Goal: Transaction & Acquisition: Purchase product/service

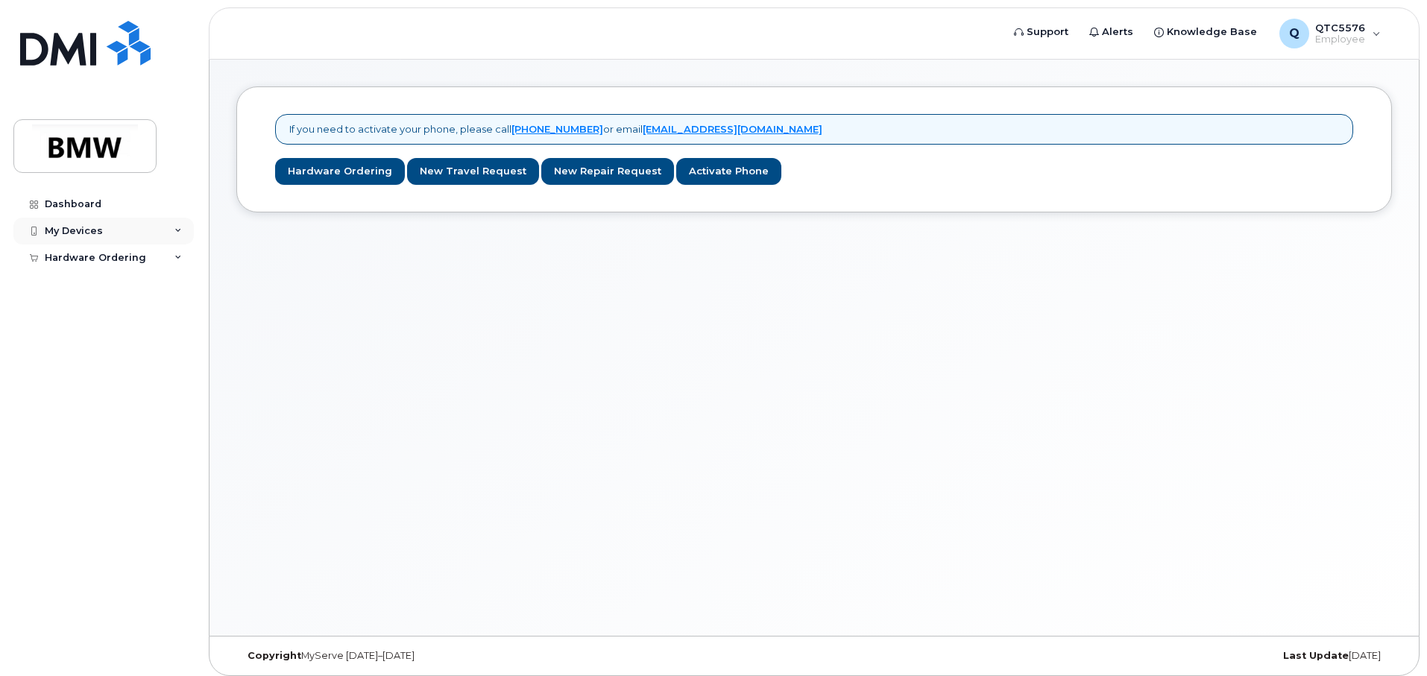
click at [177, 230] on icon at bounding box center [177, 230] width 7 height 7
click at [87, 259] on div "Add Device" at bounding box center [80, 258] width 59 height 13
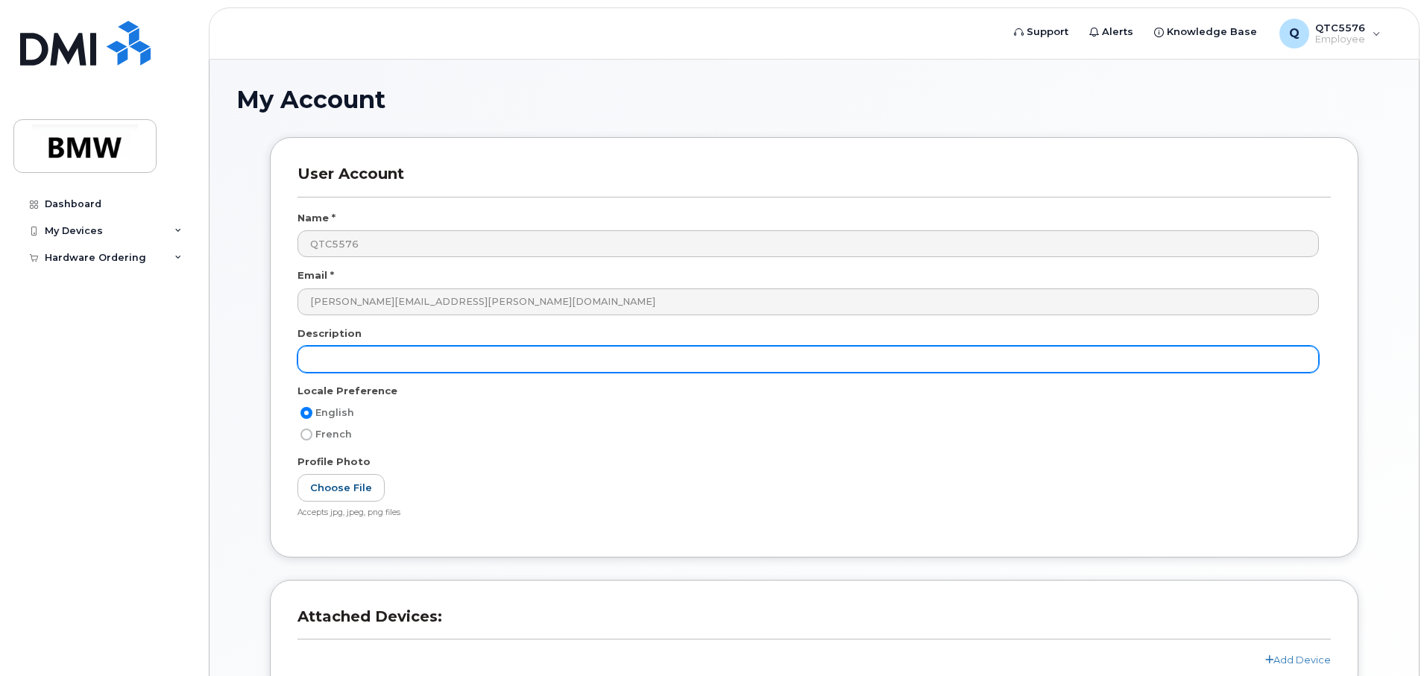
click at [324, 363] on input "text" at bounding box center [807, 359] width 1021 height 27
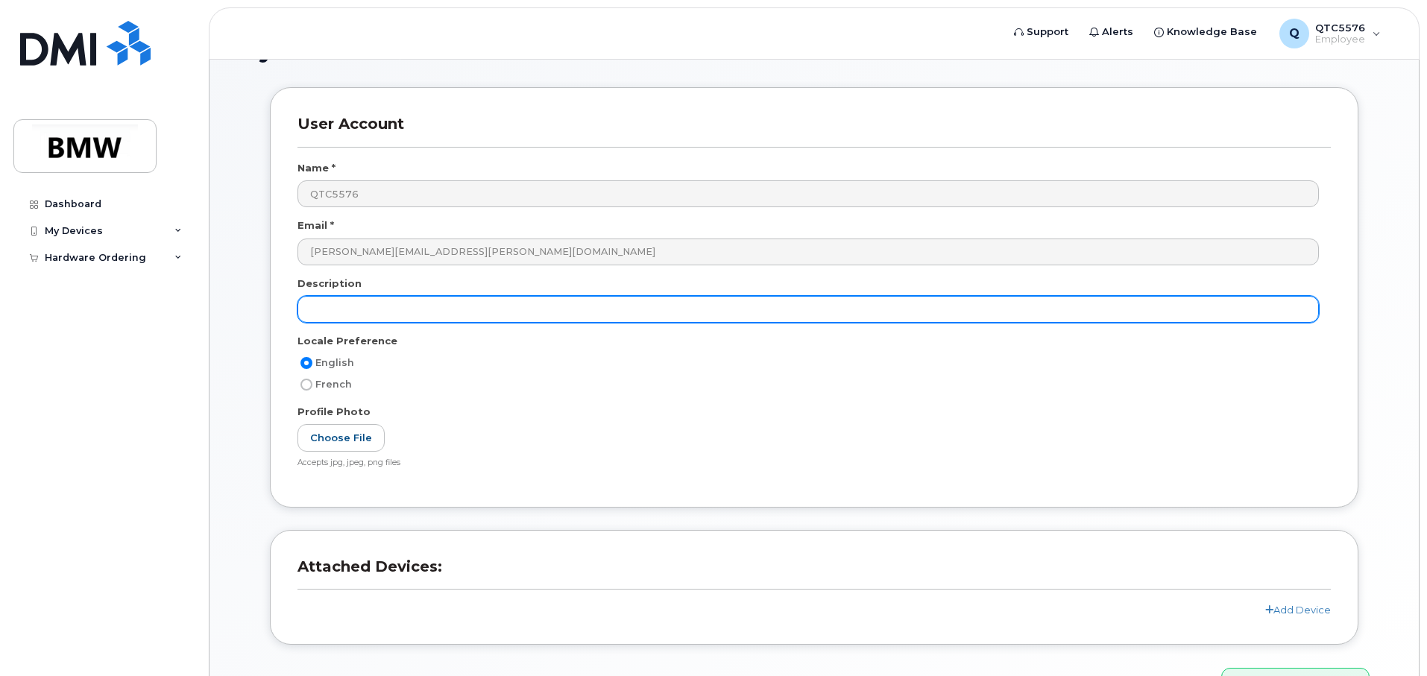
scroll to position [144, 0]
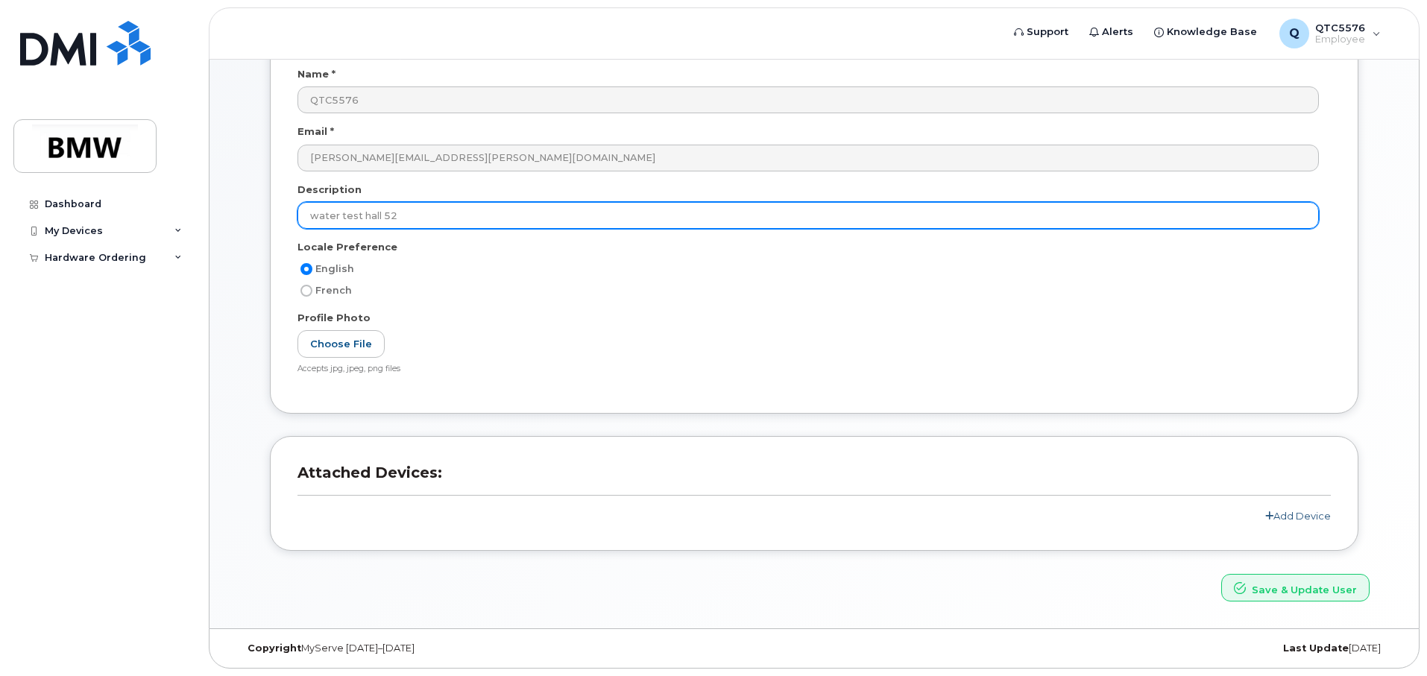
type input "water test hall 52"
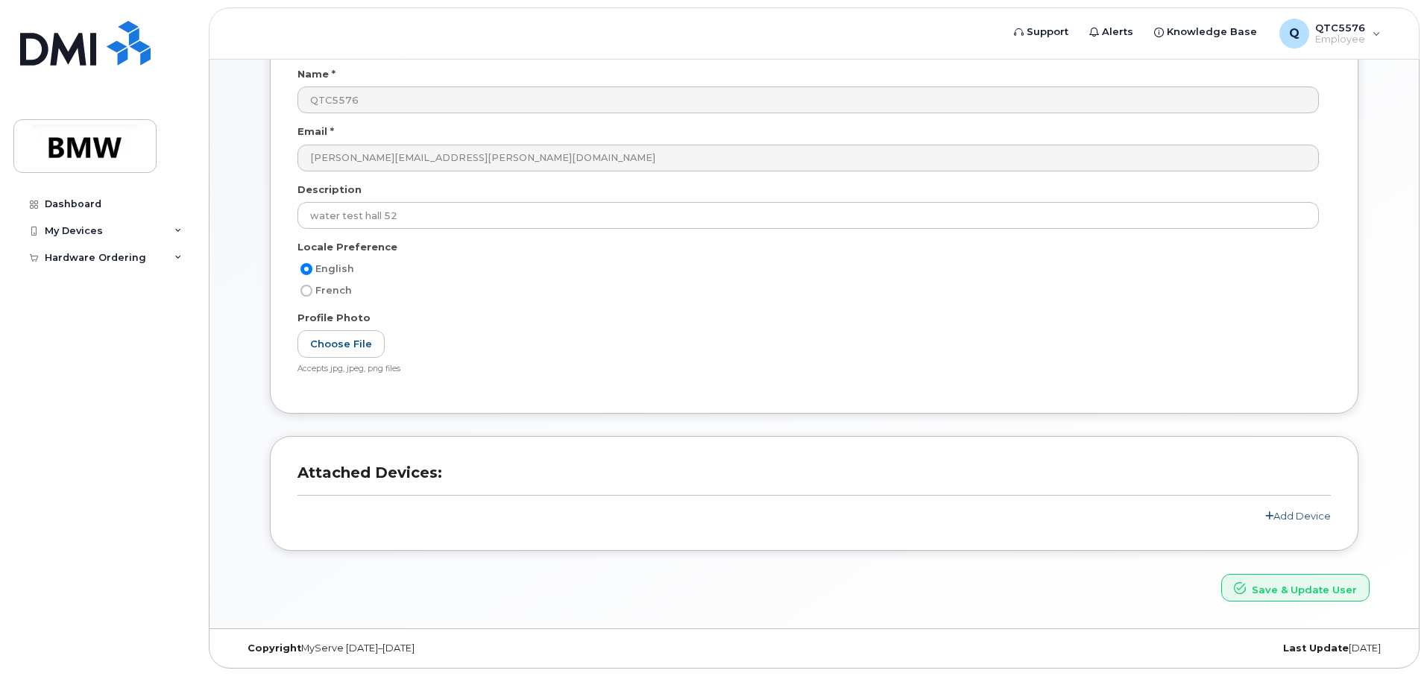
click at [1271, 514] on icon at bounding box center [1269, 516] width 8 height 10
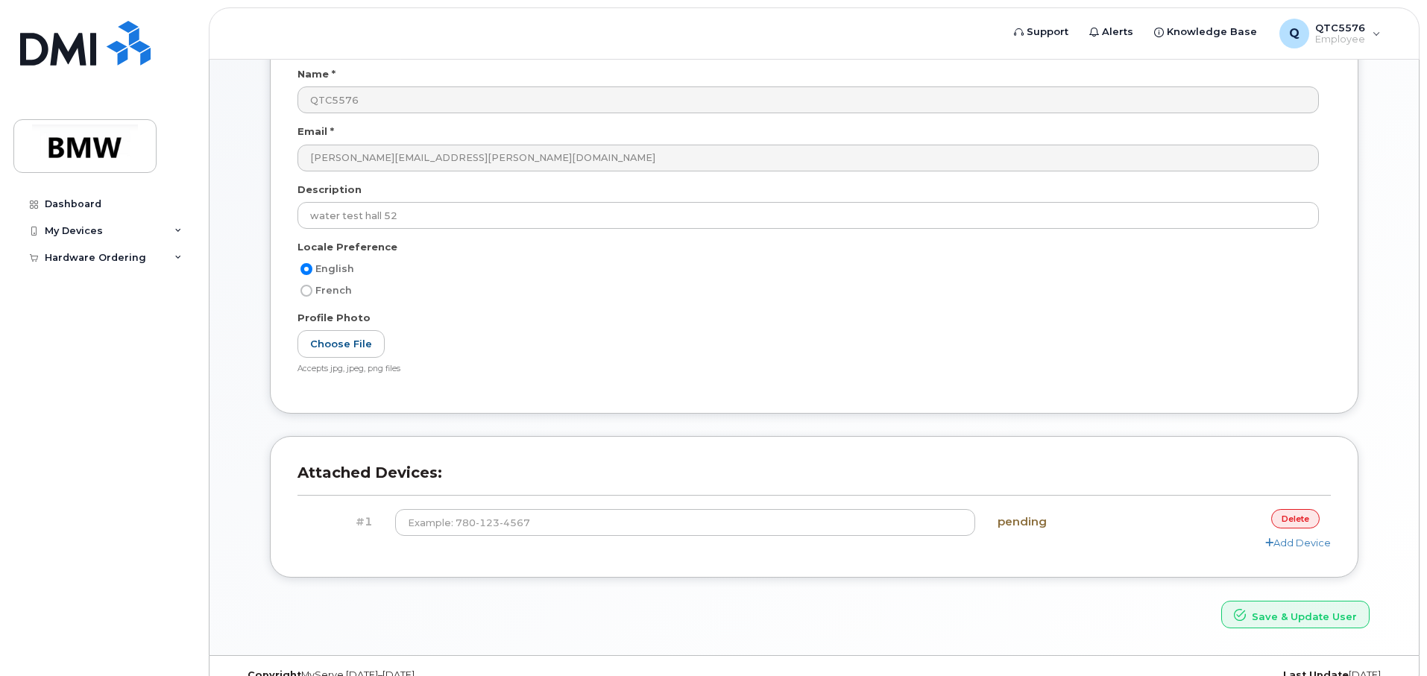
scroll to position [171, 0]
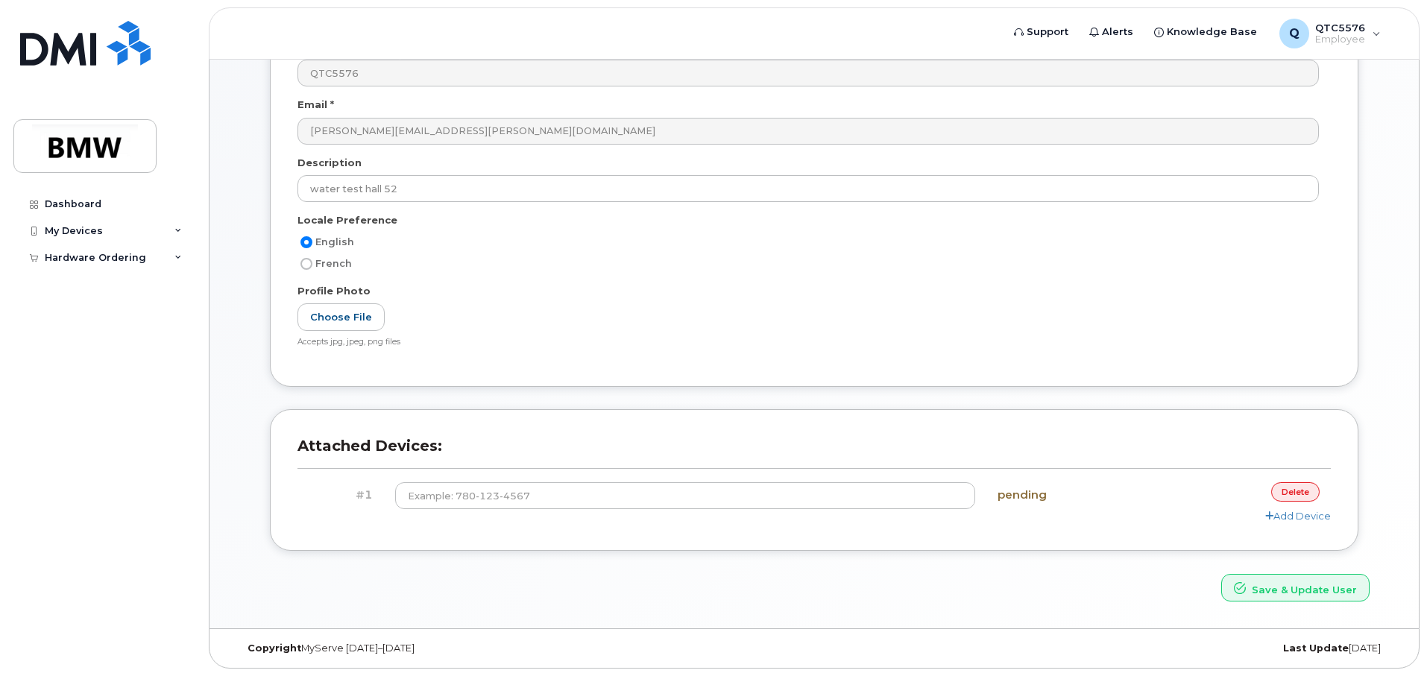
click at [1279, 497] on link "delete" at bounding box center [1295, 491] width 48 height 19
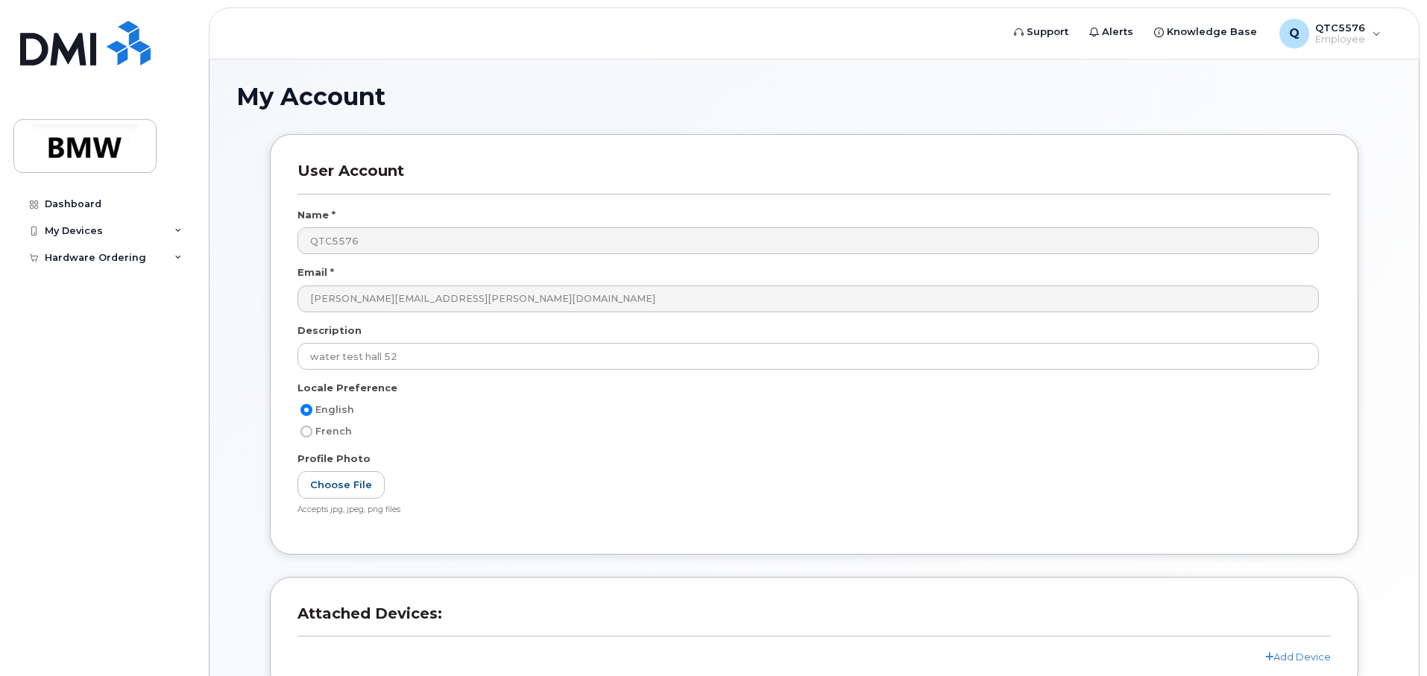
scroll to position [0, 0]
click at [166, 255] on div "Hardware Ordering" at bounding box center [103, 258] width 180 height 27
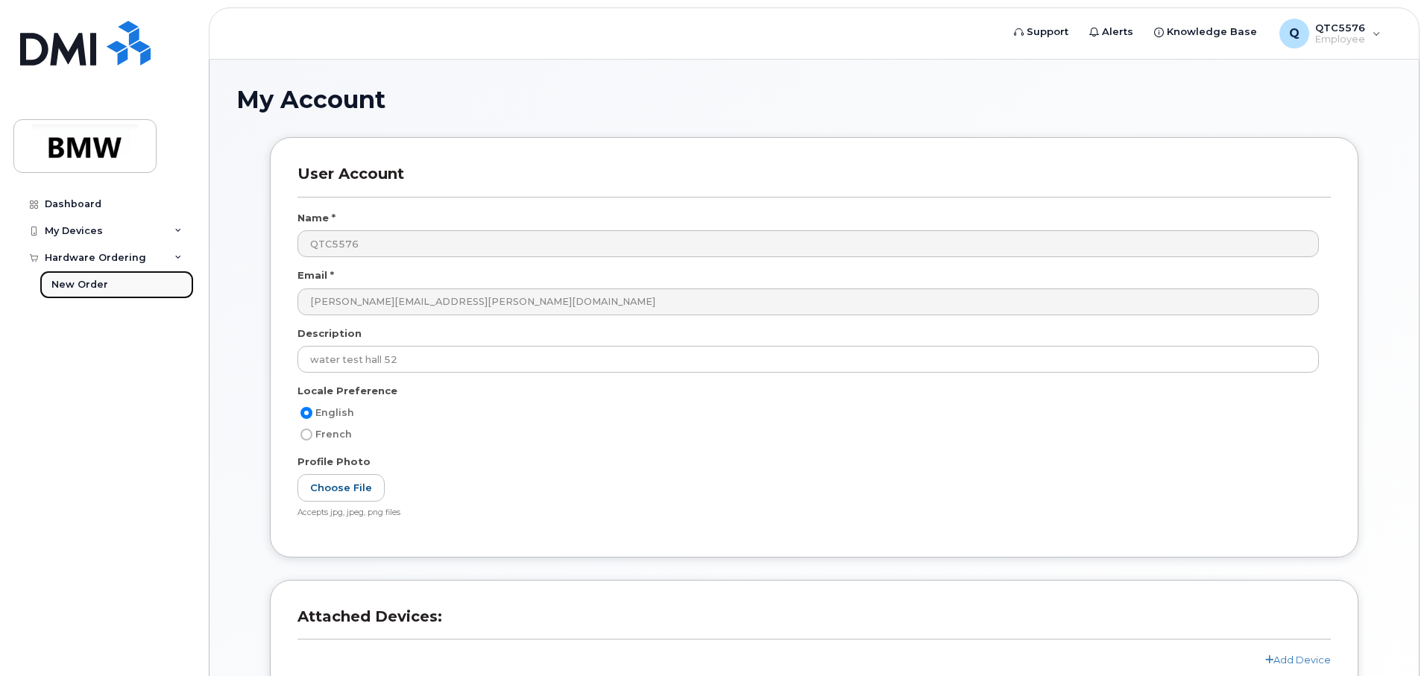
click at [83, 283] on div "New Order" at bounding box center [79, 284] width 57 height 13
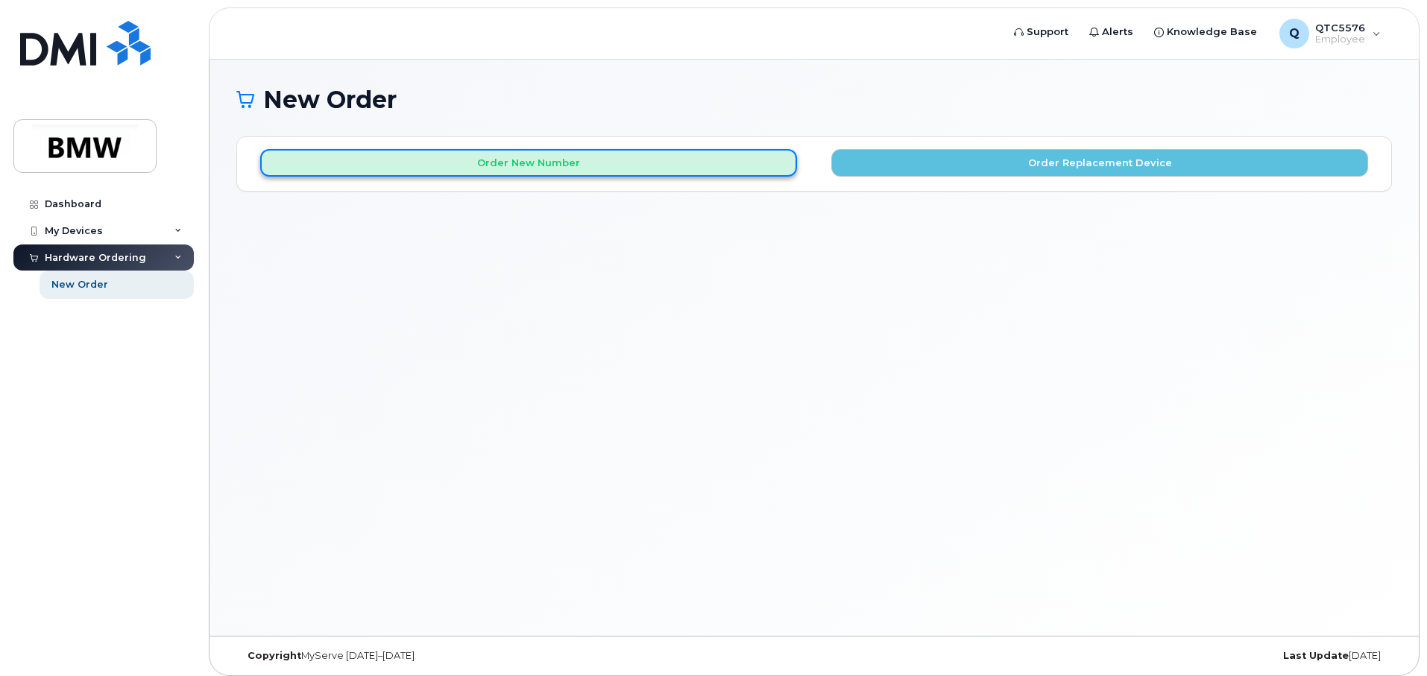
click at [518, 163] on button "Order New Number" at bounding box center [528, 163] width 537 height 28
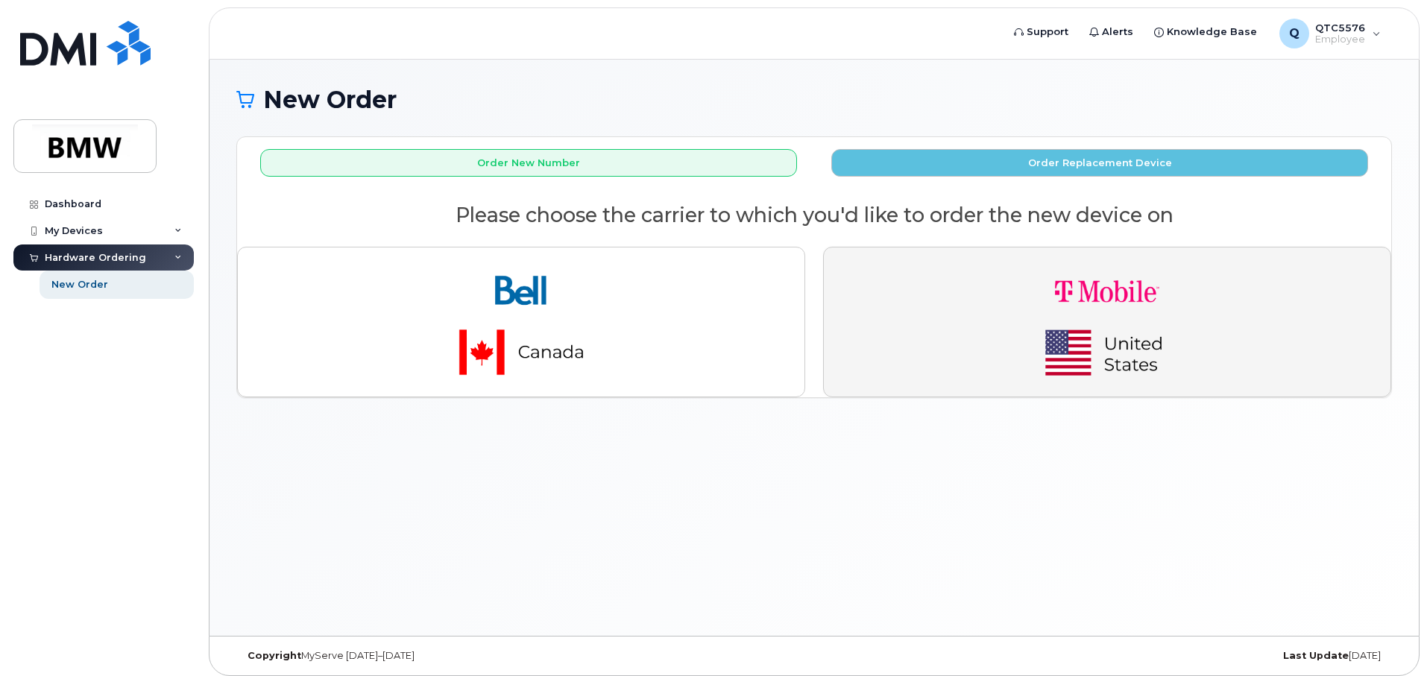
click at [1112, 333] on img "button" at bounding box center [1107, 321] width 209 height 125
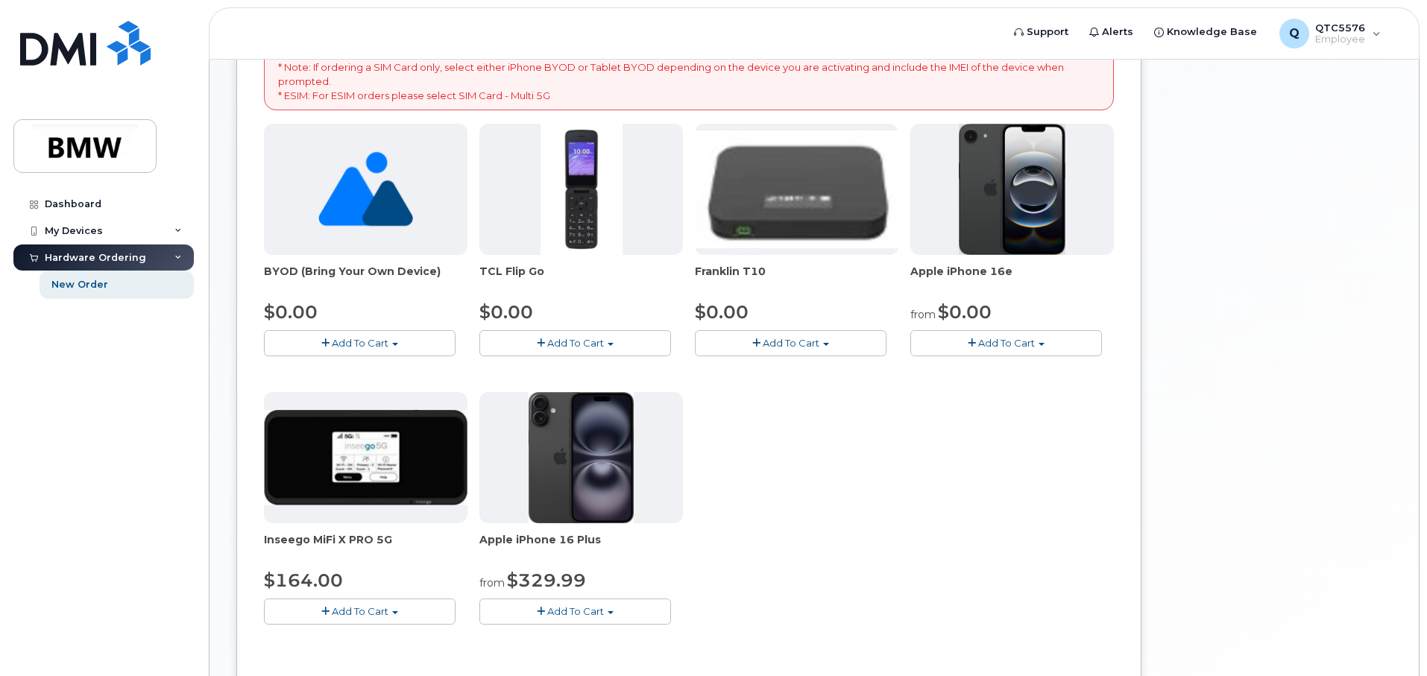
scroll to position [298, 0]
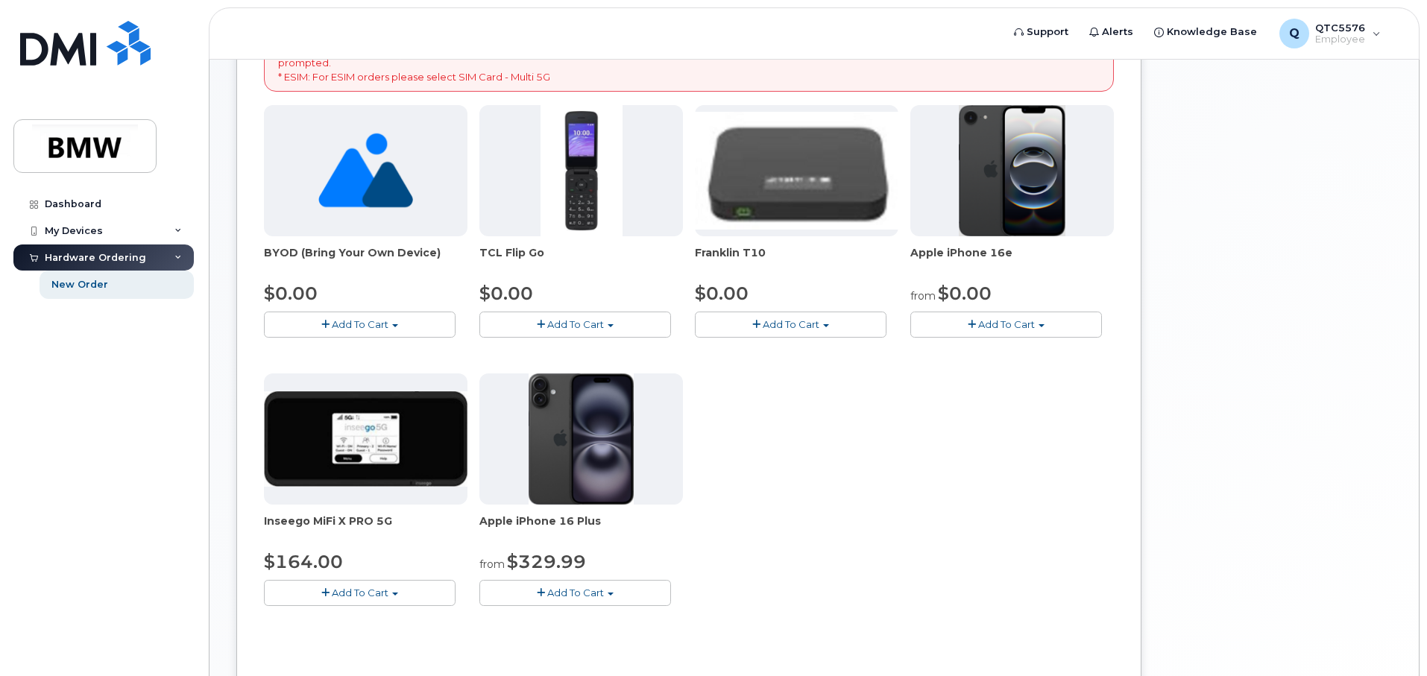
click at [968, 327] on span "button" at bounding box center [972, 325] width 8 height 10
click at [1055, 349] on link "$0.00 - 30 Month Activation (128GB)" at bounding box center [1021, 352] width 215 height 19
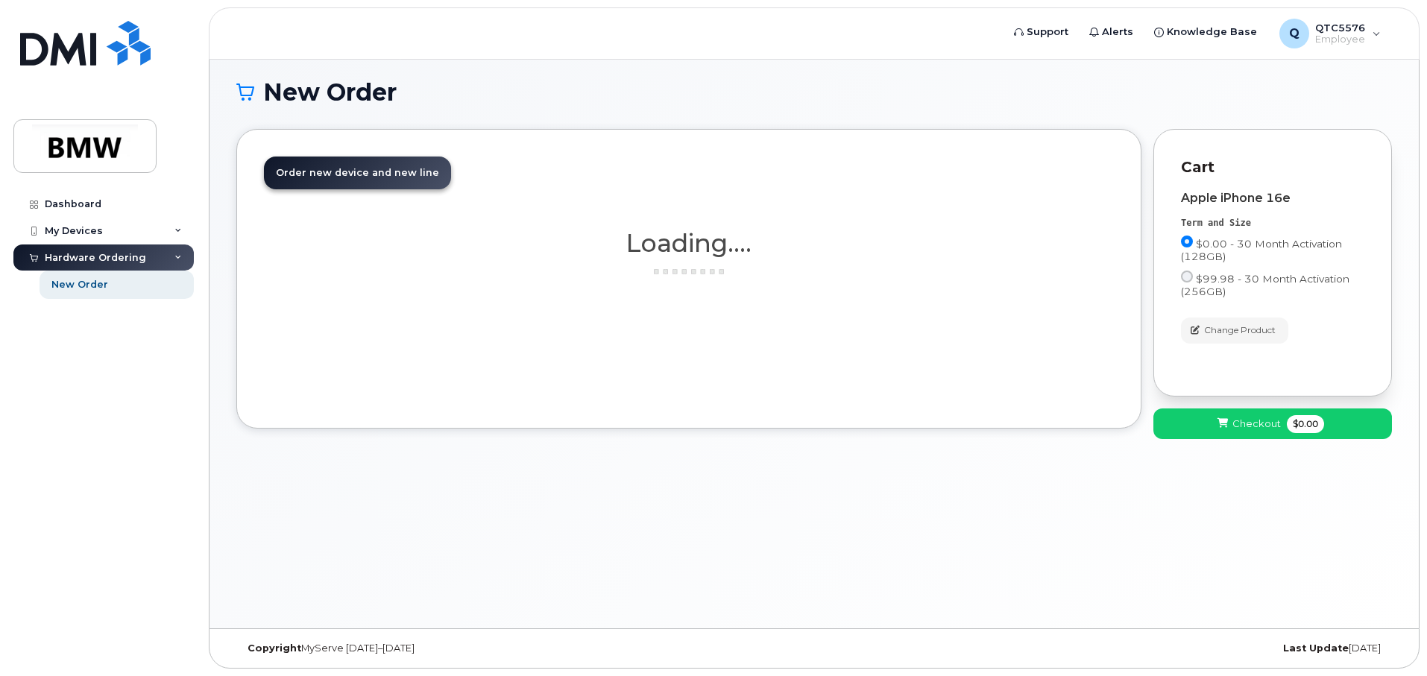
scroll to position [7, 0]
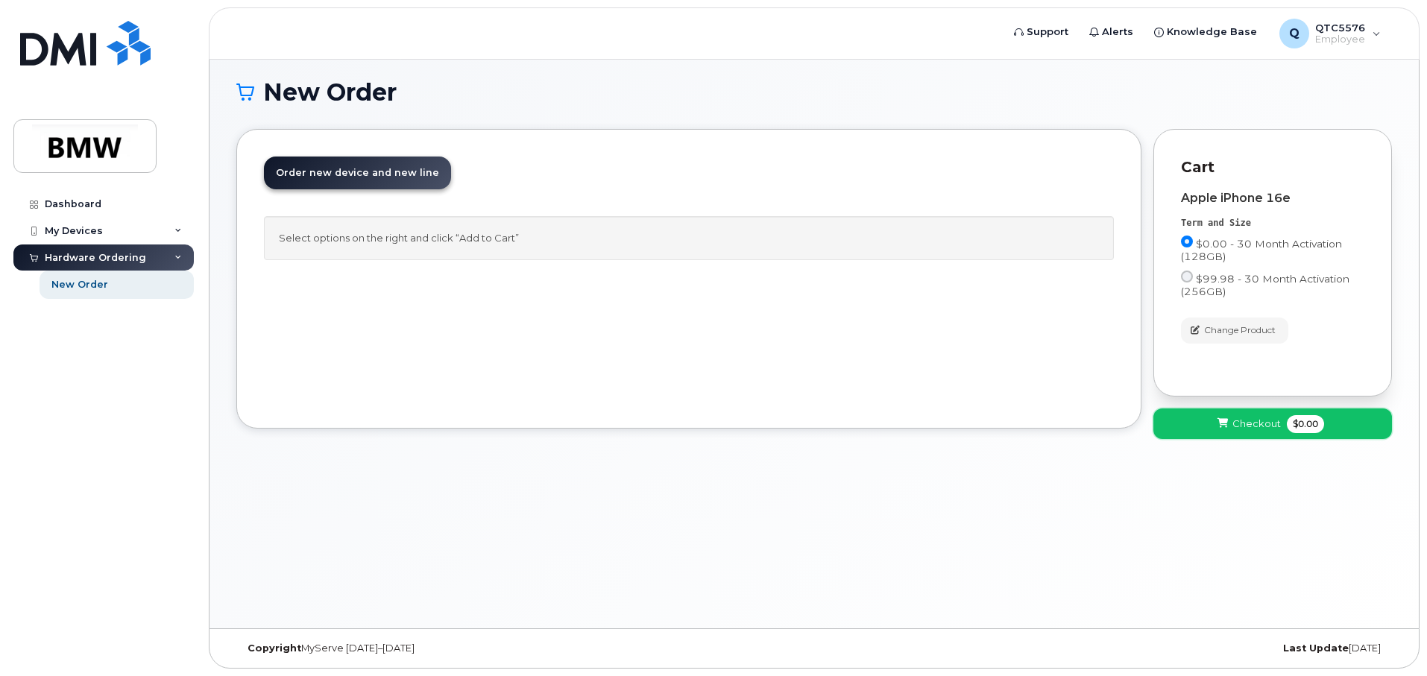
click at [1251, 423] on span "Checkout" at bounding box center [1256, 424] width 48 height 14
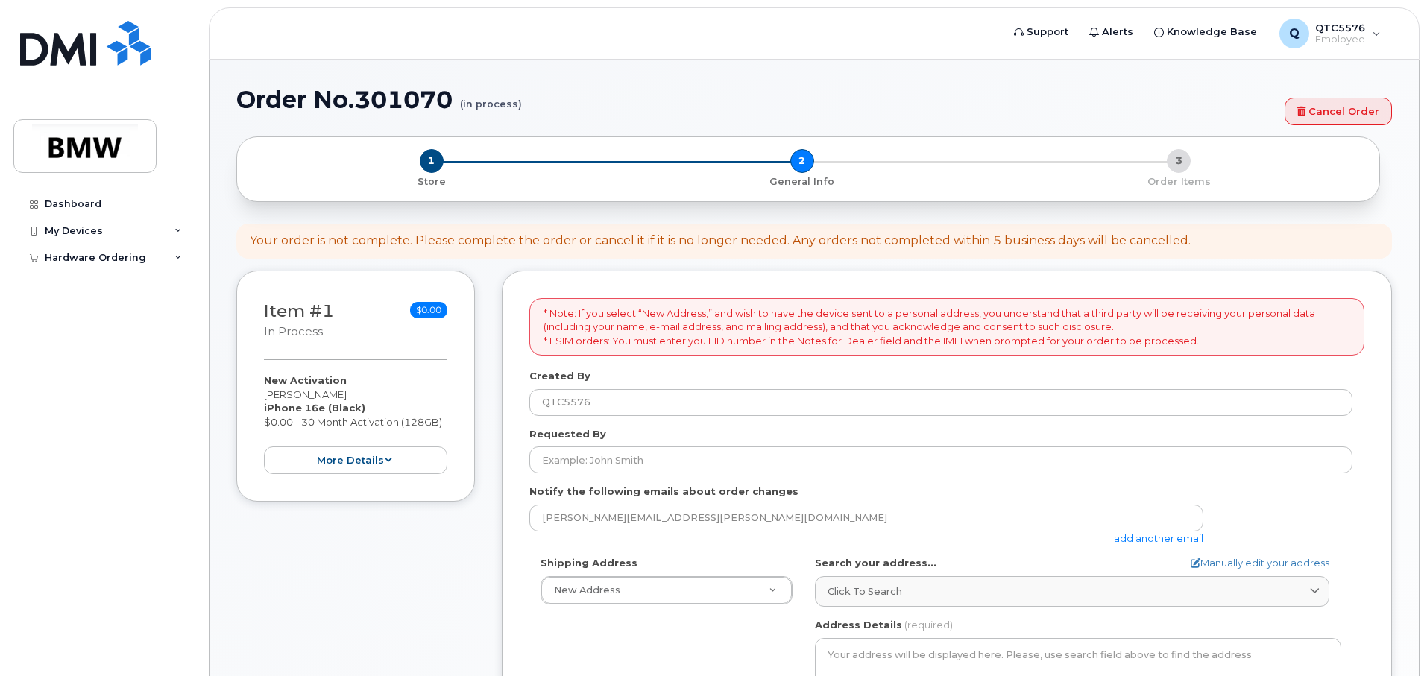
select select
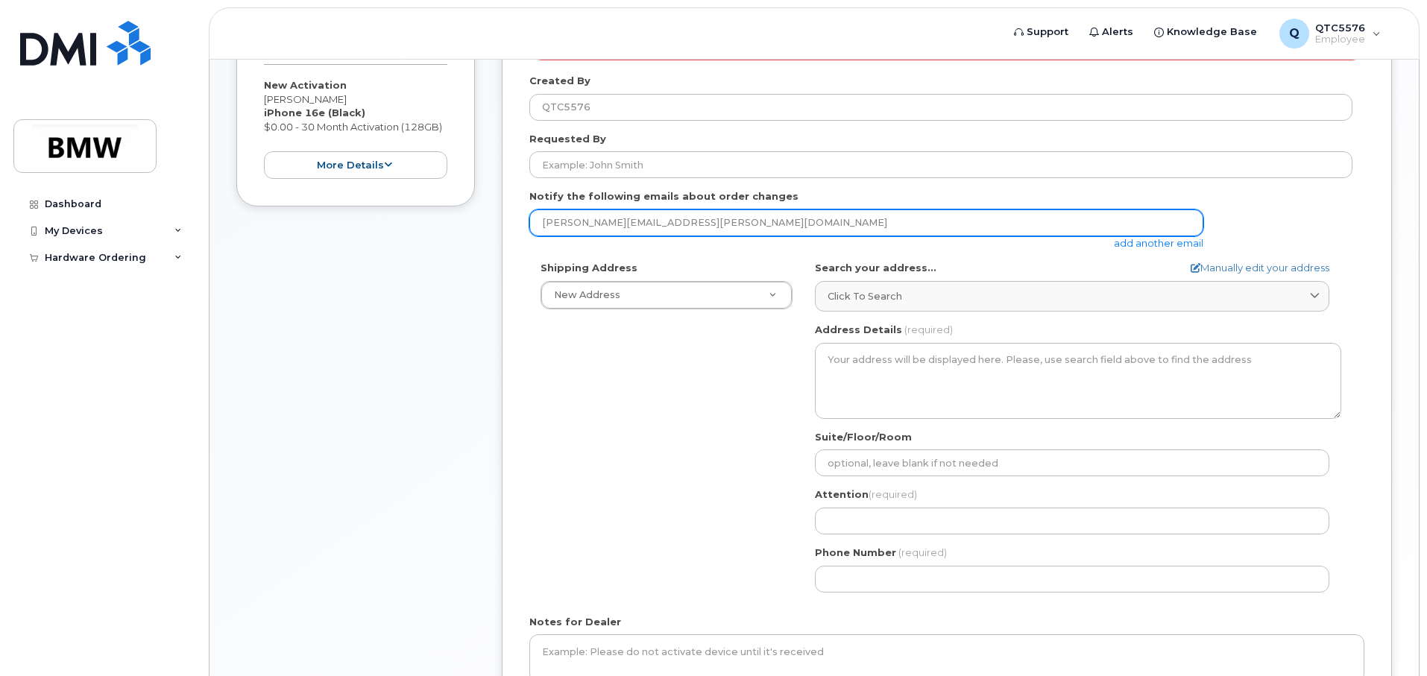
scroll to position [298, 0]
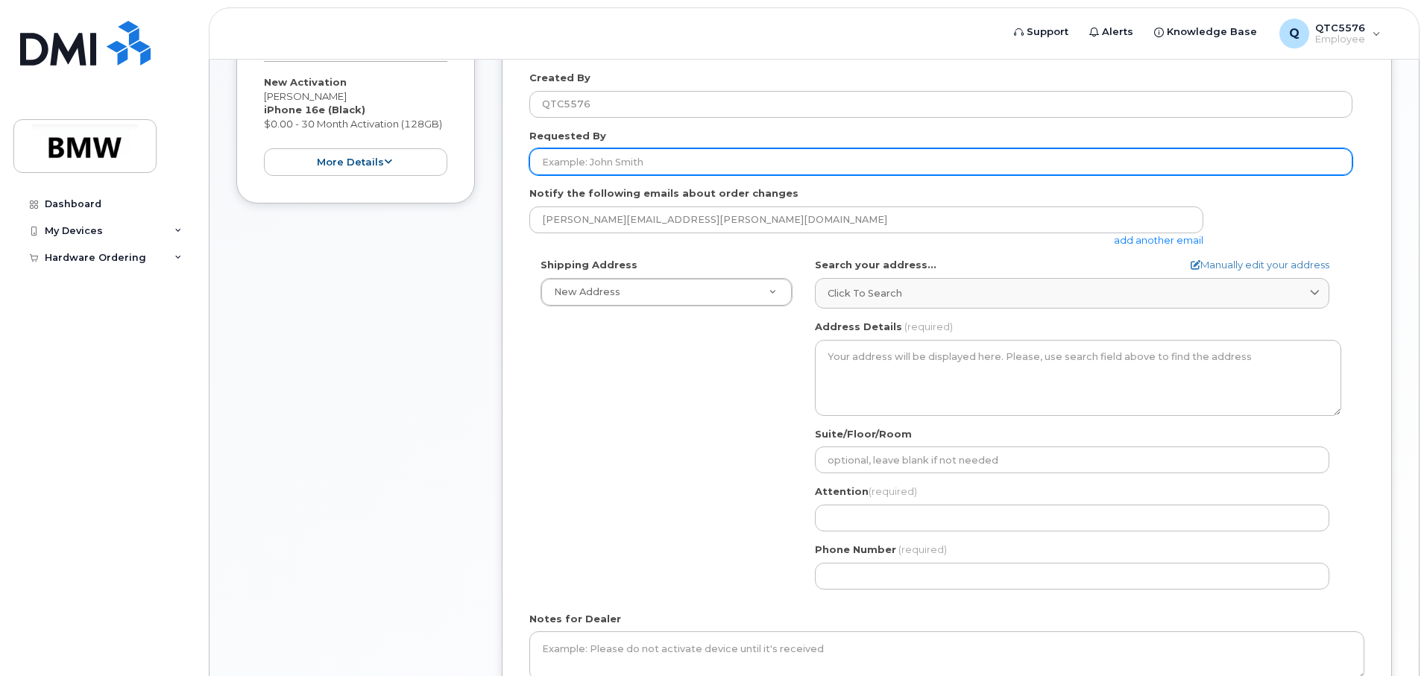
click at [632, 165] on input "Requested By" at bounding box center [940, 161] width 823 height 27
type input "b"
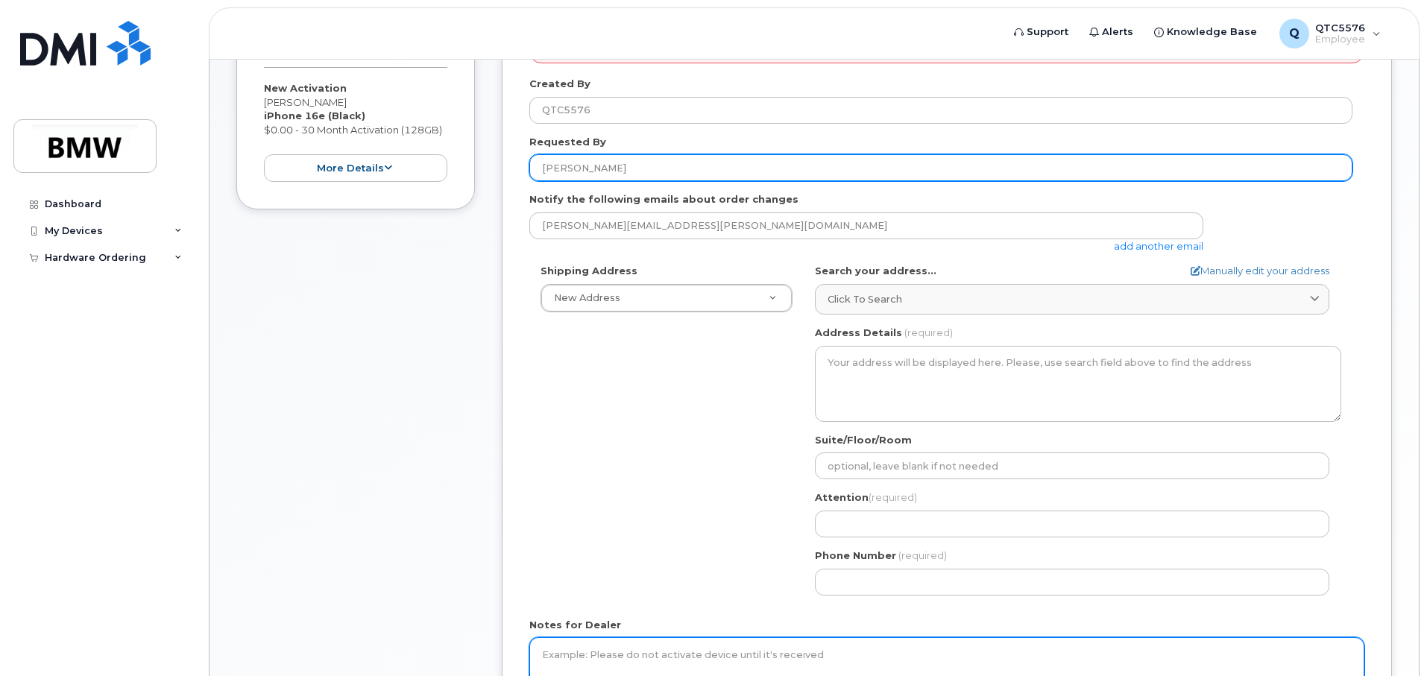
scroll to position [373, 0]
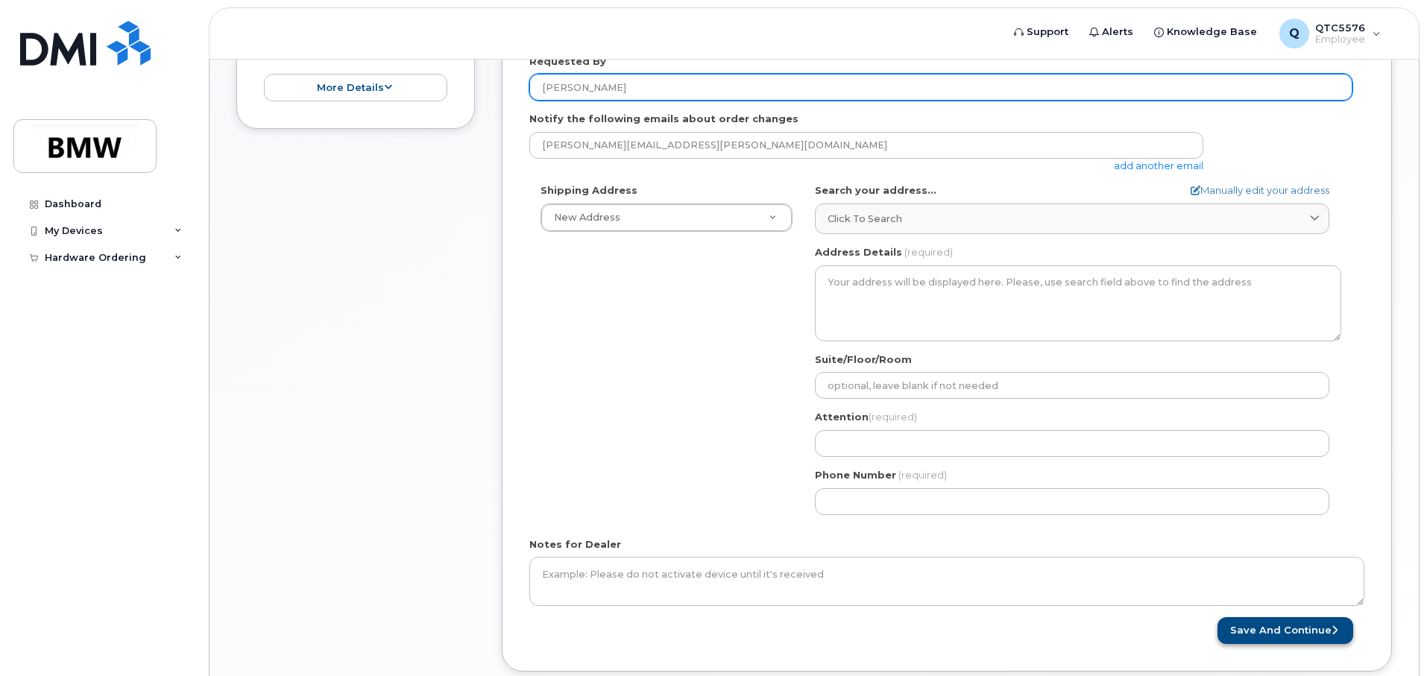
type input "[PERSON_NAME]"
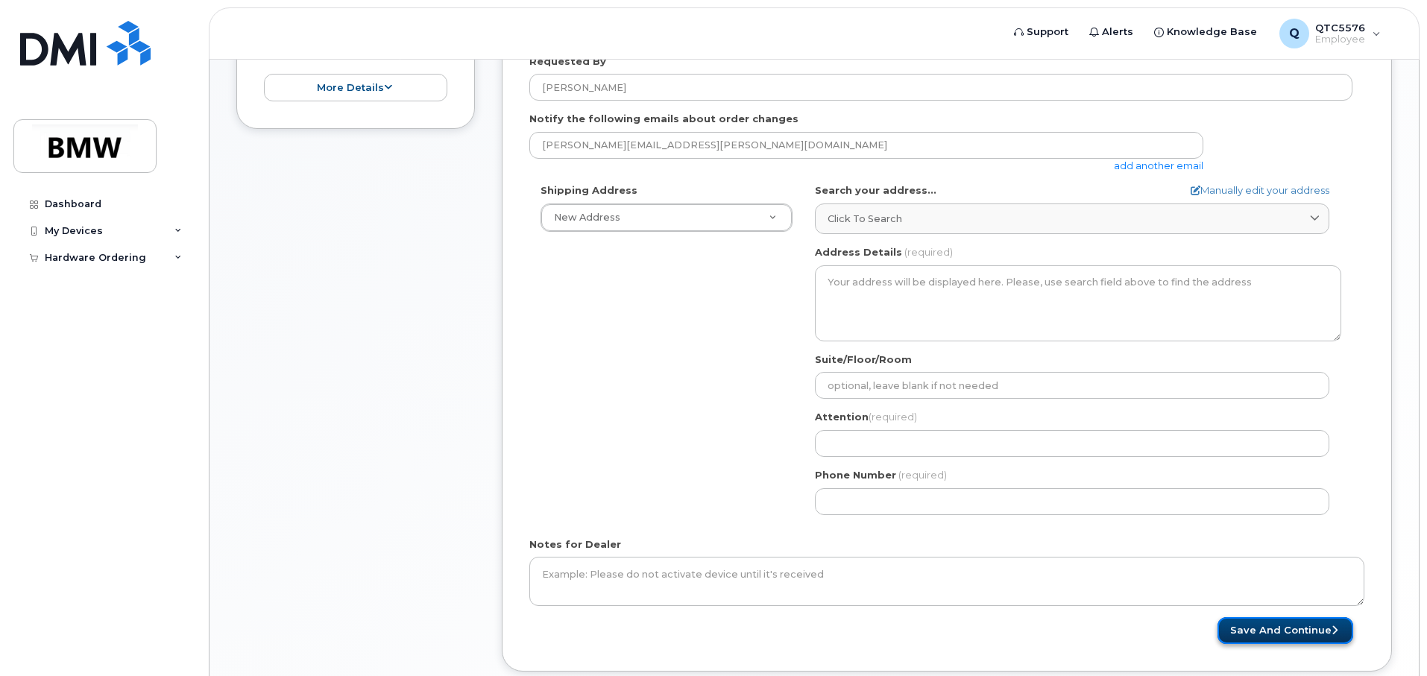
click at [1295, 633] on button "Save and Continue" at bounding box center [1285, 631] width 136 height 28
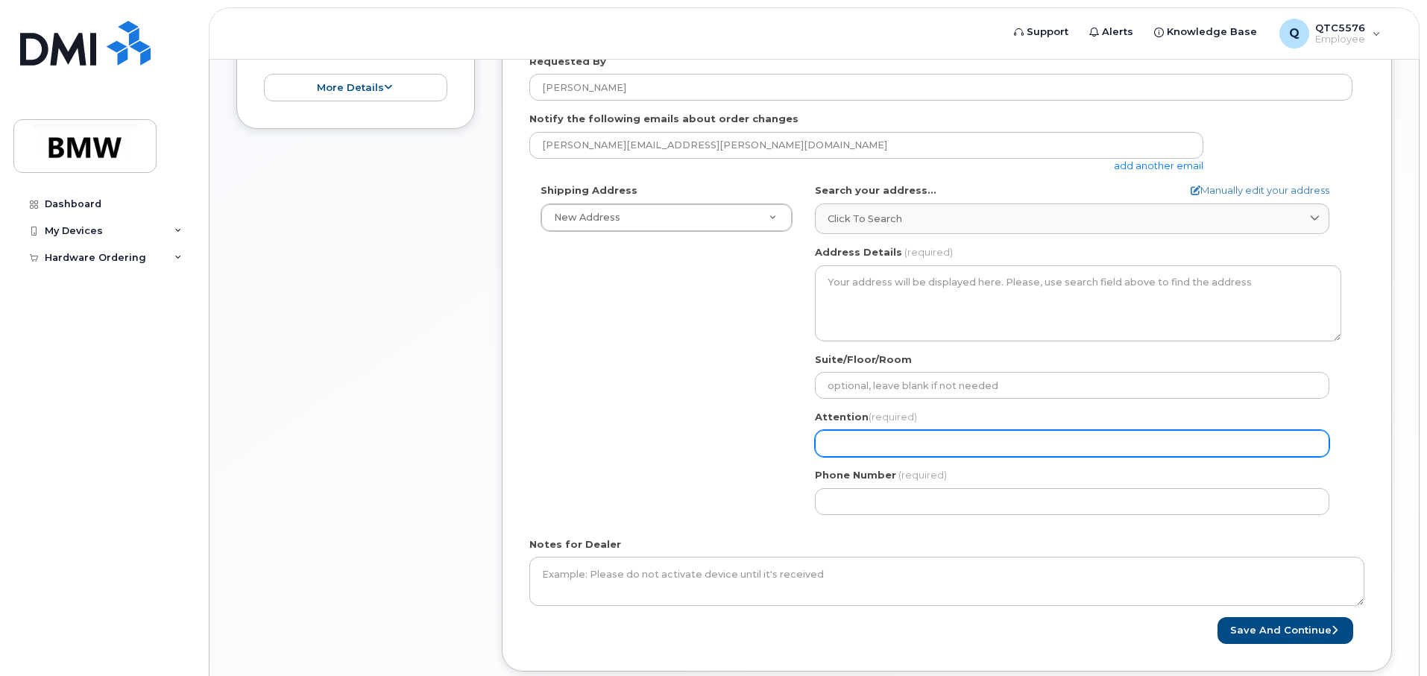
click at [847, 441] on input "Attention (required)" at bounding box center [1072, 443] width 514 height 27
select select
type input "t"
select select
type input "te"
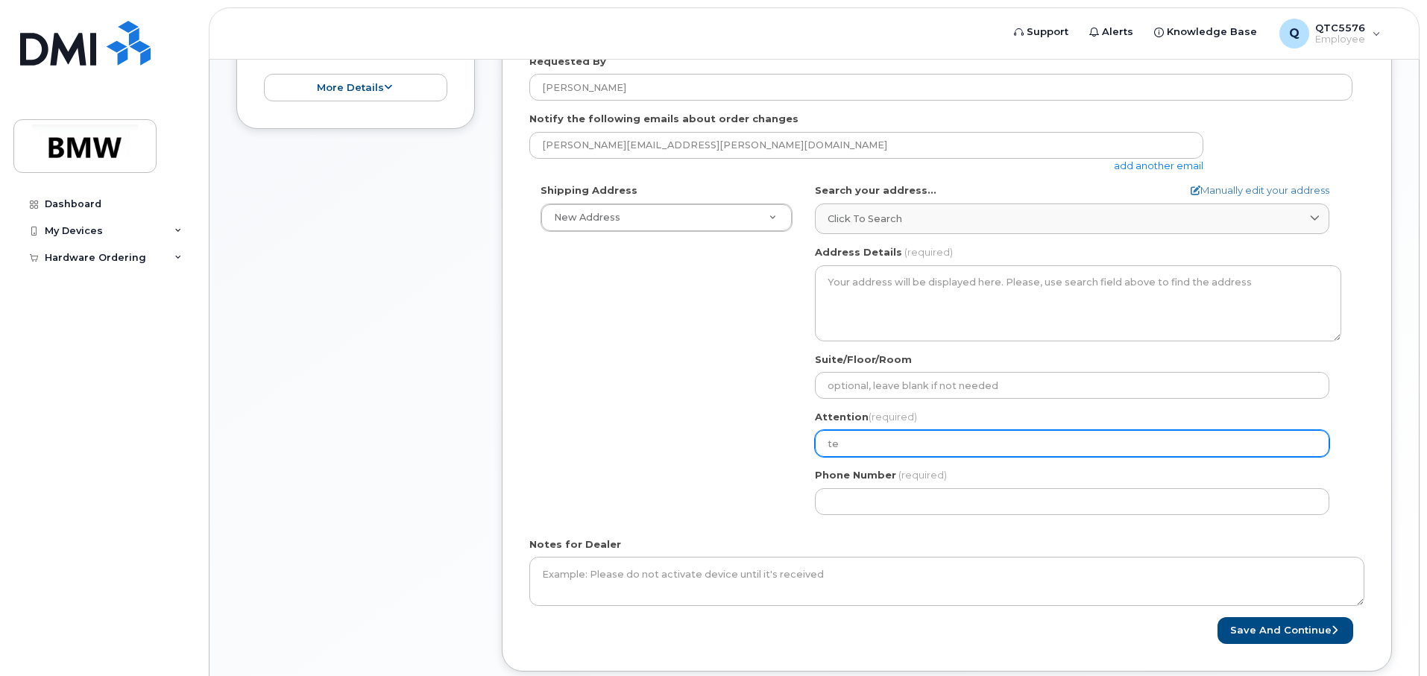
select select
type input "ter"
select select
type input "terr"
select select
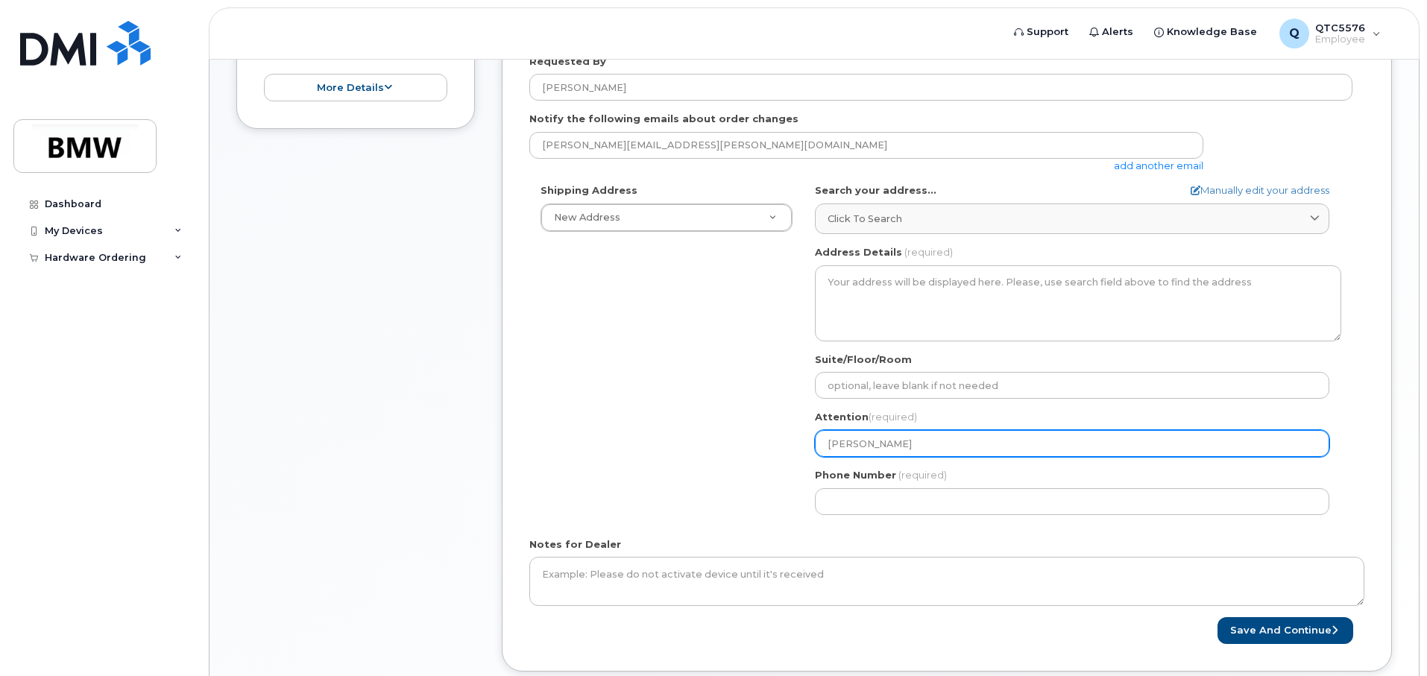
type input "terry"
select select
type input "terr"
select select
type input "ter"
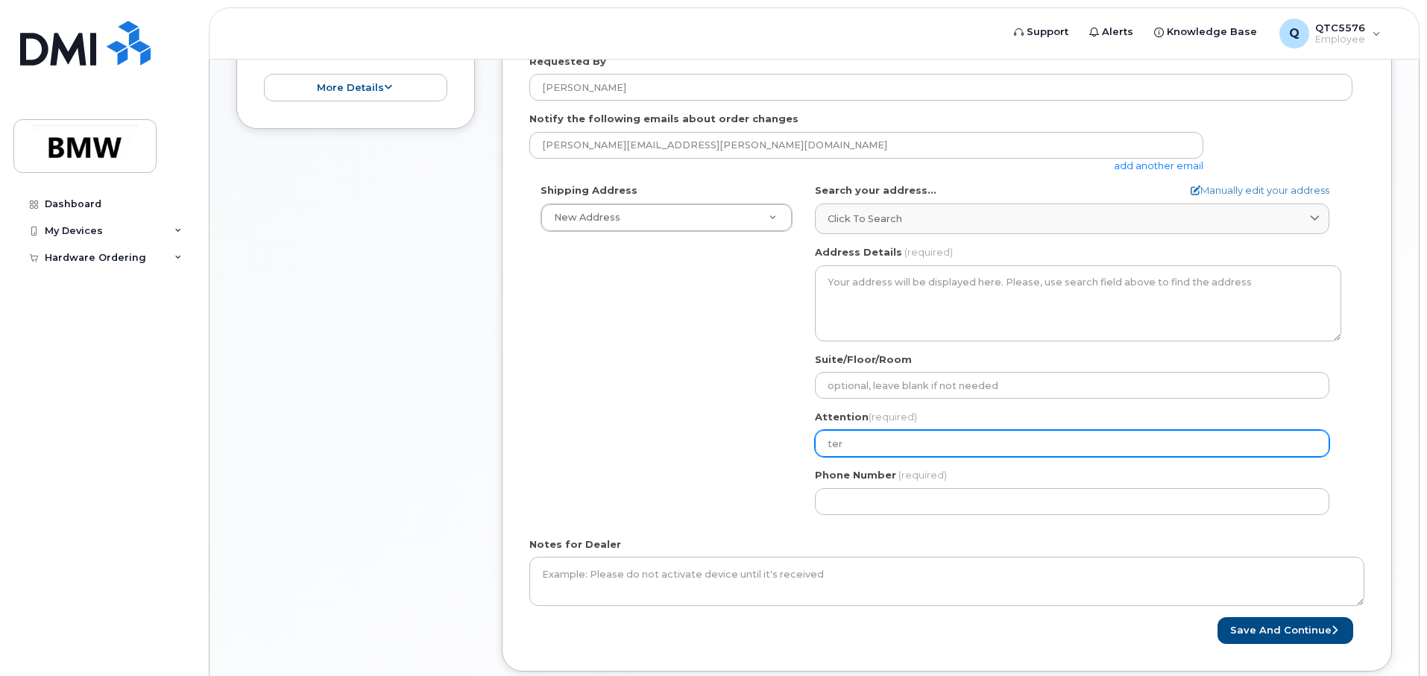
select select
type input "te"
select select
type input "t"
select select
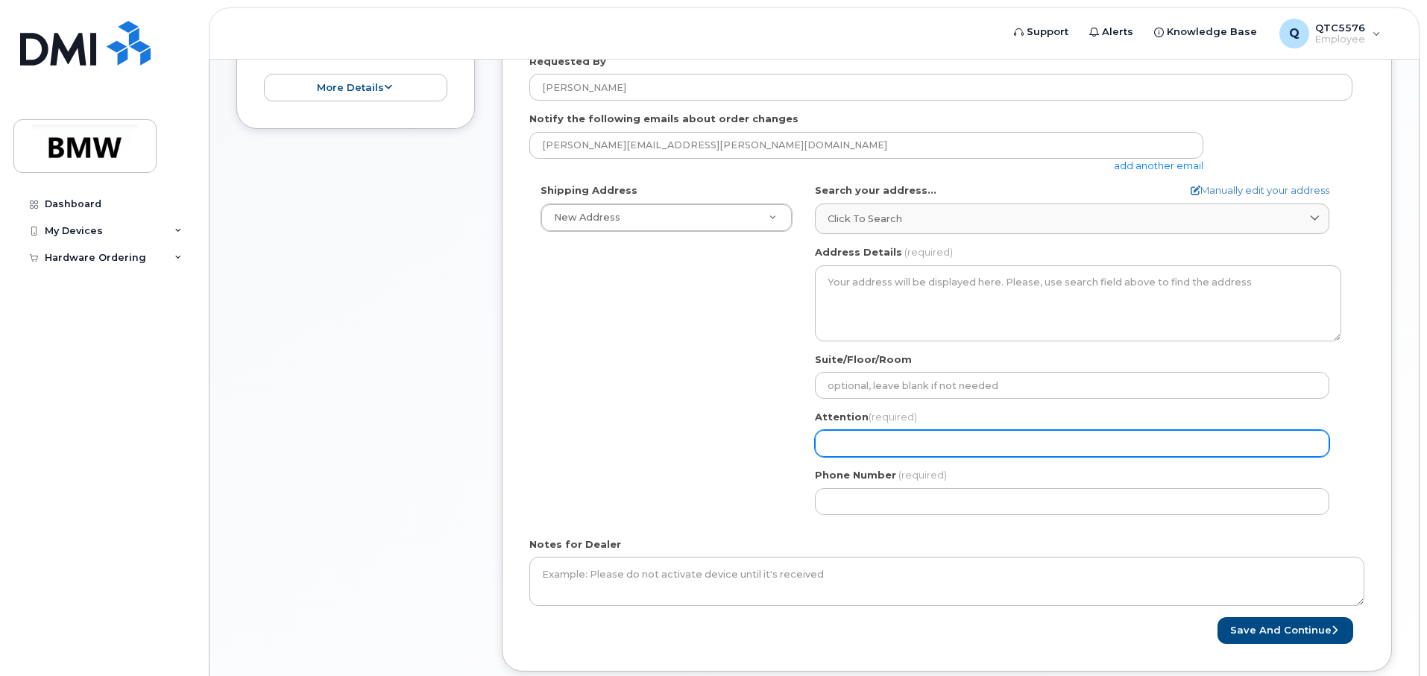
select select
type input "T"
select select
type input "Te"
select select
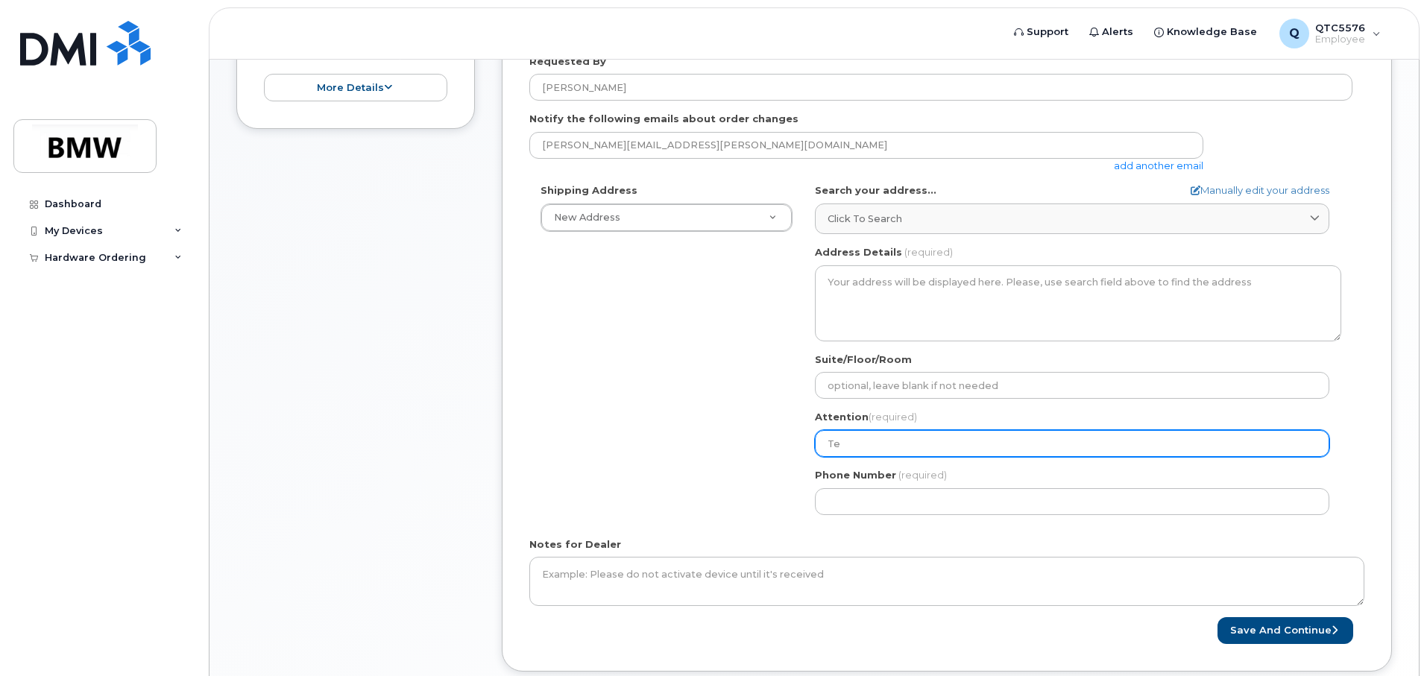
type input "Ter"
select select
type input "Terr"
select select
type input "Terry"
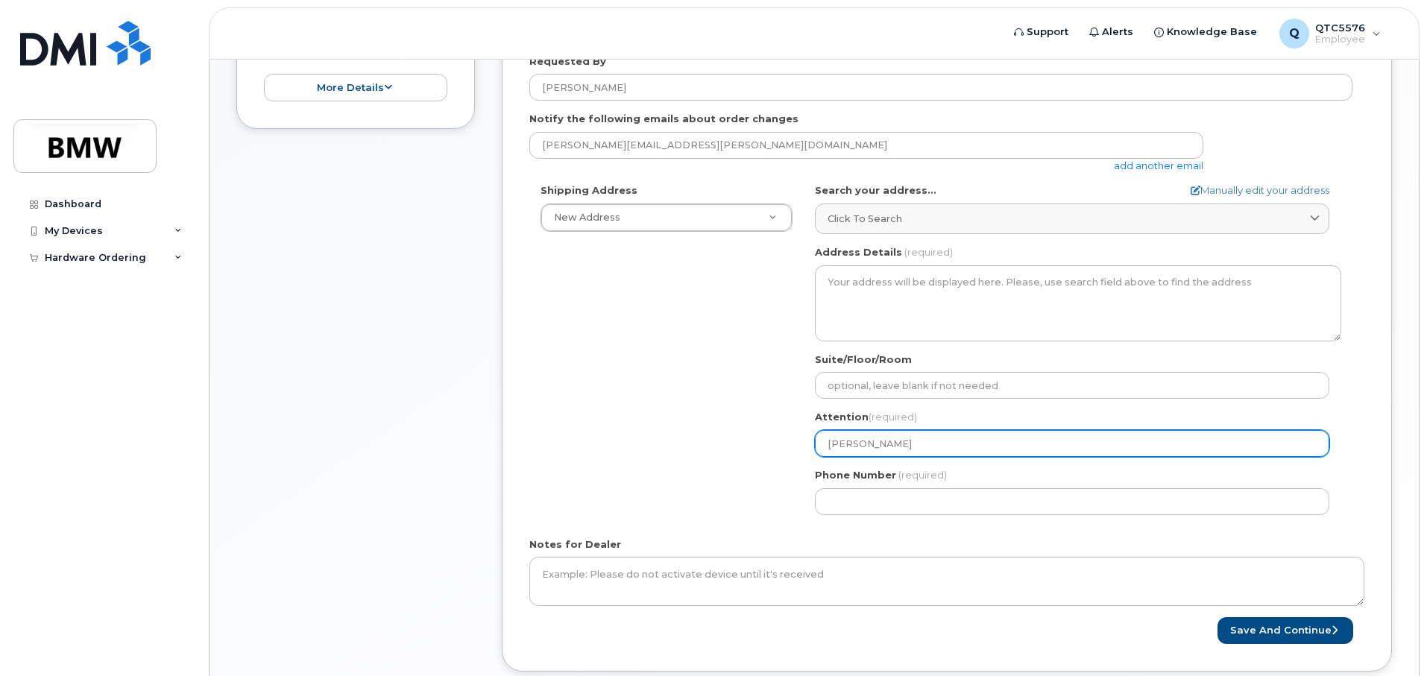
select select
type input "Terry G"
select select
type input "Terry Ga"
select select
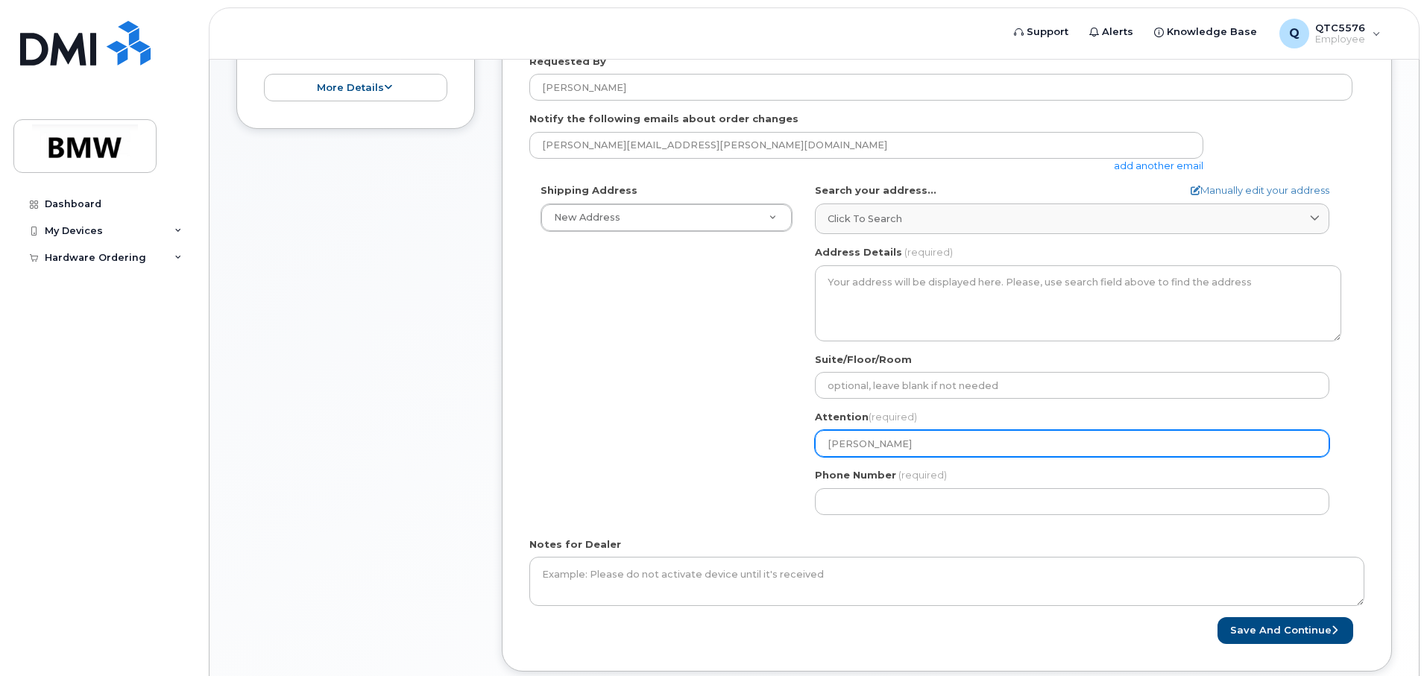
type input "Terry Gar"
select select
type input "Terry Gard"
select select
type input "Terry Gardn"
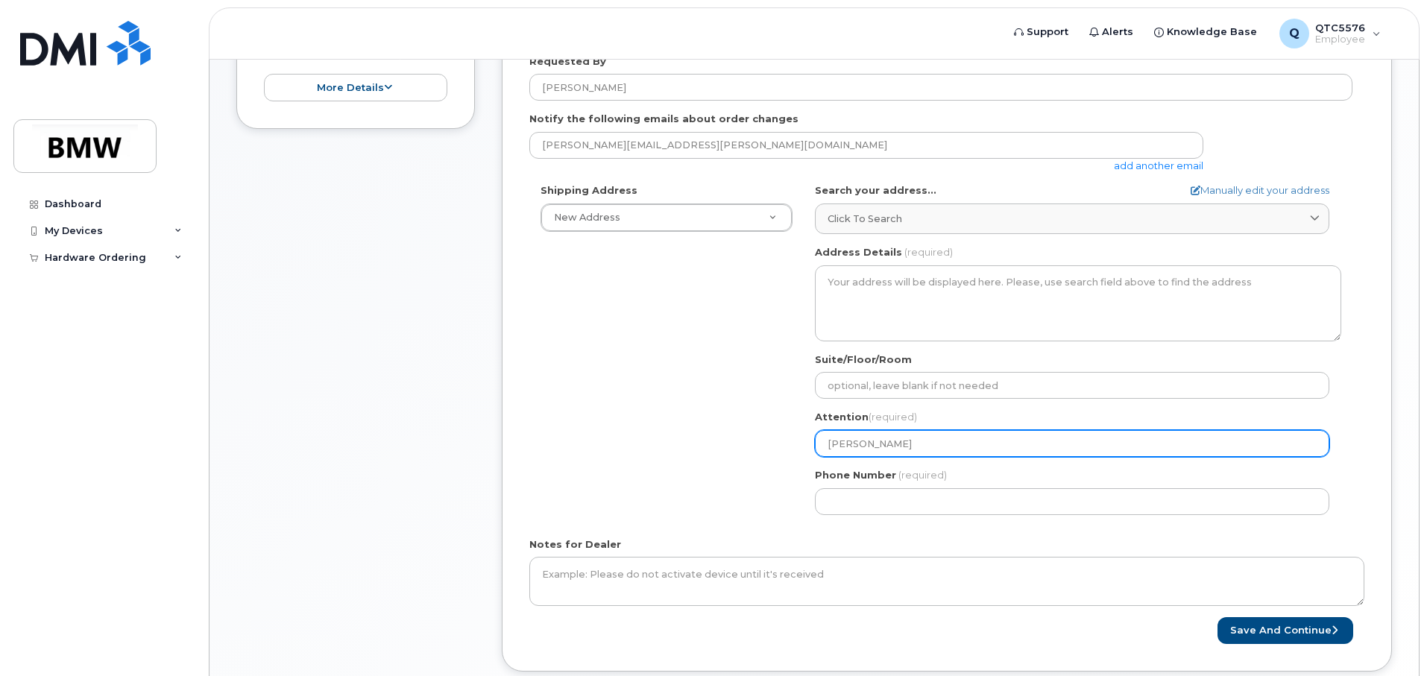
select select
type input "Terry Gardne"
select select
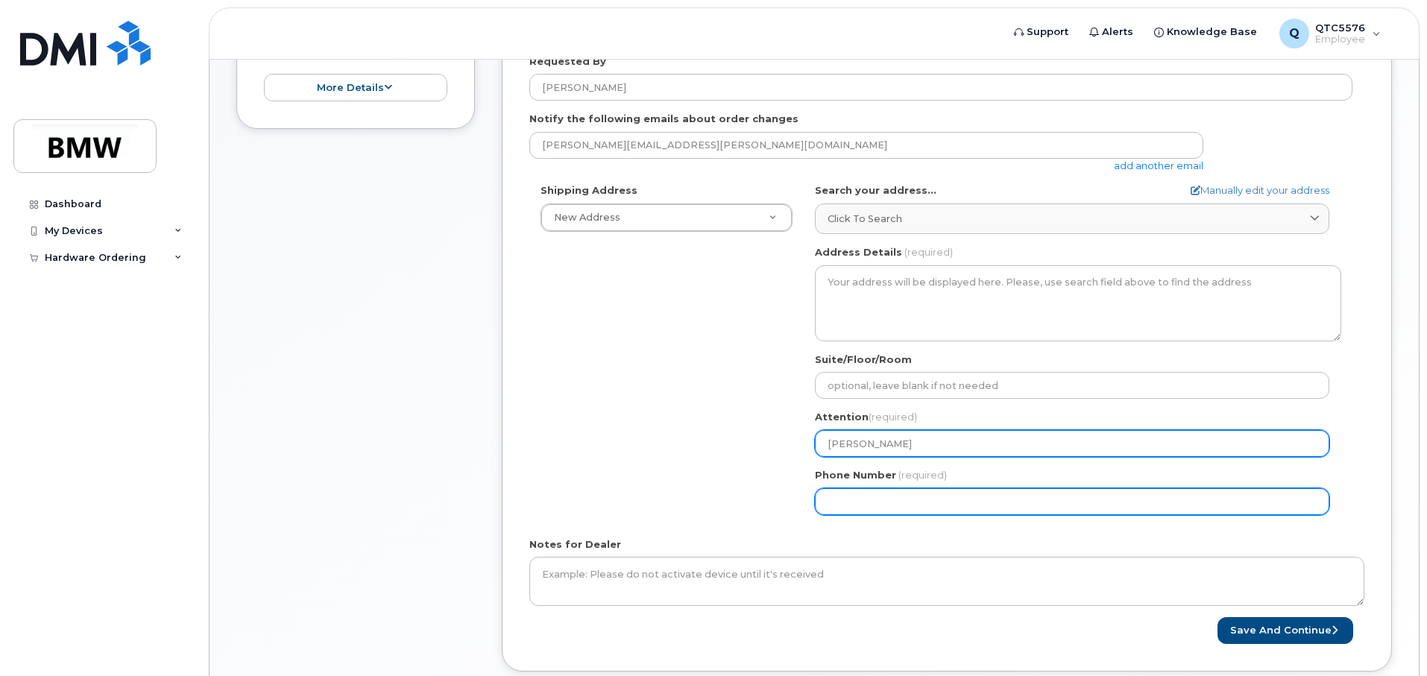
type input "Terry Gardner"
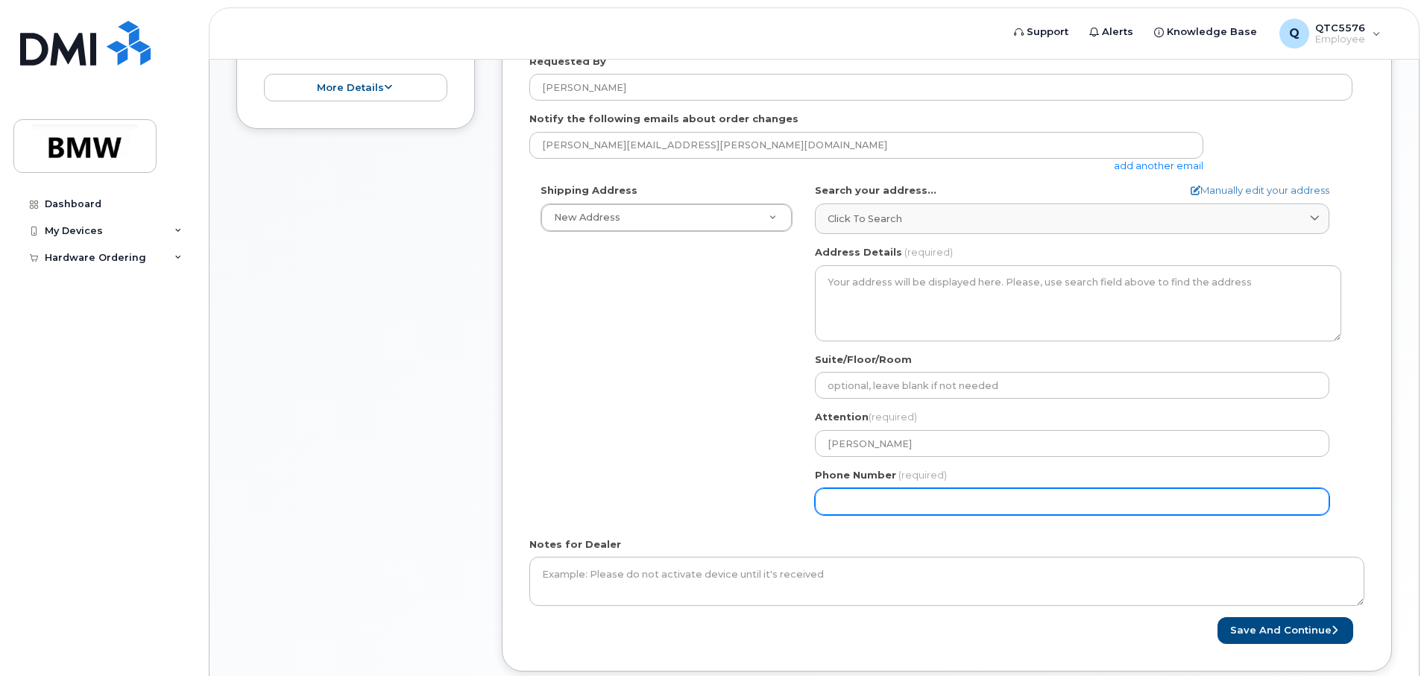
click at [897, 509] on input "Phone Number" at bounding box center [1072, 501] width 514 height 27
type input "0"
type input "1"
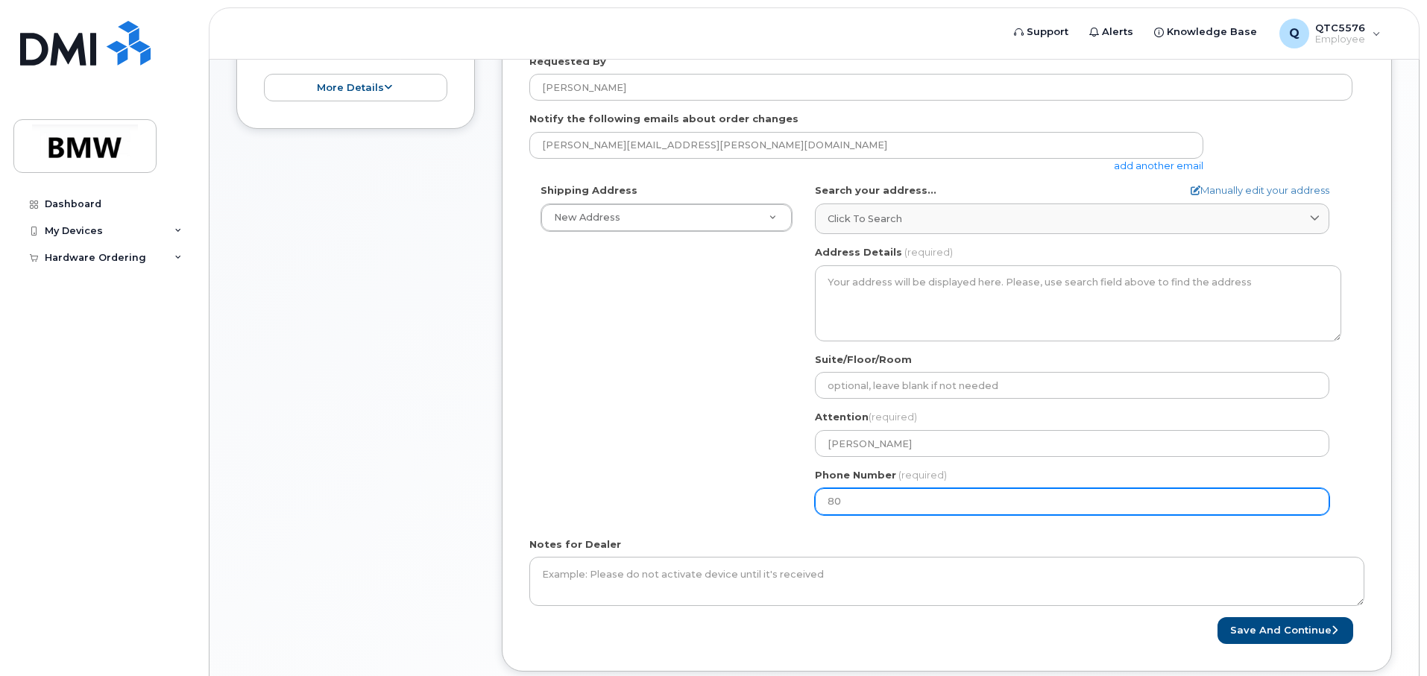
type input "802"
click at [826, 502] on input "Phone Number" at bounding box center [1072, 501] width 514 height 27
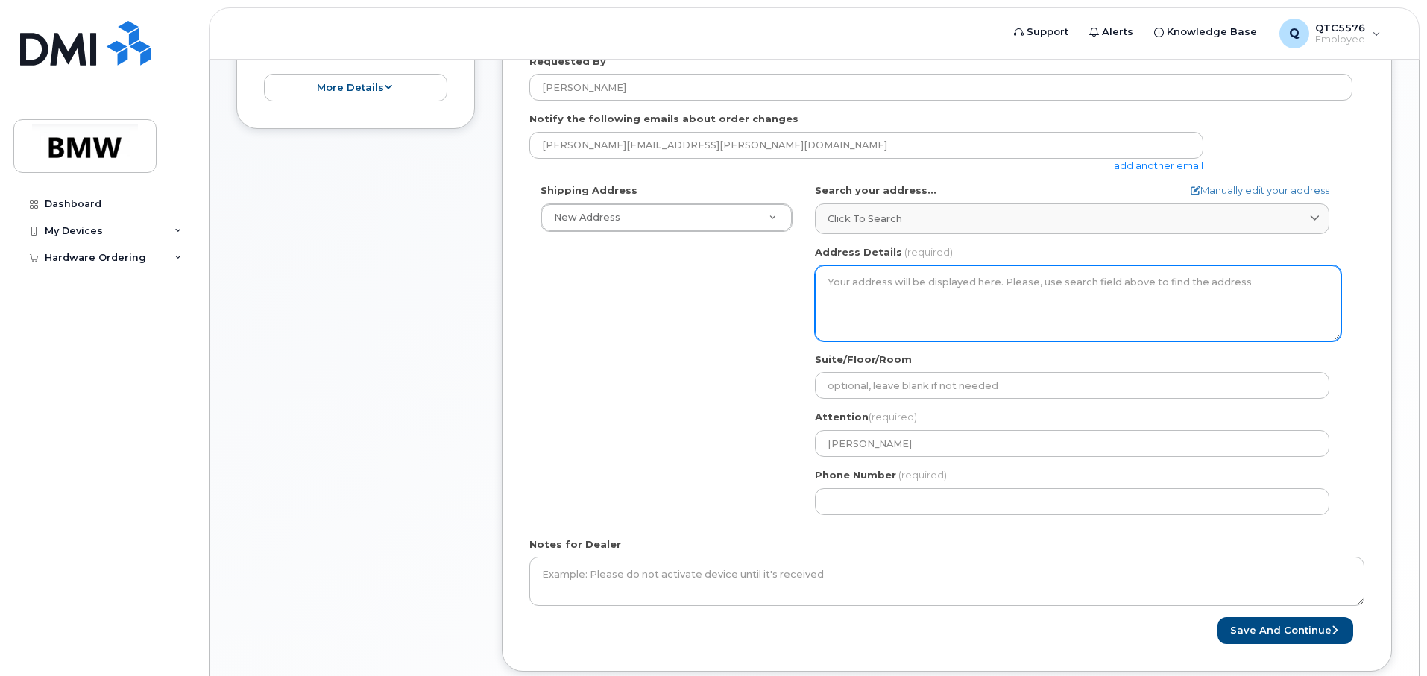
click at [917, 300] on textarea "Address Details" at bounding box center [1078, 303] width 526 height 76
click at [917, 299] on textarea "Address Details" at bounding box center [1078, 303] width 526 height 76
click at [1095, 291] on textarea "Address Details" at bounding box center [1078, 303] width 526 height 76
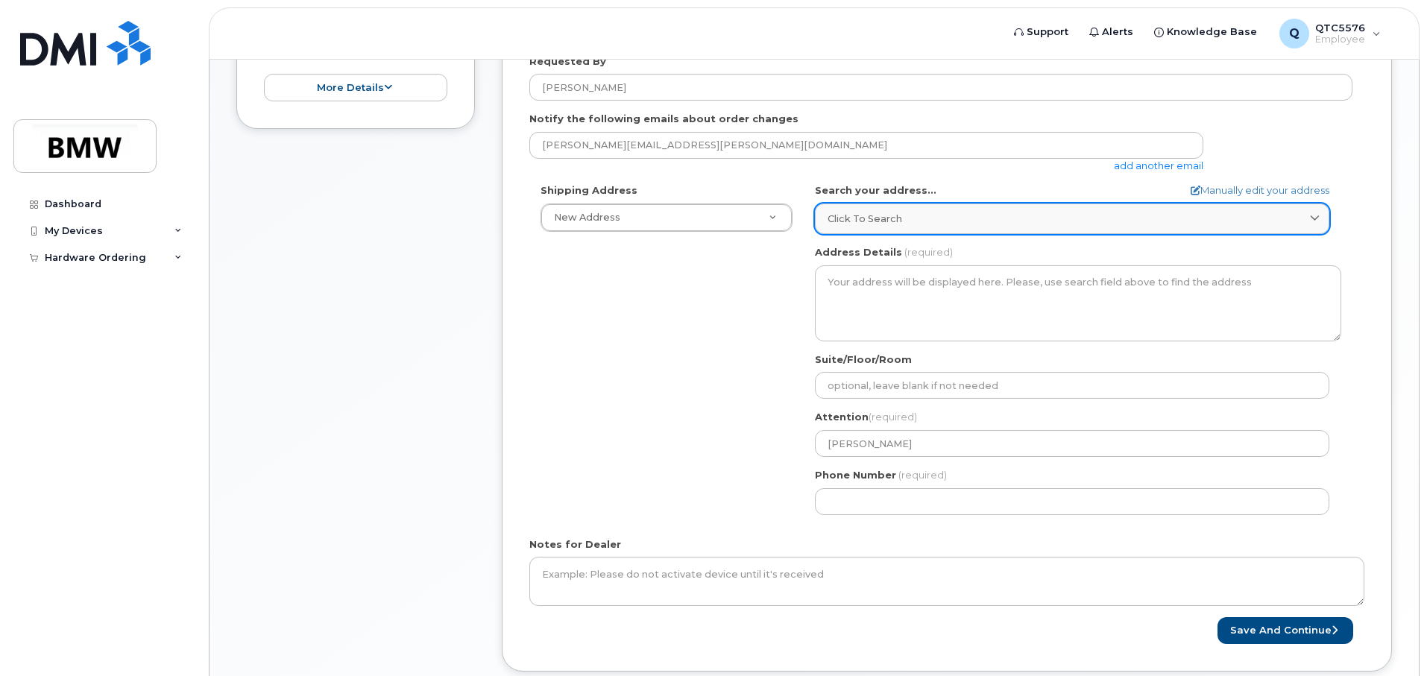
click at [1308, 222] on span at bounding box center [1315, 219] width 14 height 14
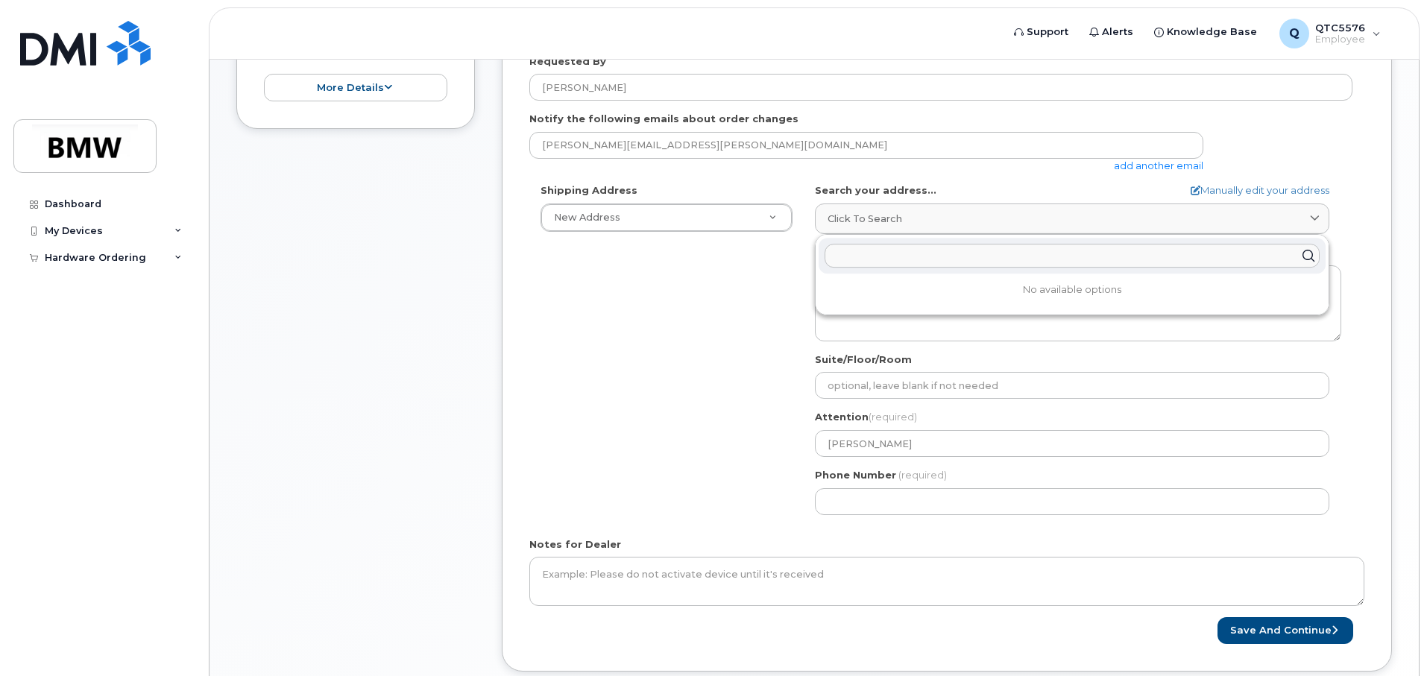
click at [855, 256] on input "text" at bounding box center [1072, 256] width 495 height 24
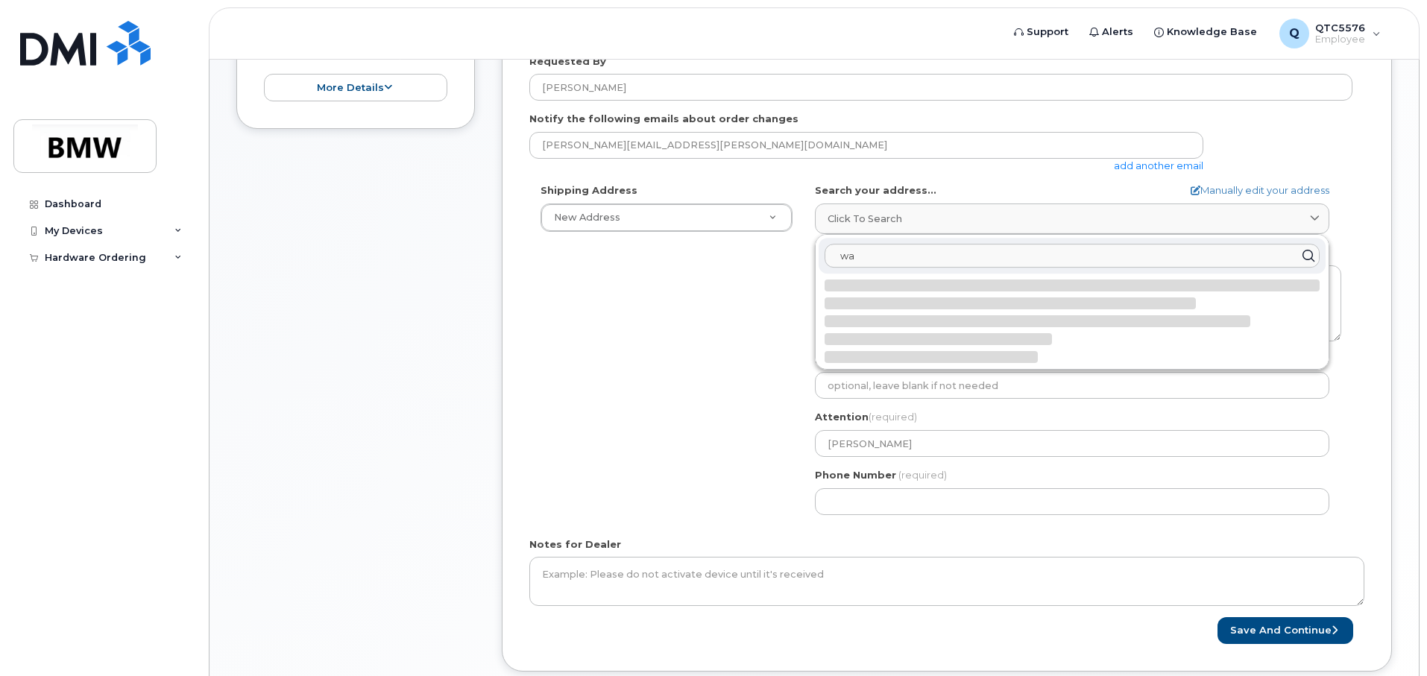
type input "w"
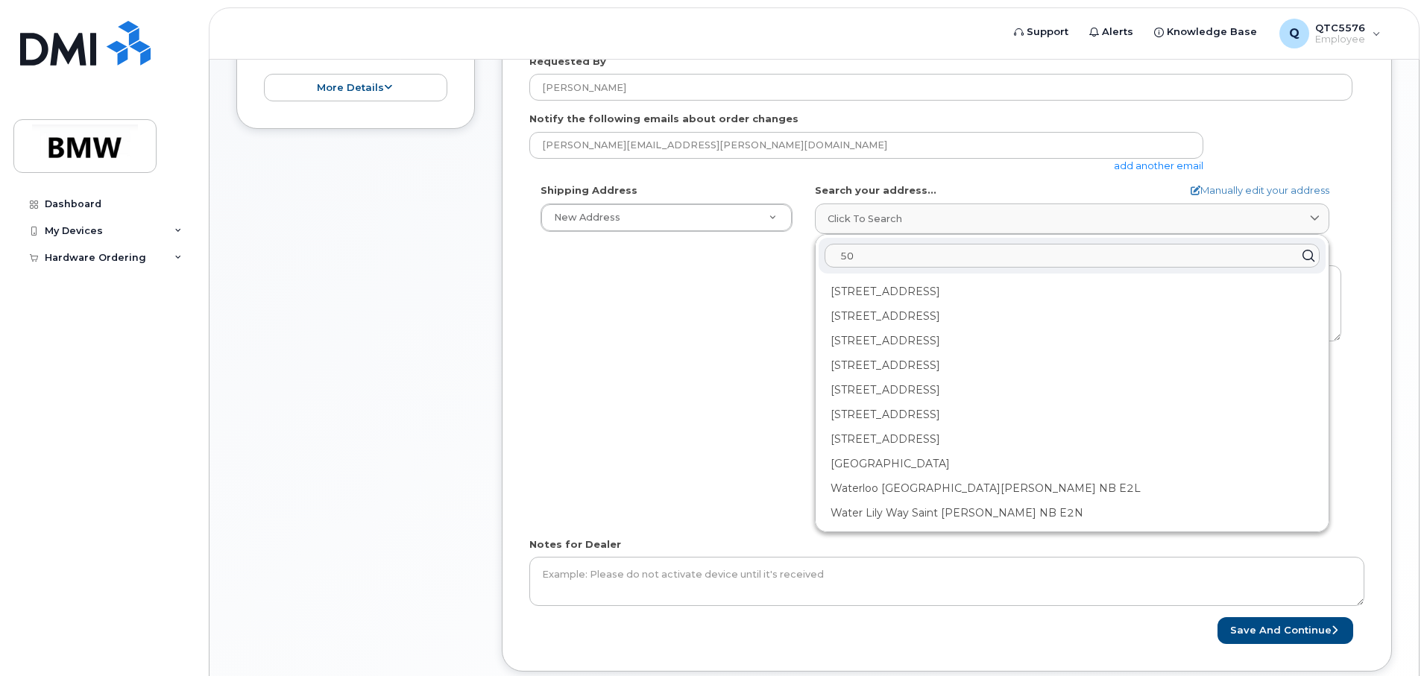
type input "5"
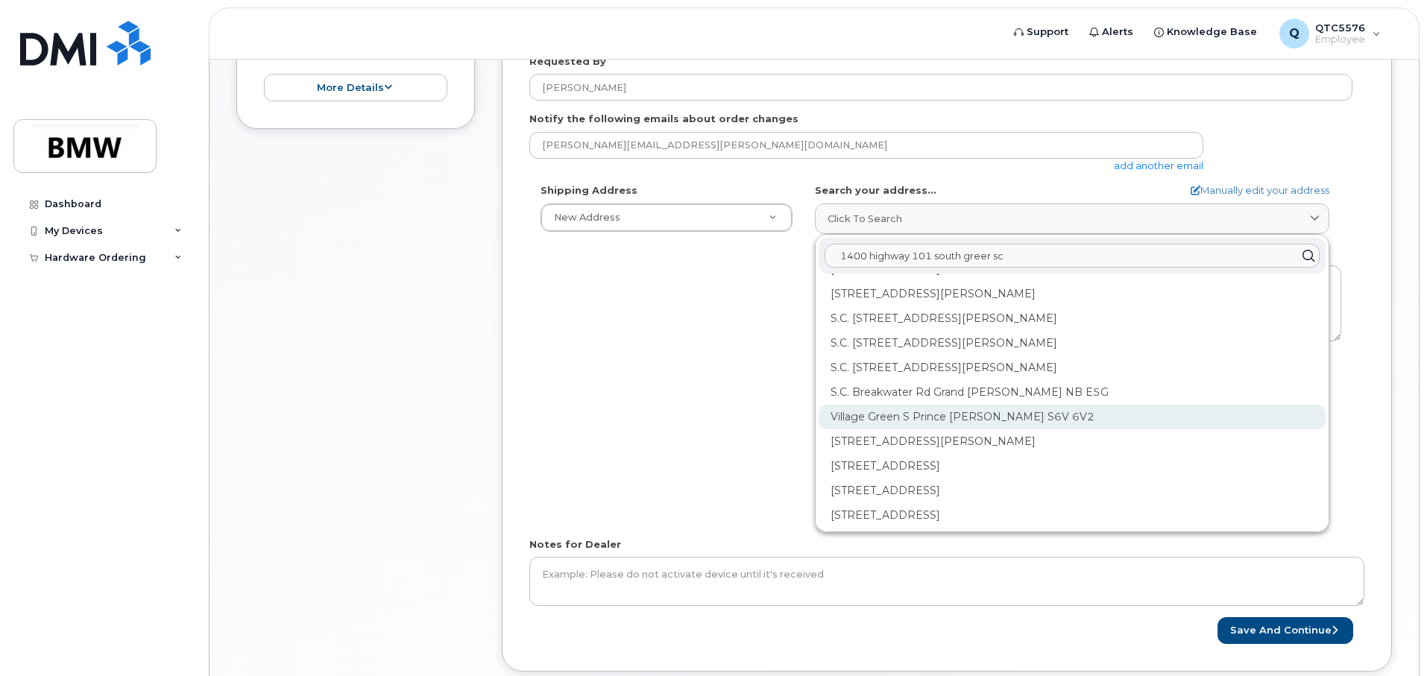
scroll to position [0, 0]
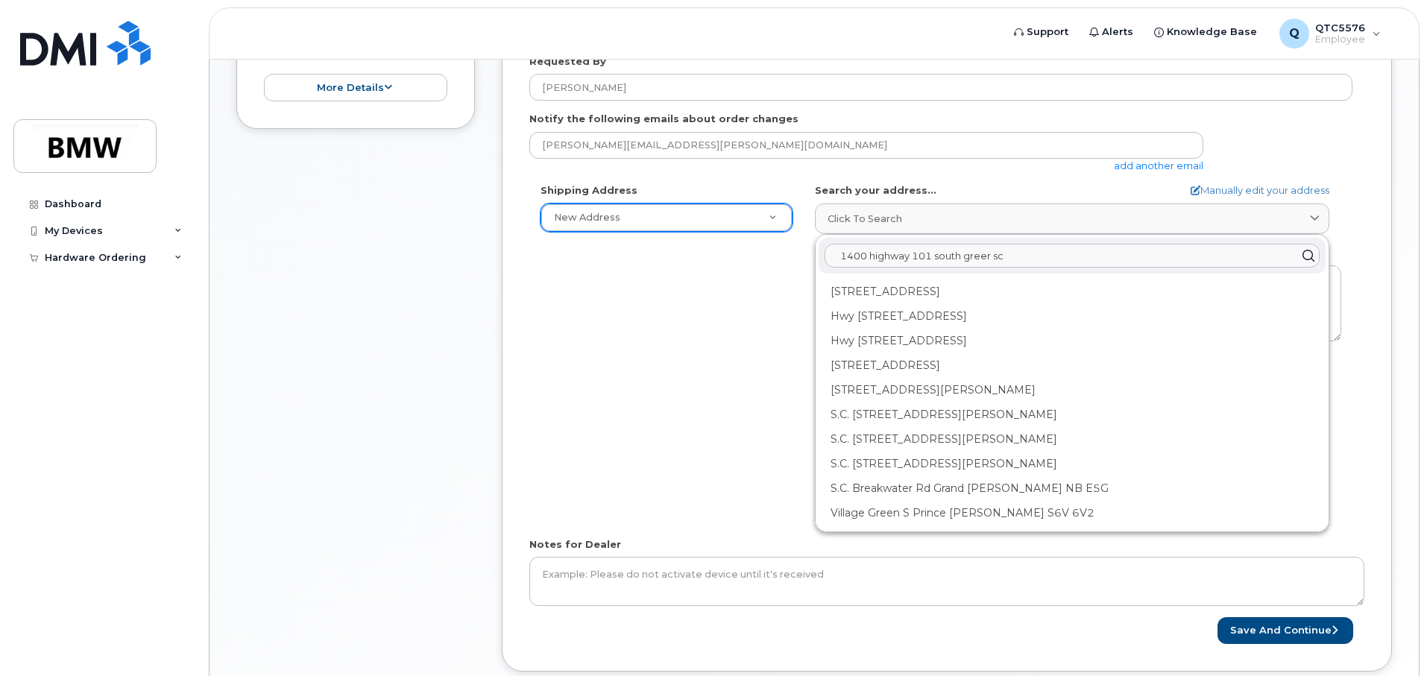
type input "1400 highway 101 south greer sc"
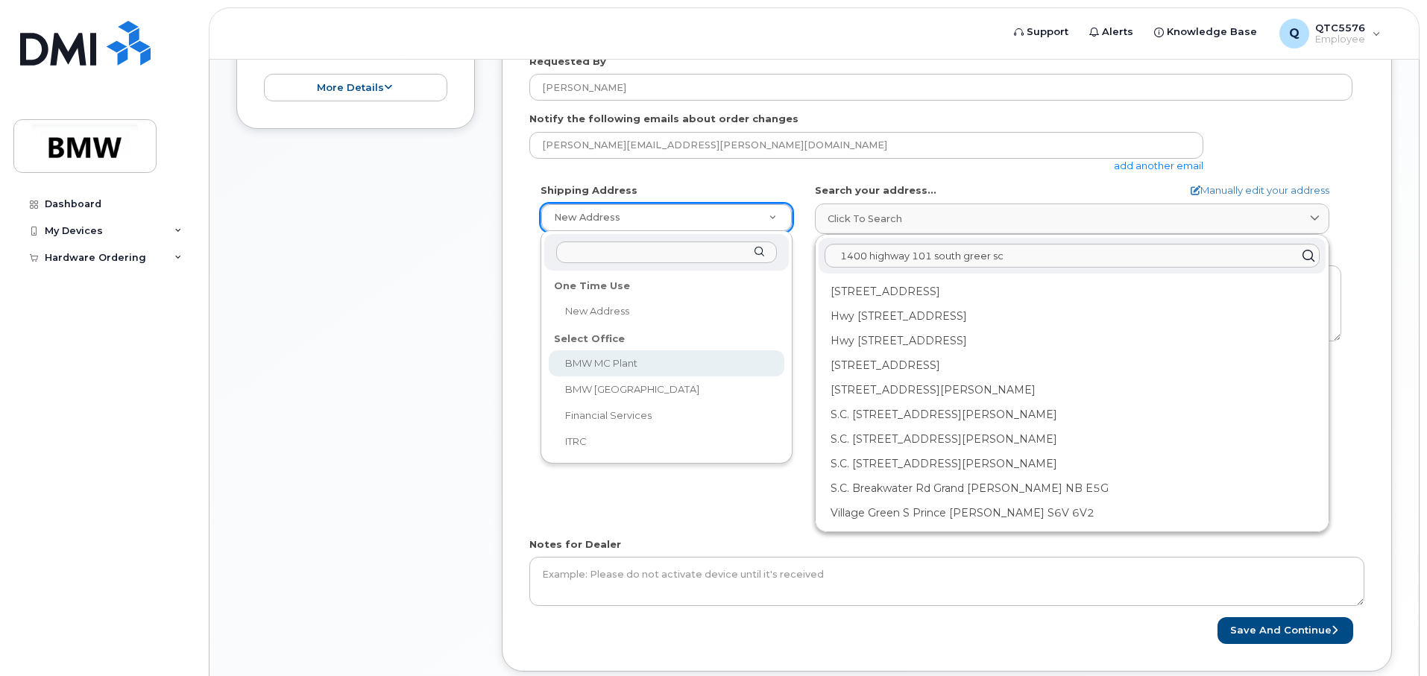
select select
type textarea "1400 Highway 101 S GREER SC 29651-6731 UNITED STATES Greer South Carolina 29651…"
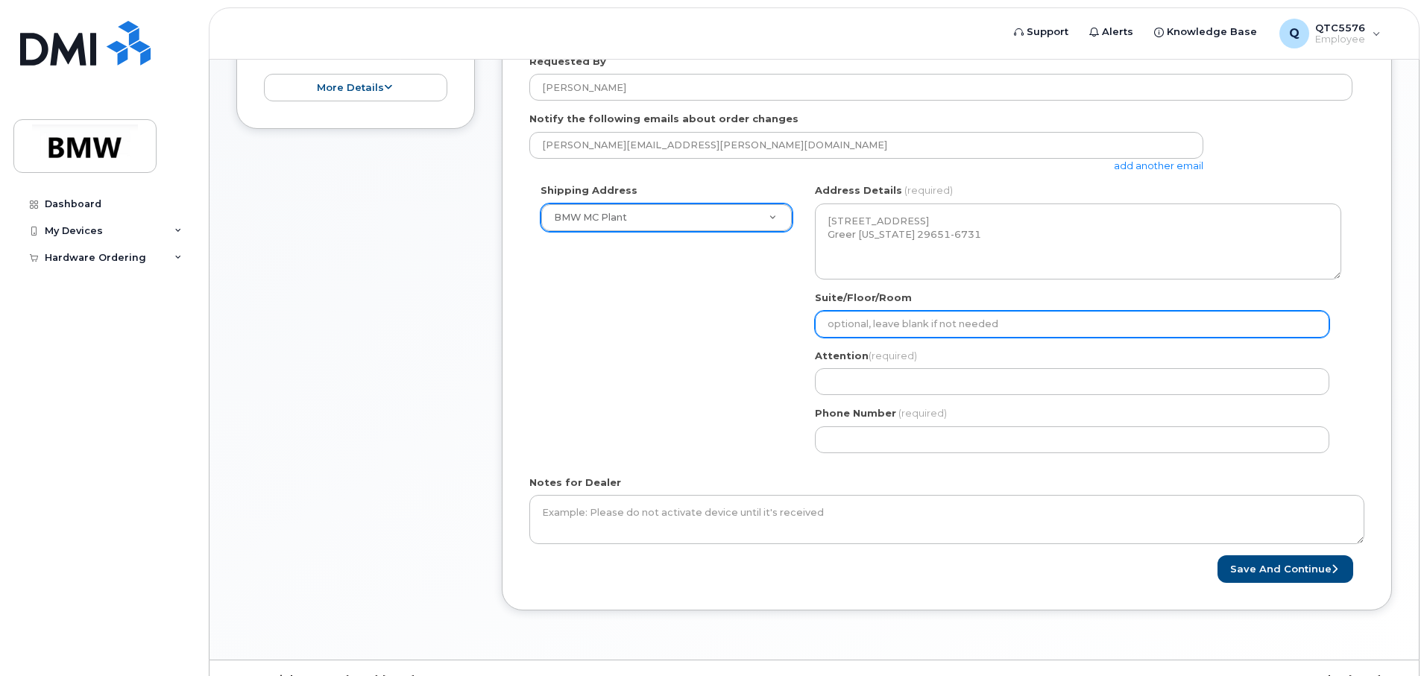
click at [867, 316] on input "Suite/Floor/Room" at bounding box center [1072, 324] width 514 height 27
select select
type input "w"
select select
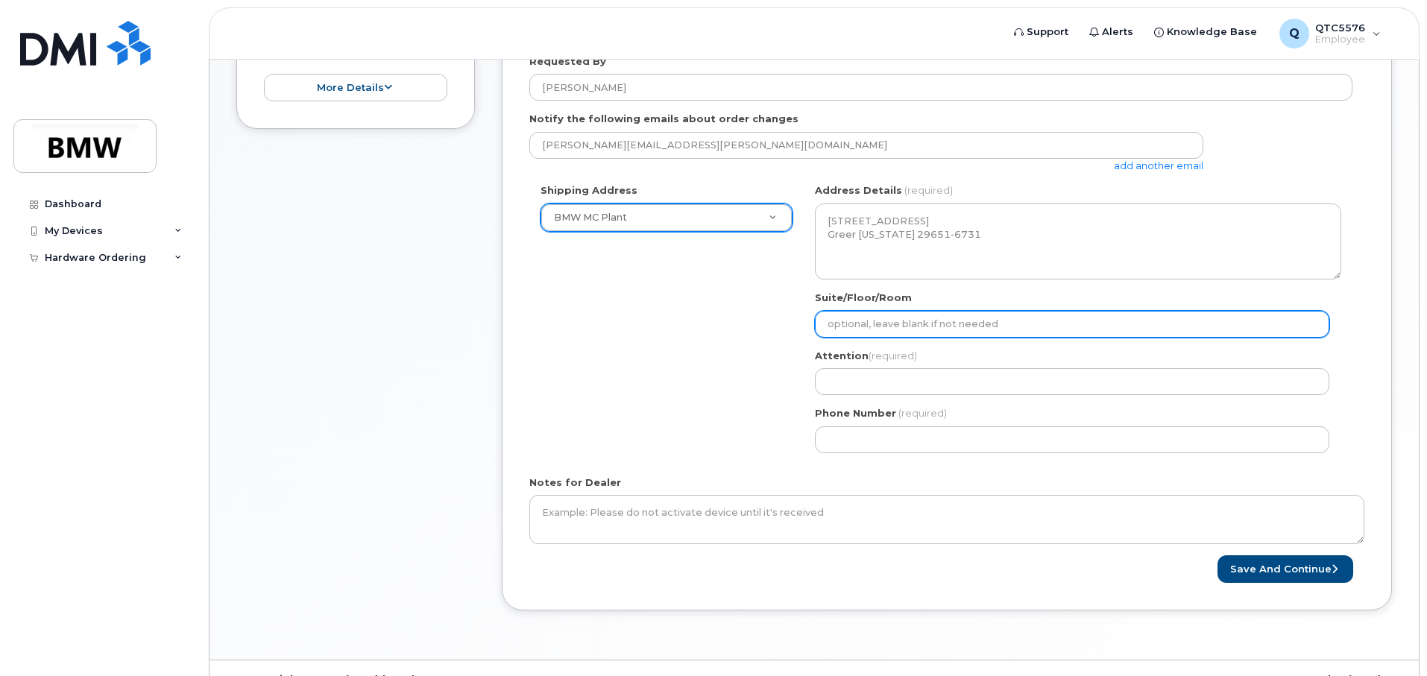
type input "W"
select select
type input "Wa"
select select
type input "Wat"
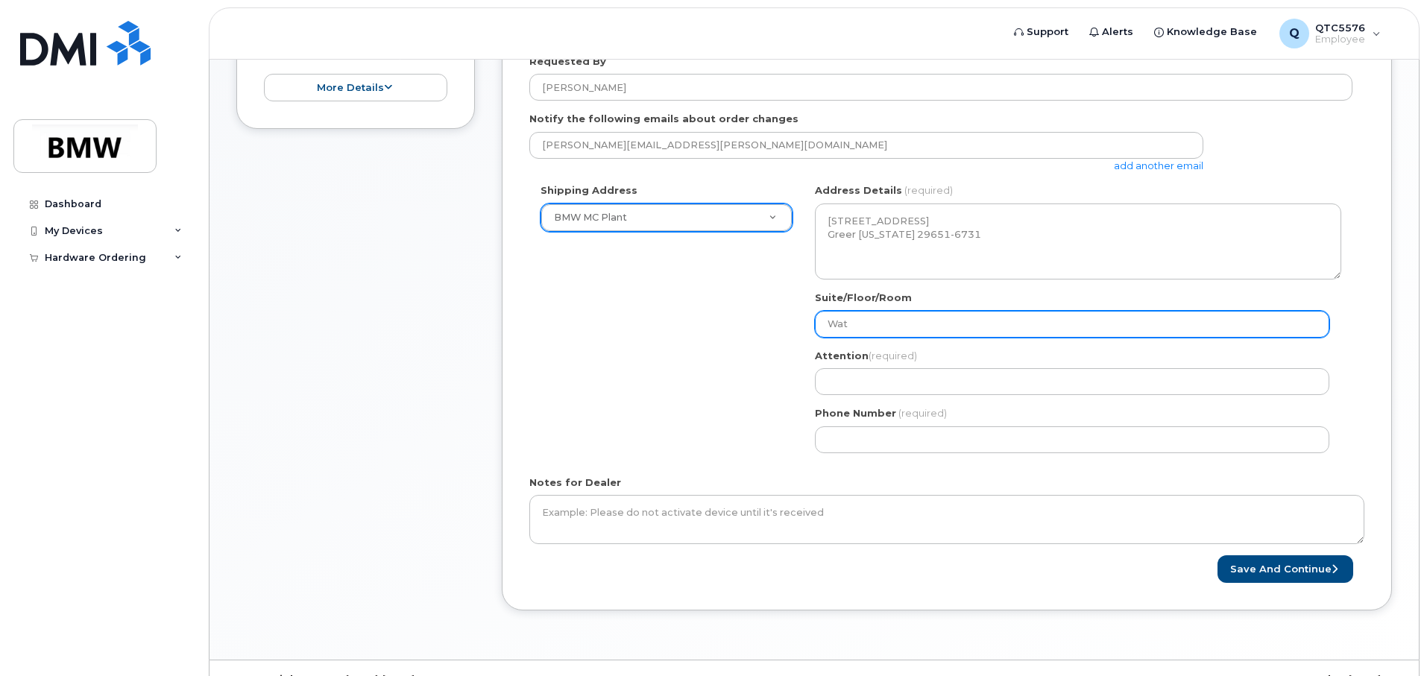
select select
type input "Wate"
select select
type input "Water"
select select
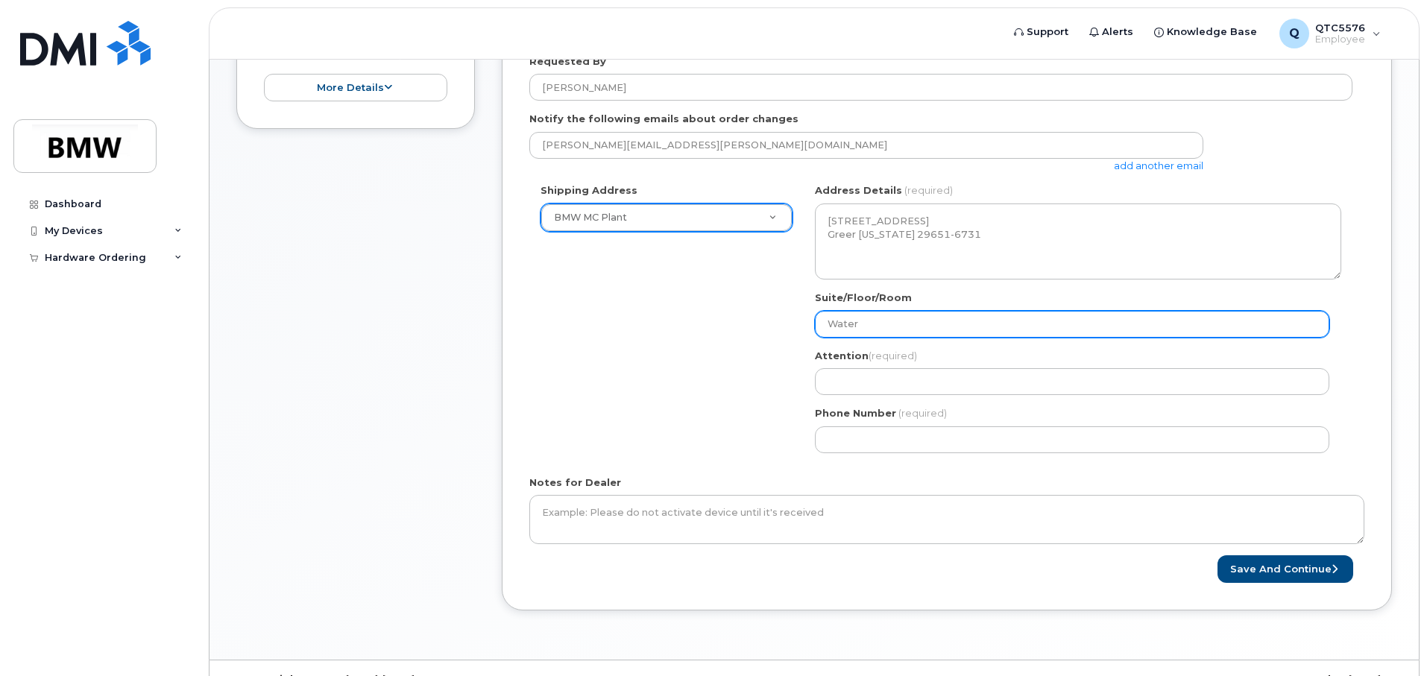
type input "Water T"
select select
type input "Water Te"
select select
type input "Water Tes"
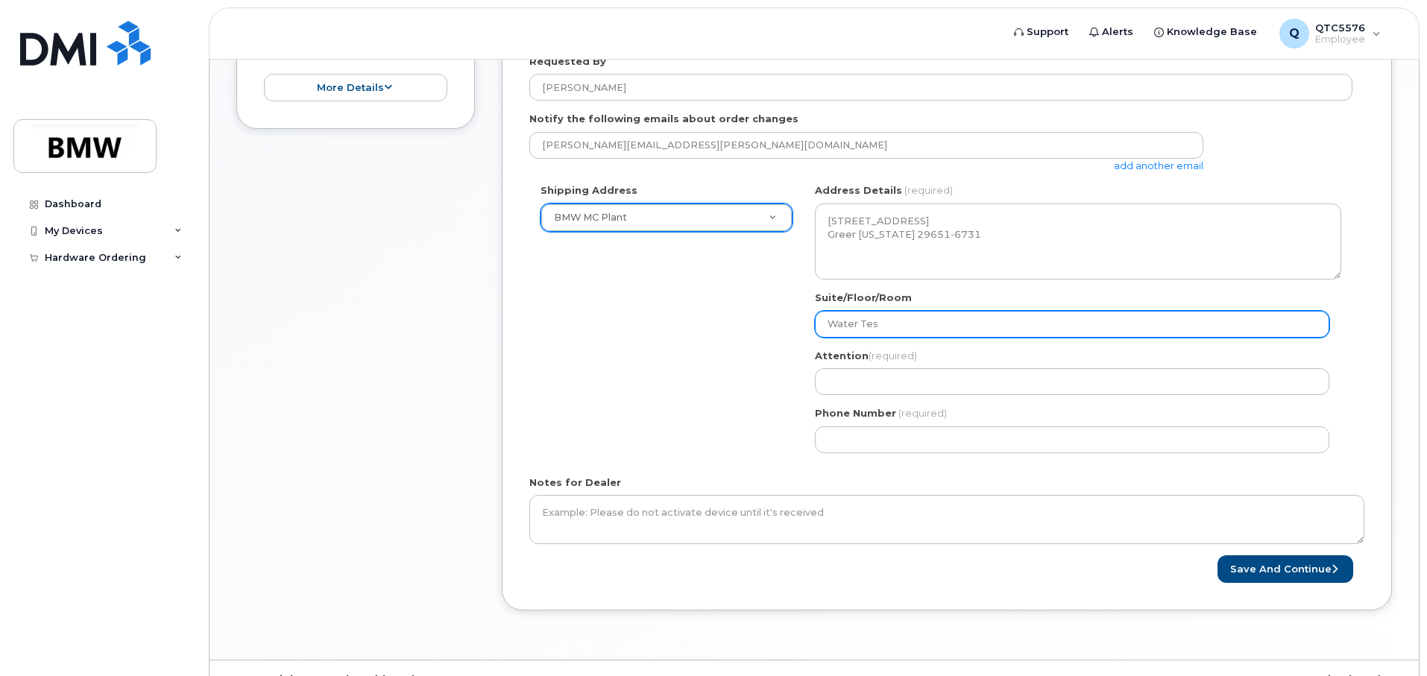
select select
type input "Water Test"
select select
type input "Water Test 5"
select select
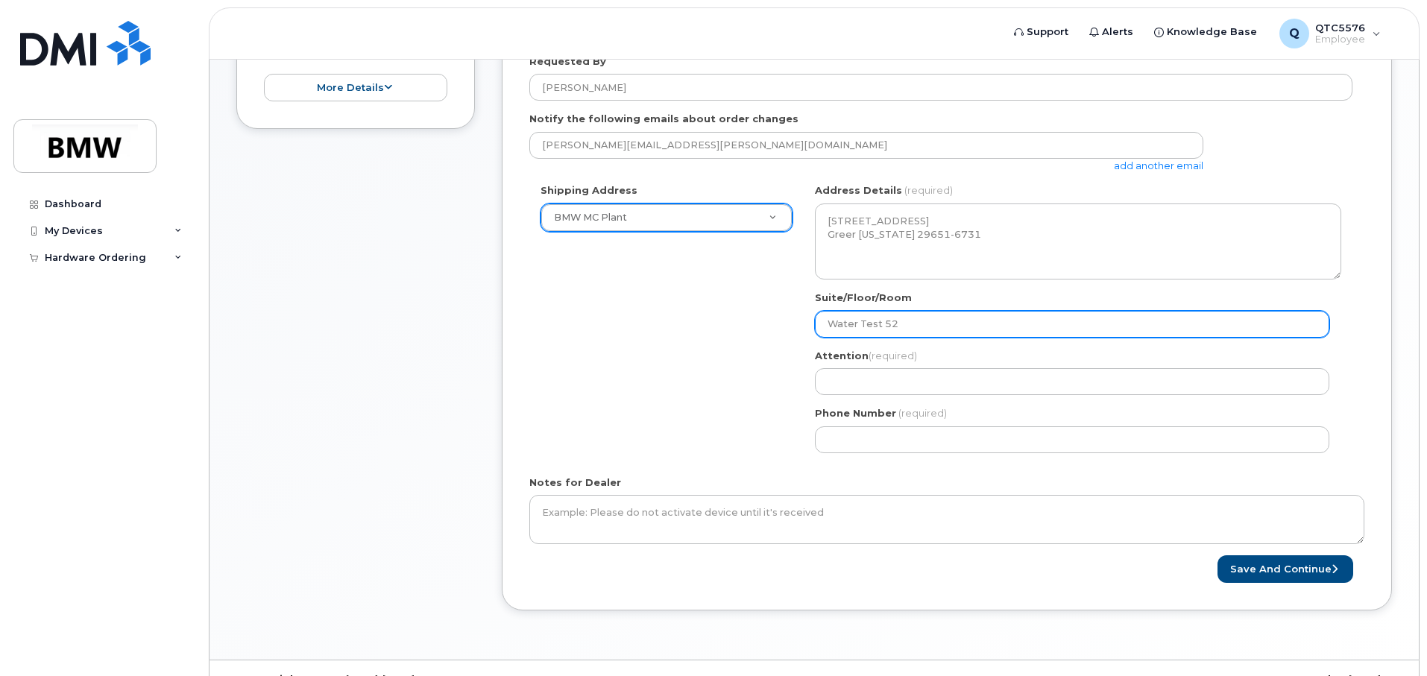
type input "Water Test 52"
select select
type input "Water Test 52 v"
select select
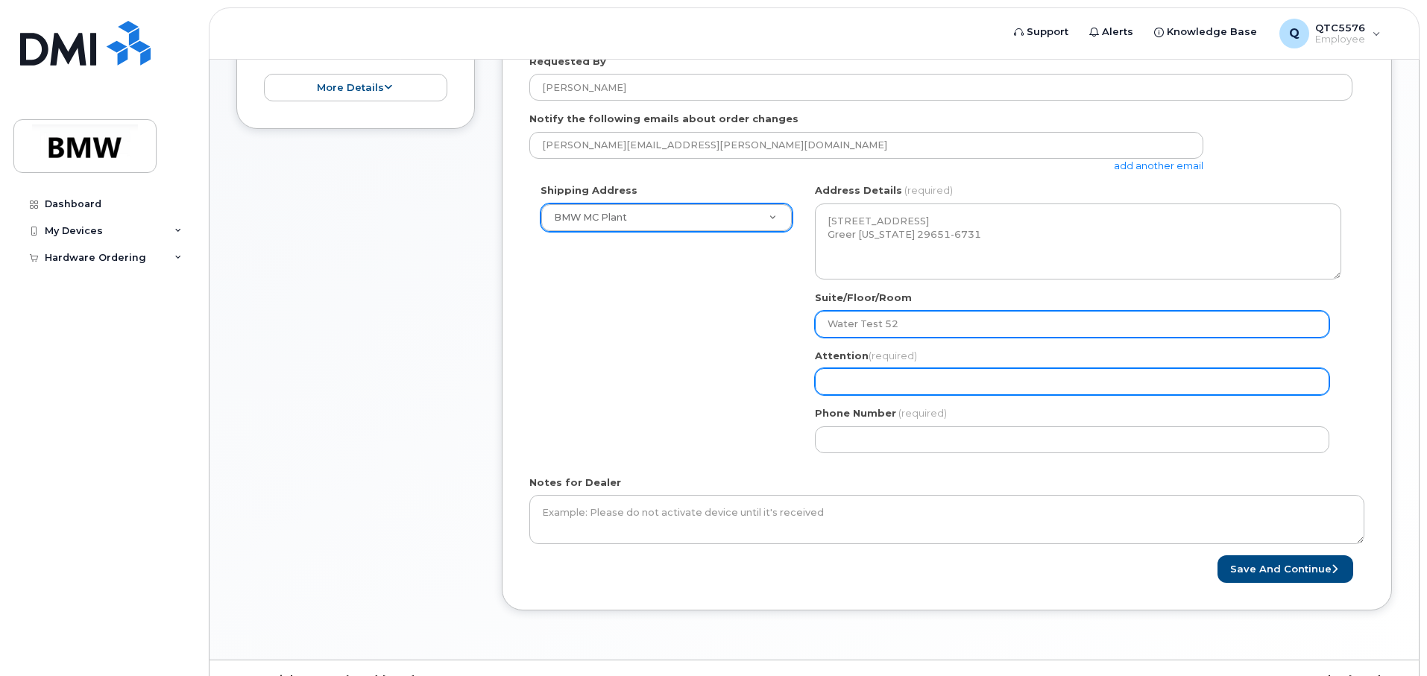
type input "Water Test 52"
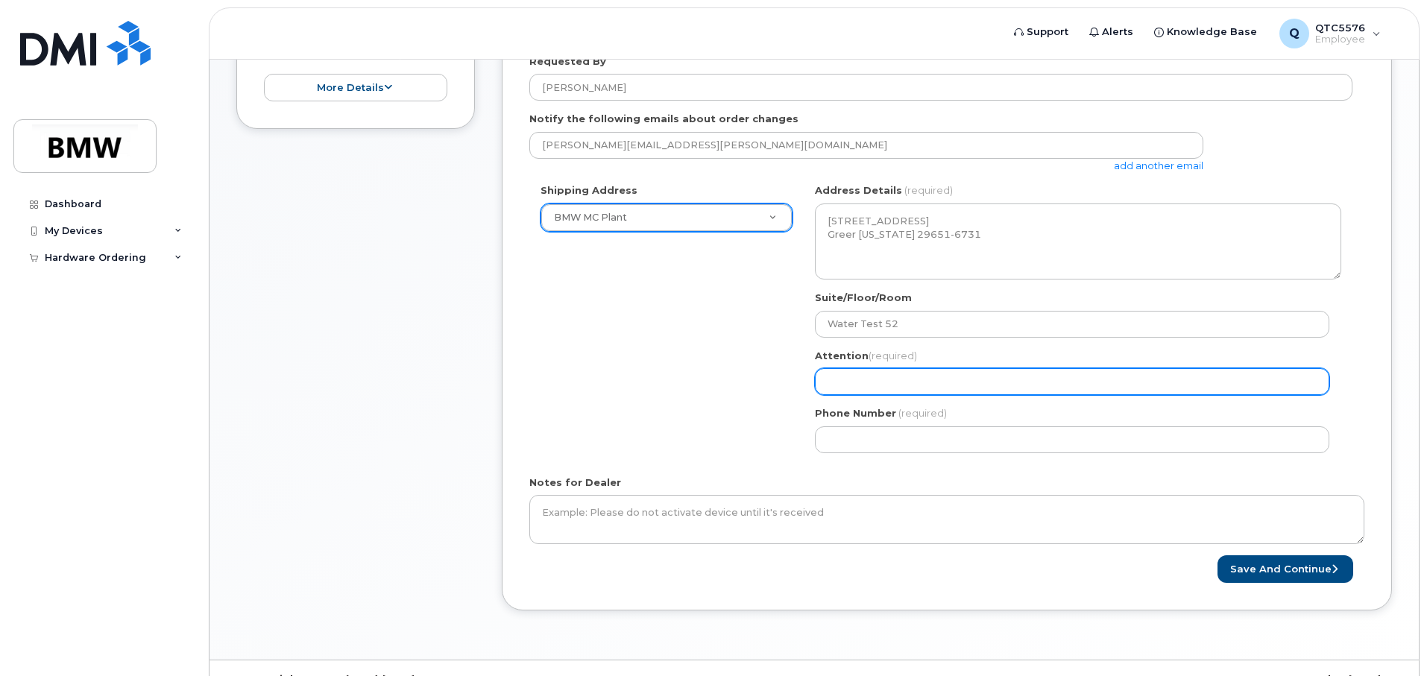
click at [848, 379] on input "Attention (required)" at bounding box center [1072, 381] width 514 height 27
select select
type input "t"
select select
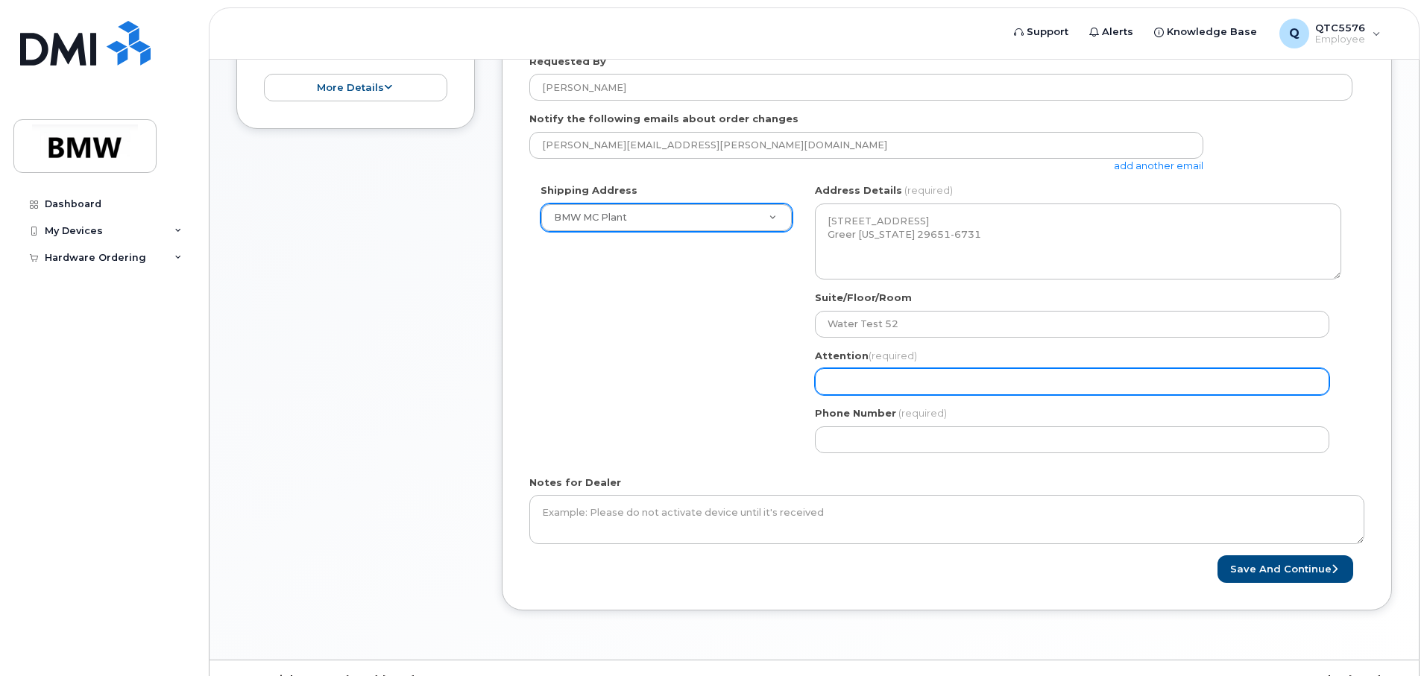
type input "T"
select select
type input "Te"
select select
type input "Tee"
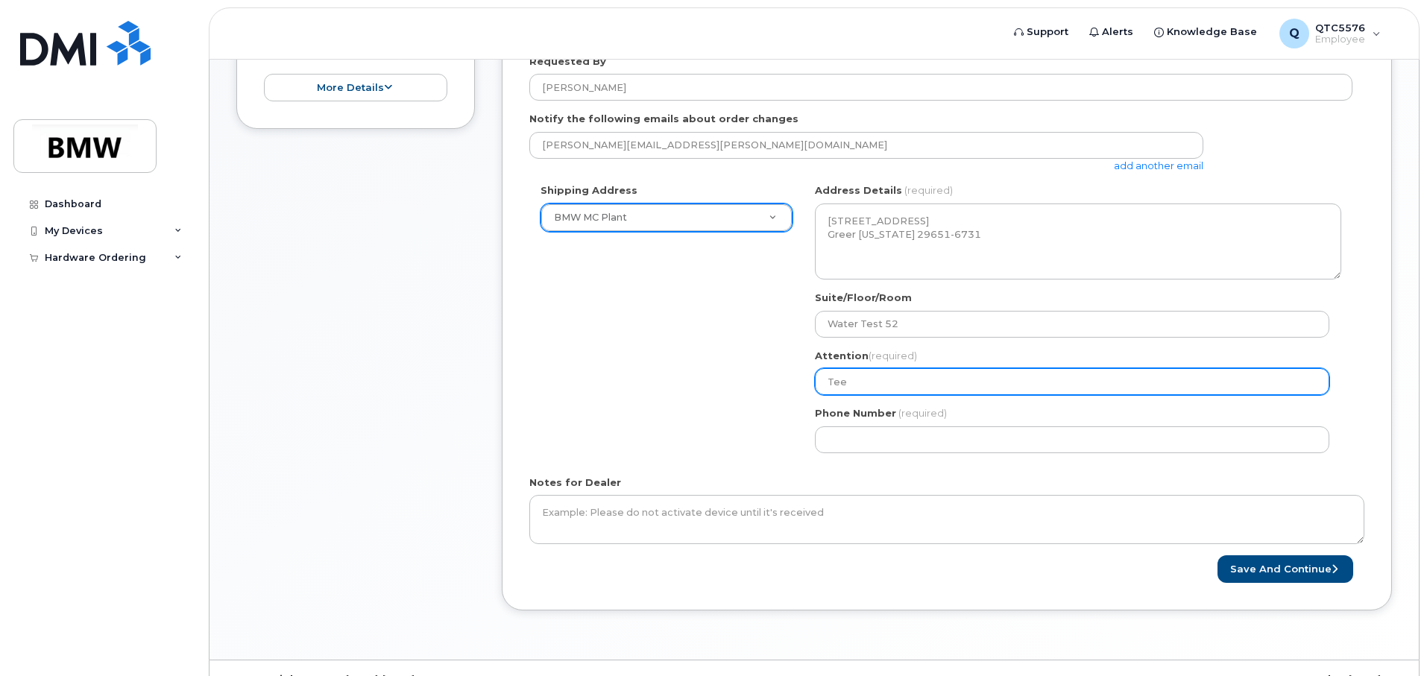
select select
type input "Te"
select select
type input "Ter"
select select
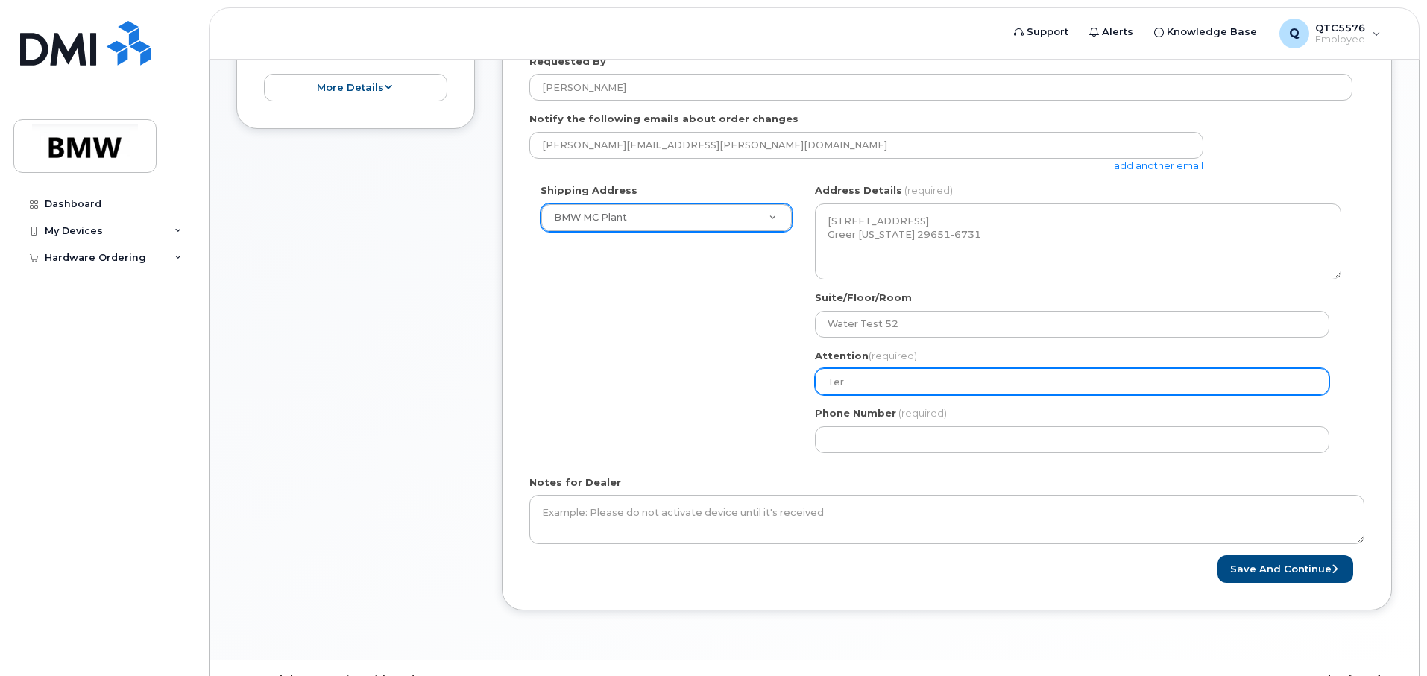
type input "Terr"
select select
type input "Terry"
select select
type input "Terry G"
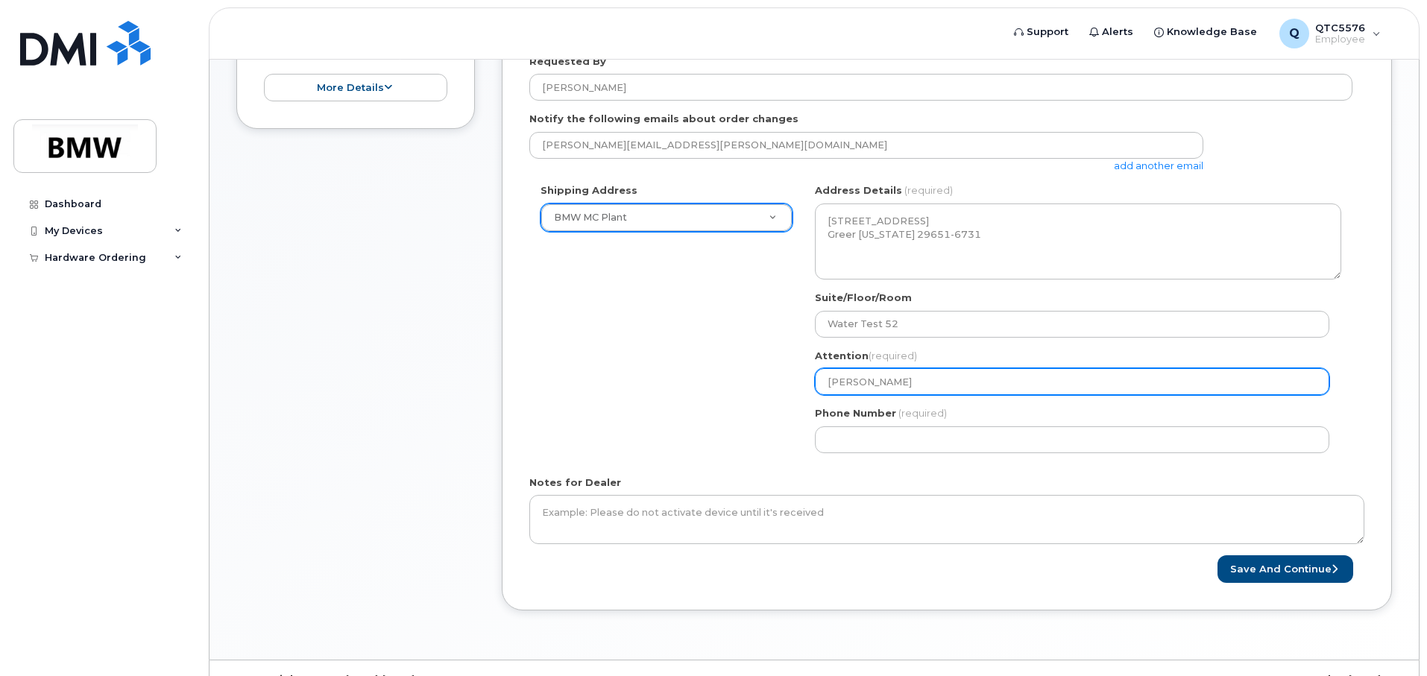
select select
type input "Terry Ga"
select select
type input "Terry Gar"
select select
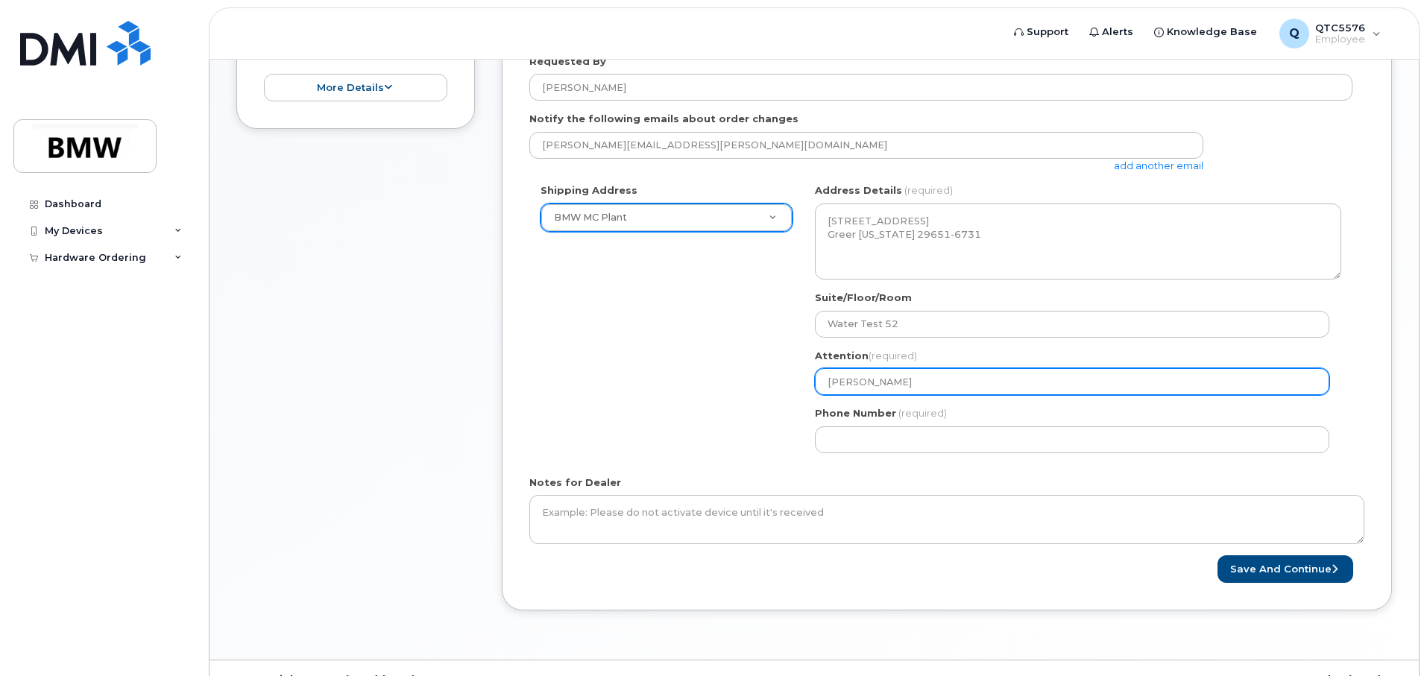
type input "Terry Gard"
select select
type input "Terry Gardn"
select select
type input "Terry Gardne"
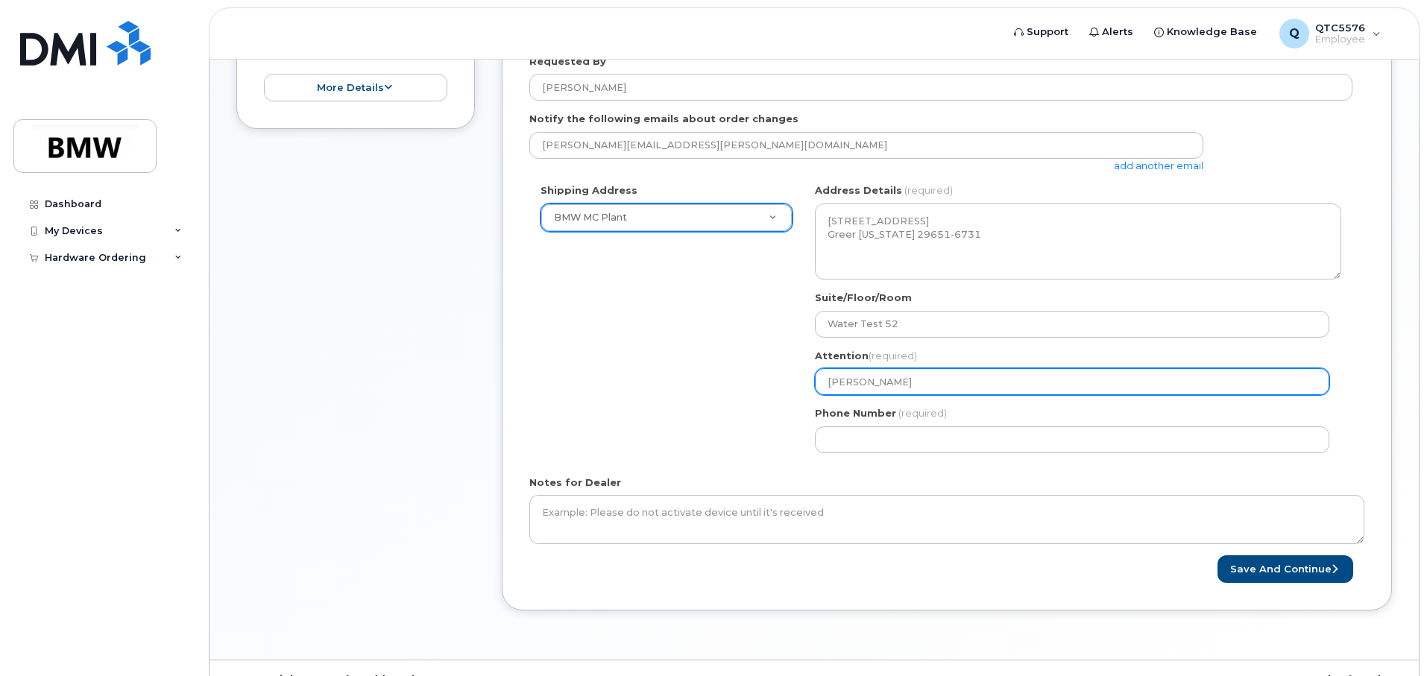
select select
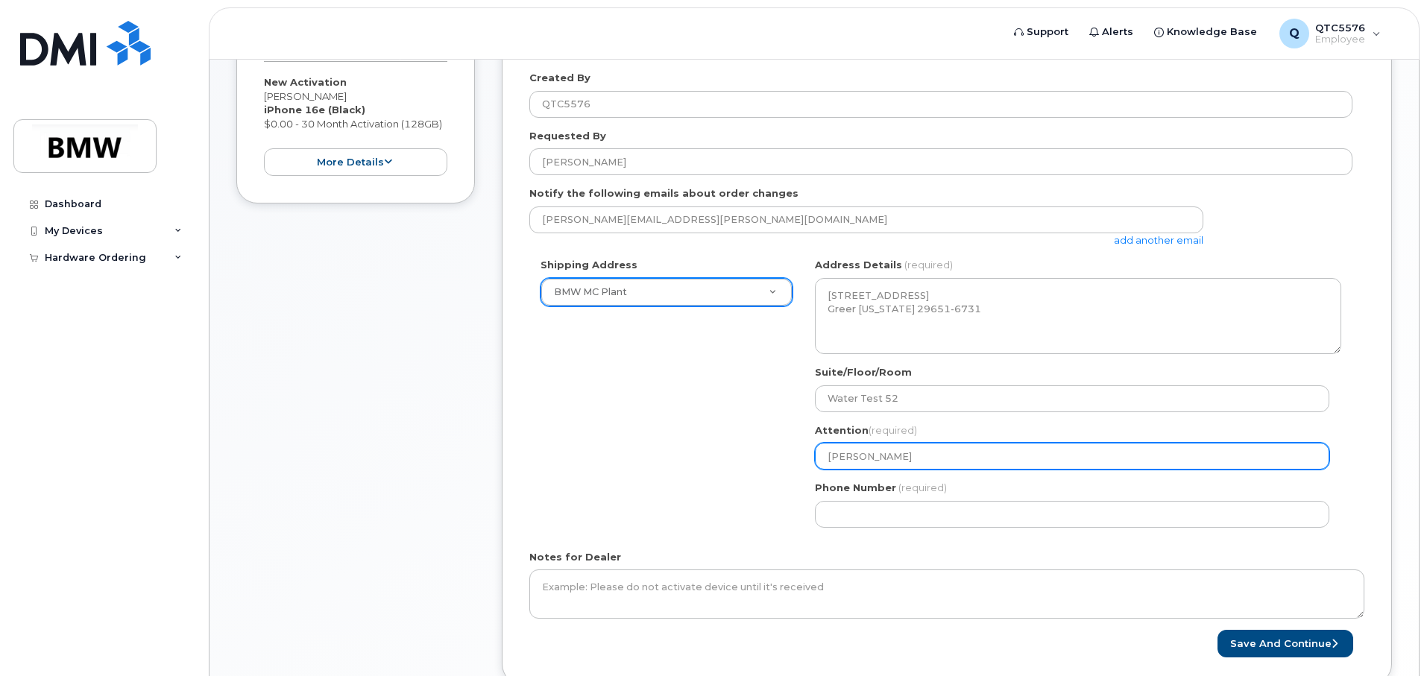
scroll to position [404, 0]
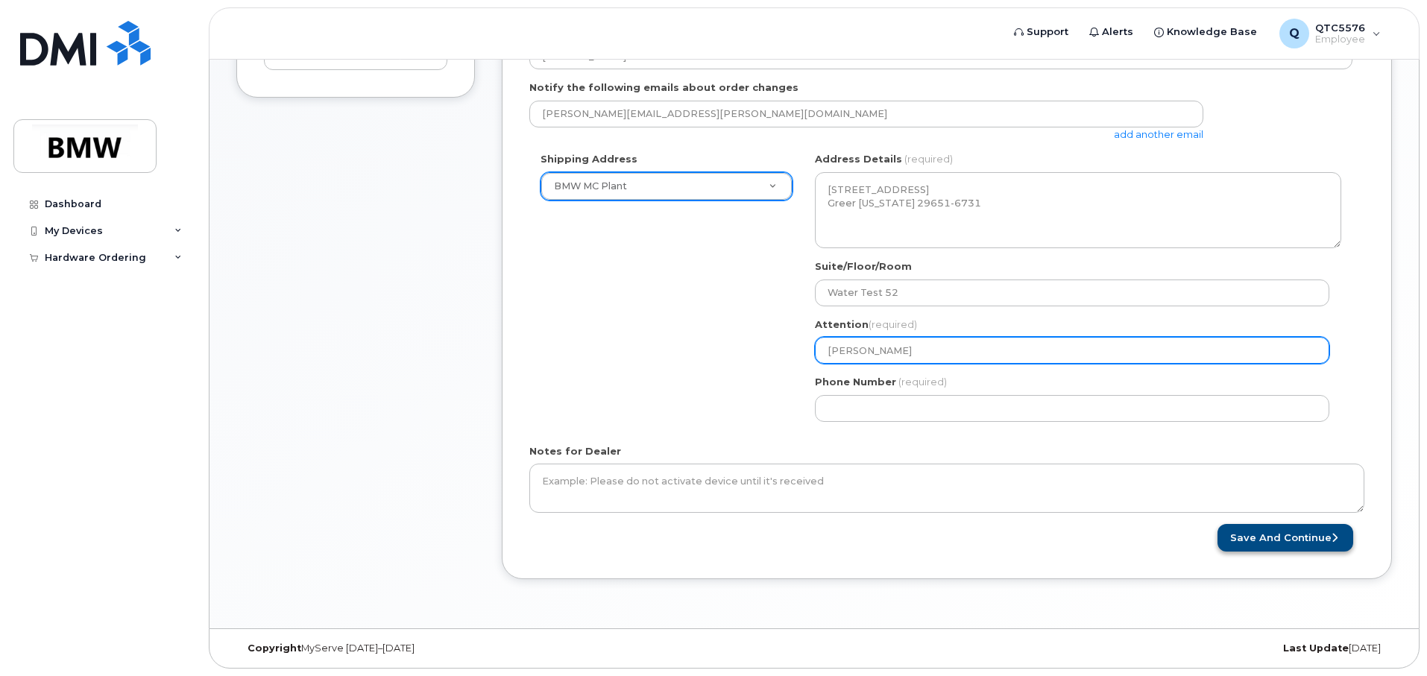
type input "Terry Gardner"
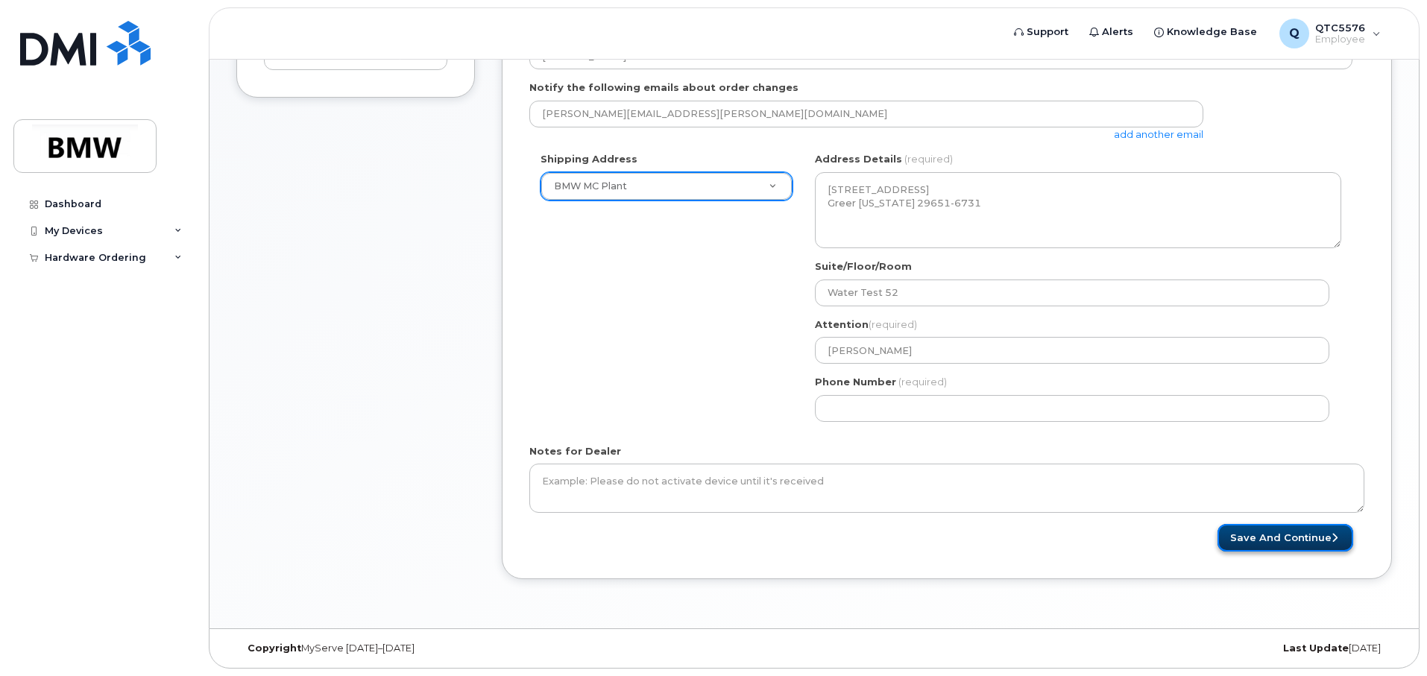
click at [1278, 534] on button "Save and Continue" at bounding box center [1285, 538] width 136 height 28
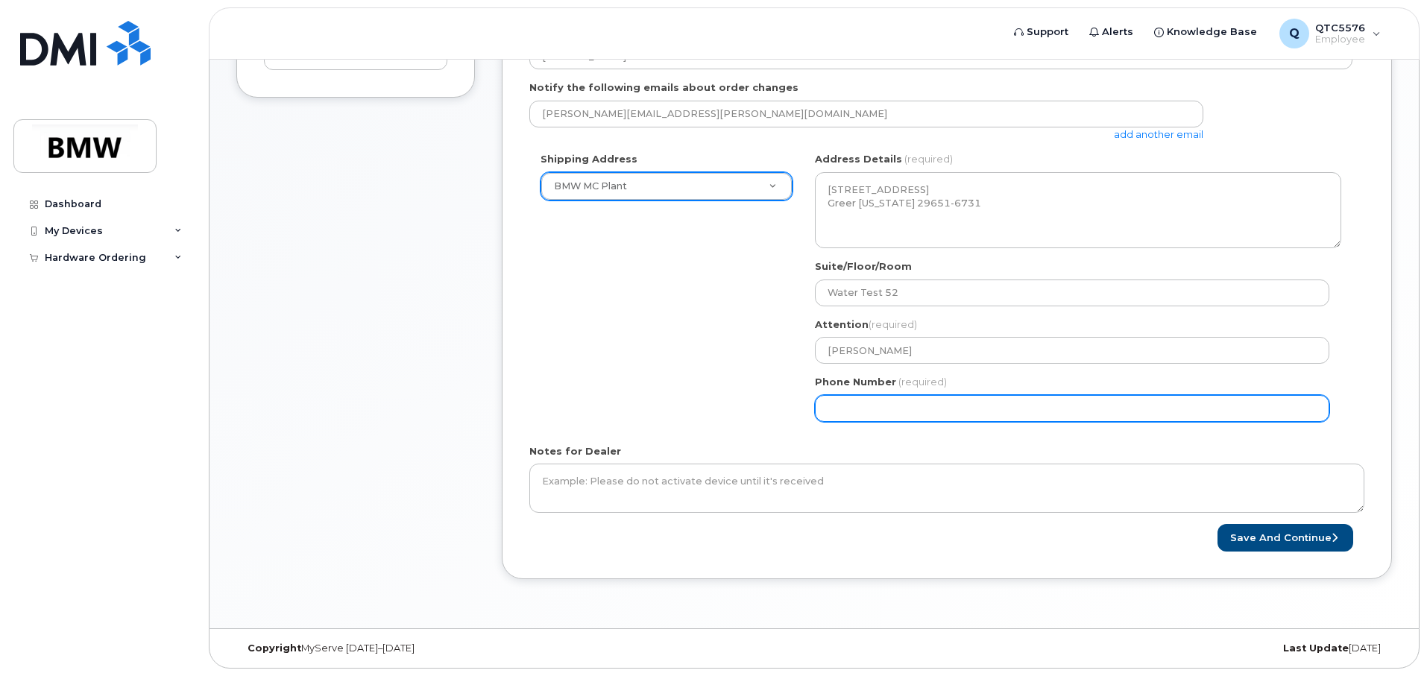
click at [952, 409] on input "Phone Number" at bounding box center [1072, 408] width 514 height 27
click at [822, 406] on input "Phone Number" at bounding box center [1072, 408] width 514 height 27
click at [904, 409] on input "Phone Number" at bounding box center [1072, 408] width 514 height 27
click at [875, 407] on input "Phone Number" at bounding box center [1072, 408] width 514 height 27
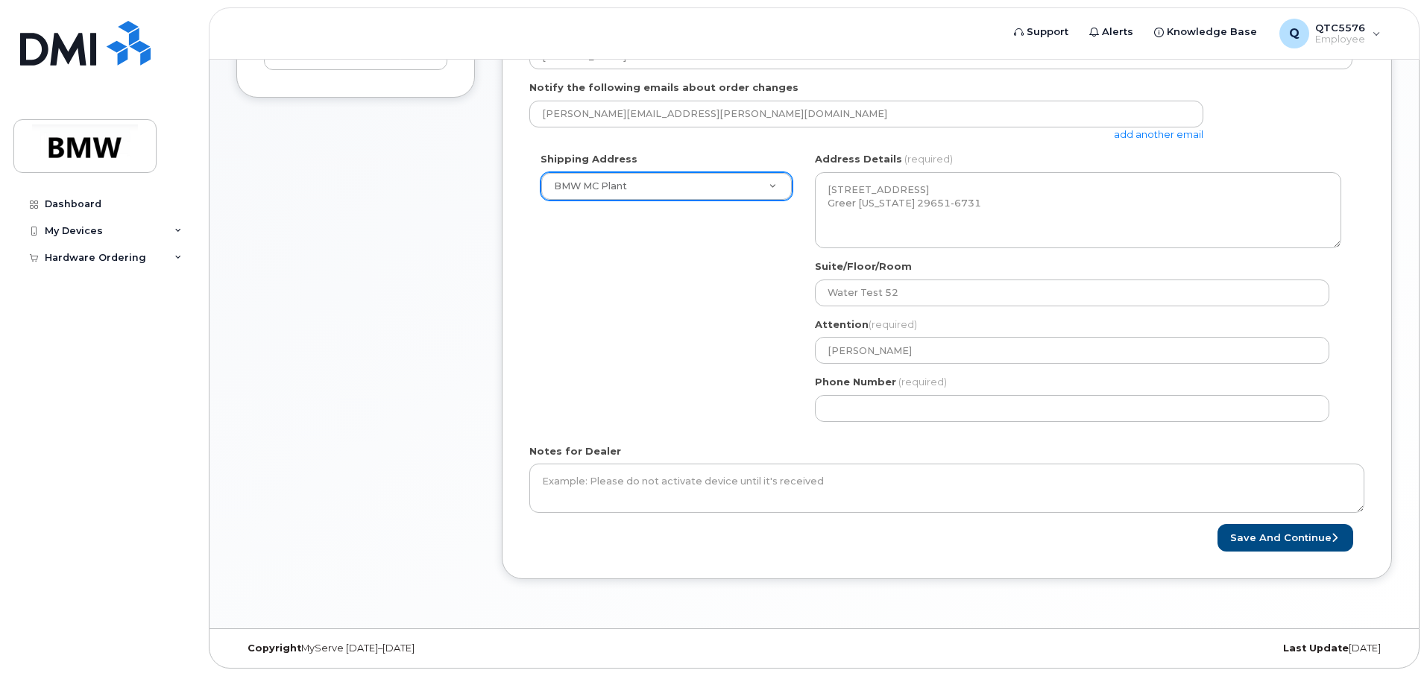
click at [1052, 451] on div "Notes for Dealer" at bounding box center [946, 478] width 835 height 69
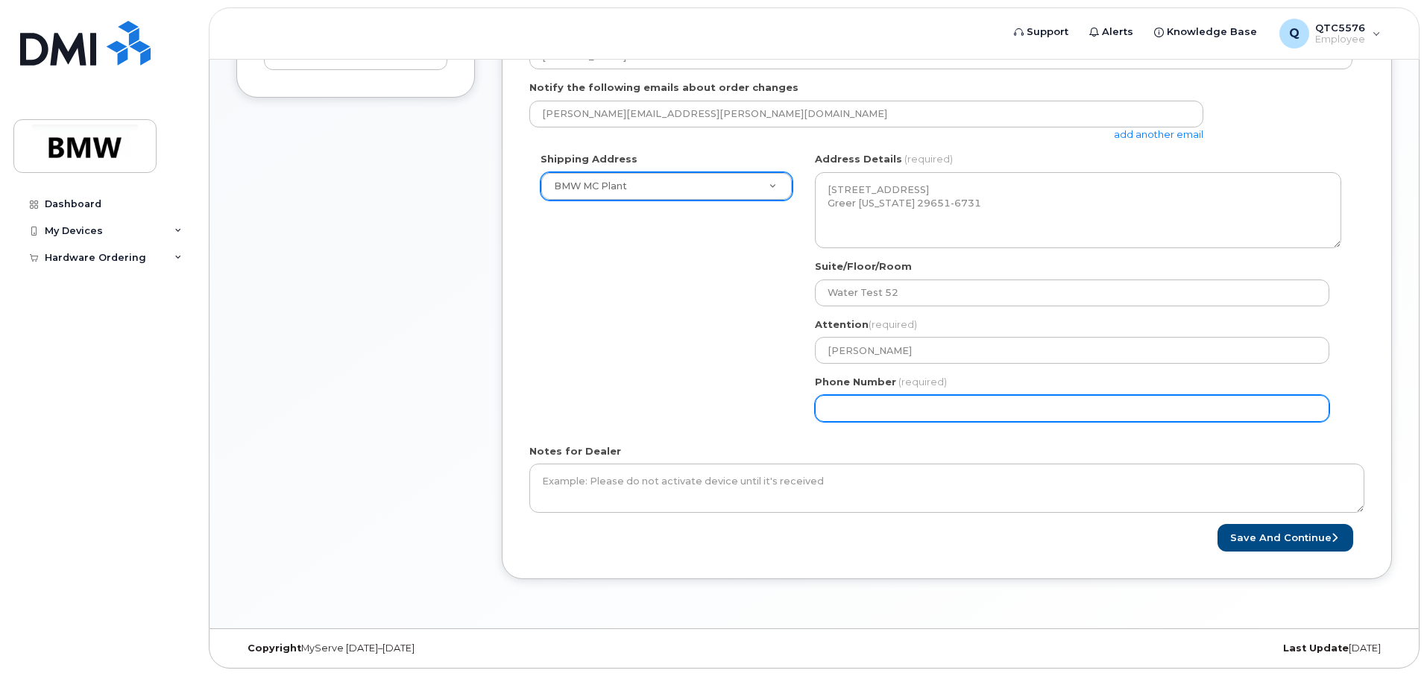
click at [851, 406] on input "Phone Number" at bounding box center [1072, 408] width 514 height 27
select select
type input "8648025098"
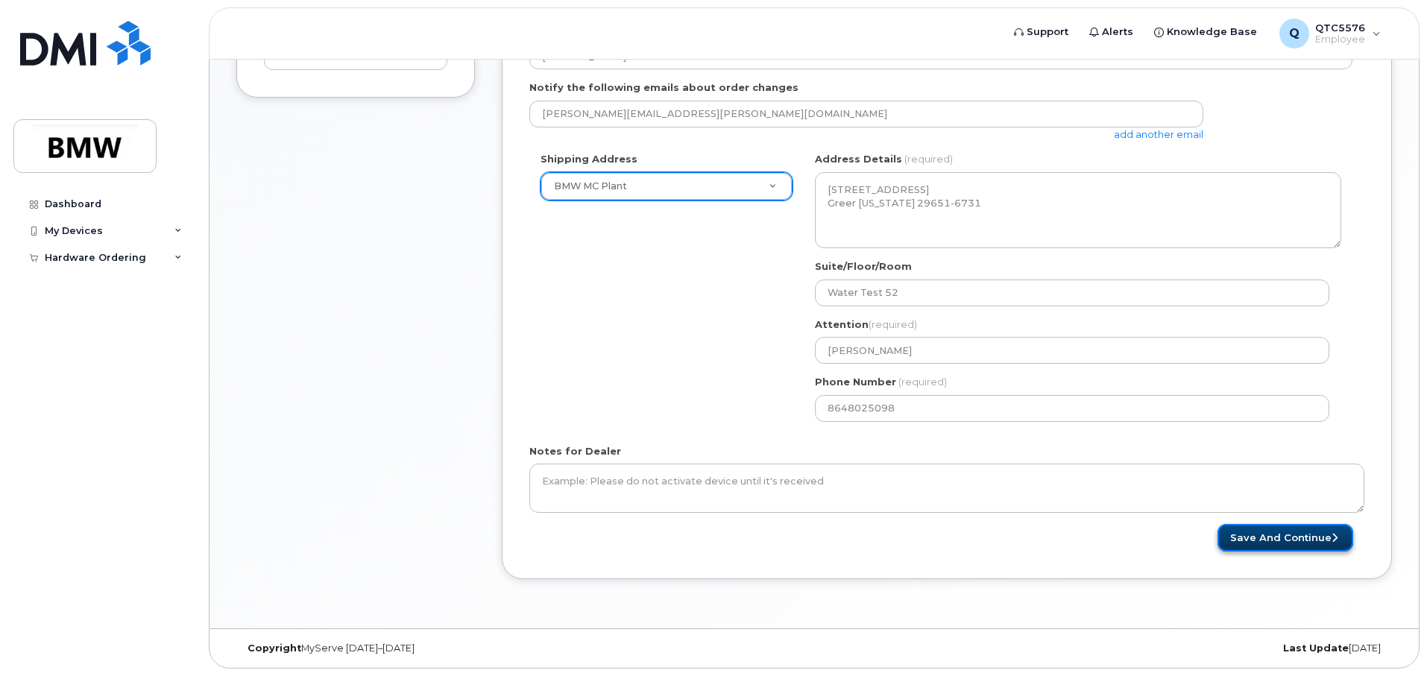
click at [1279, 539] on button "Save and Continue" at bounding box center [1285, 538] width 136 height 28
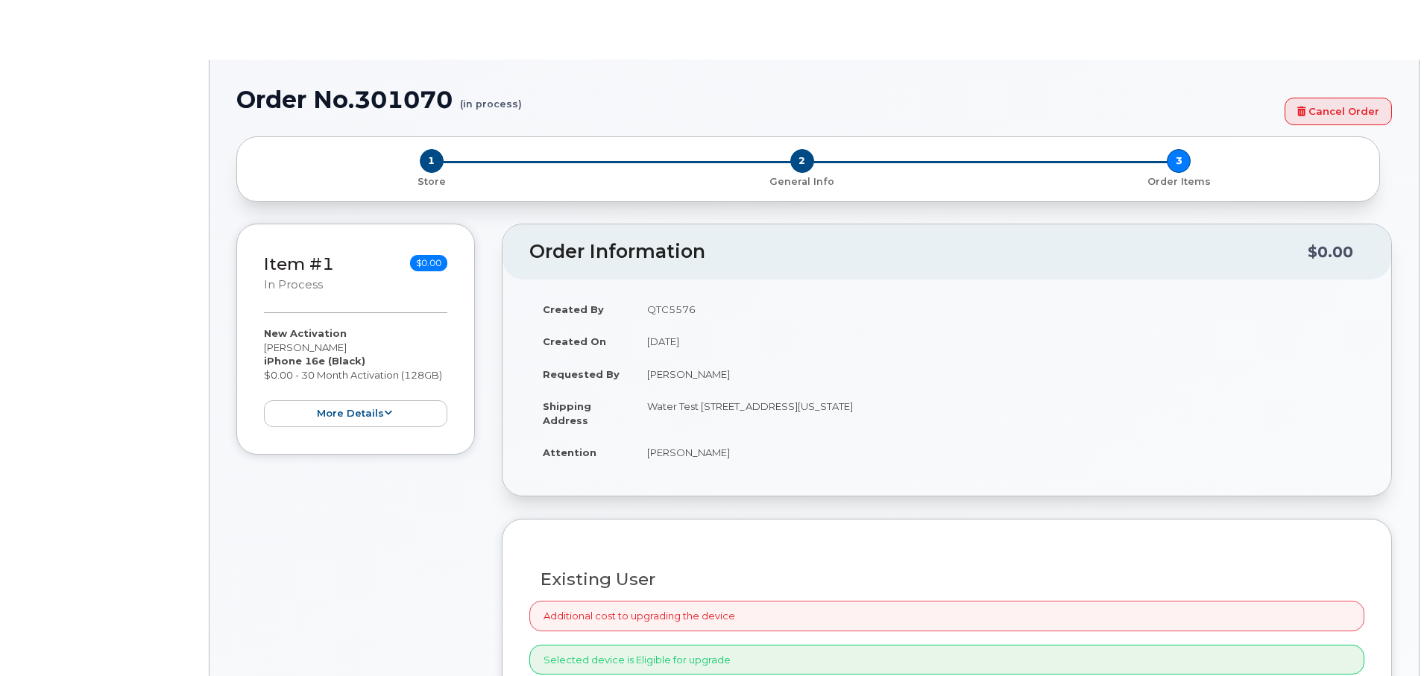
select select "1885307"
radio input "true"
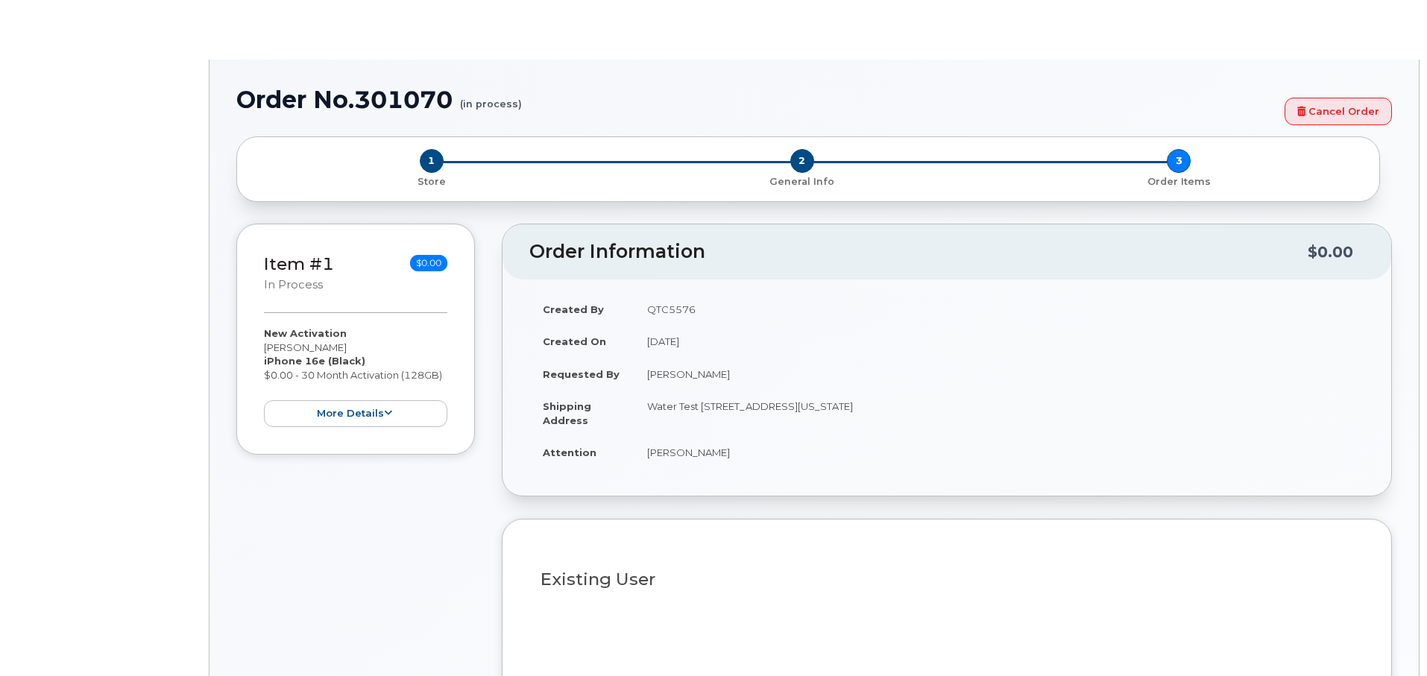
type input "1902344"
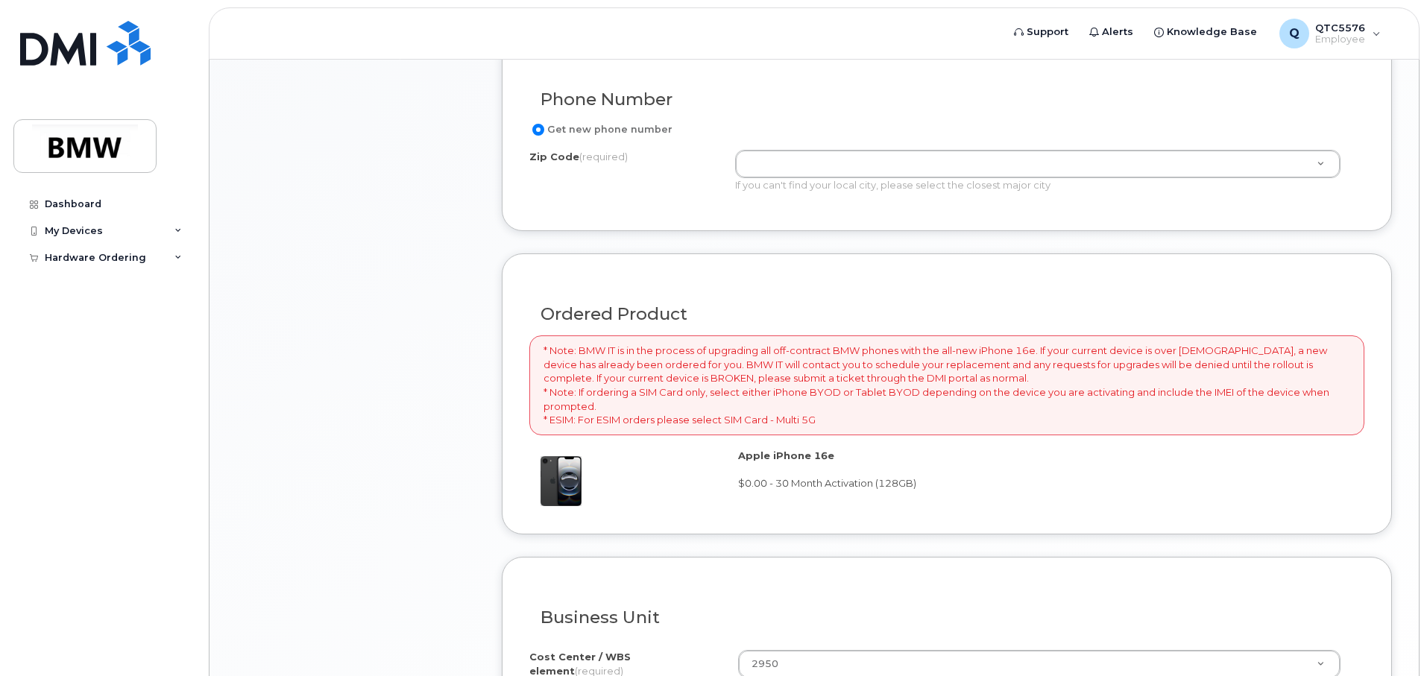
scroll to position [969, 0]
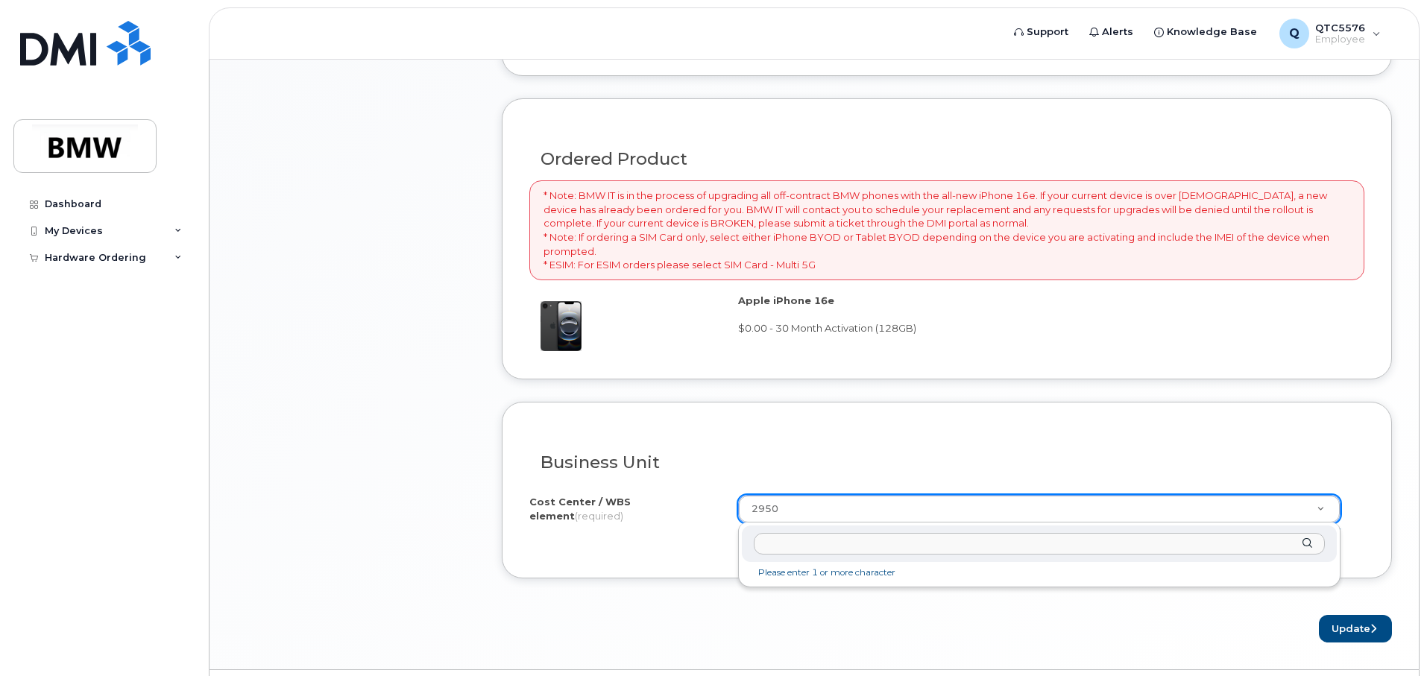
drag, startPoint x: 784, startPoint y: 507, endPoint x: 793, endPoint y: 505, distance: 9.1
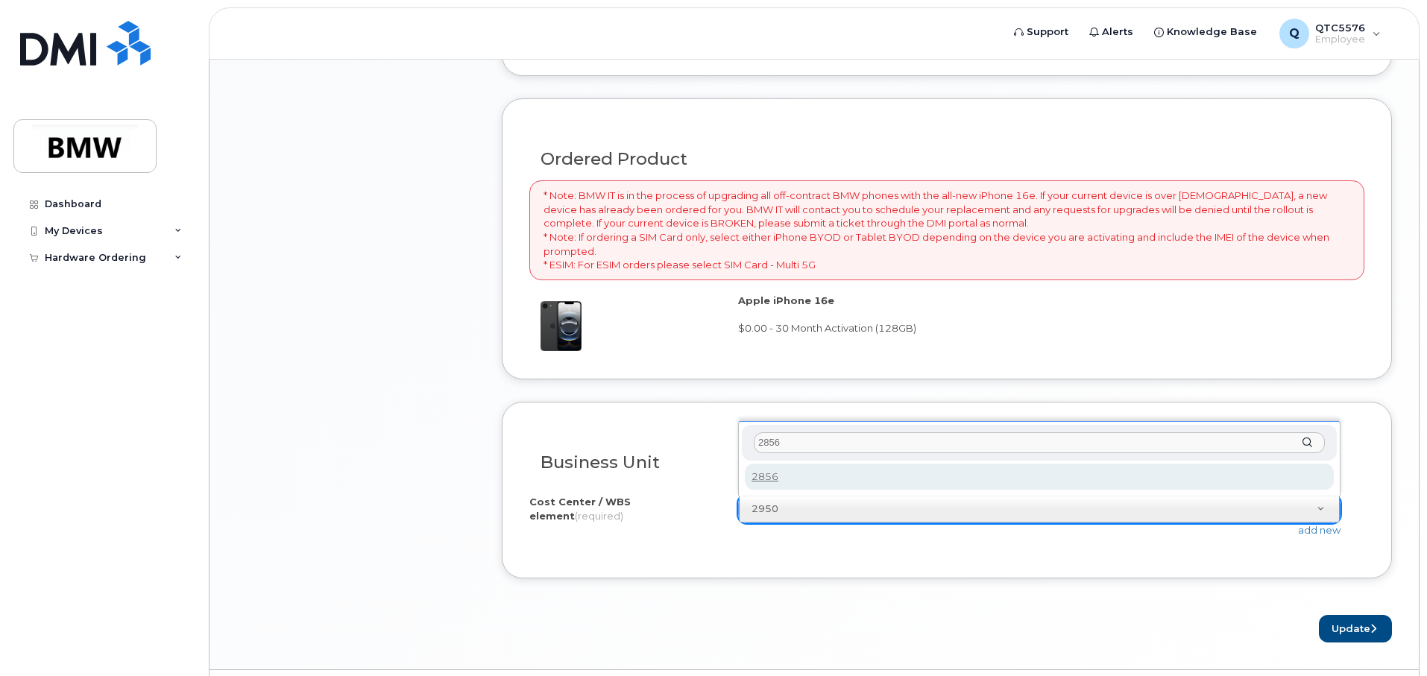
type input "2856"
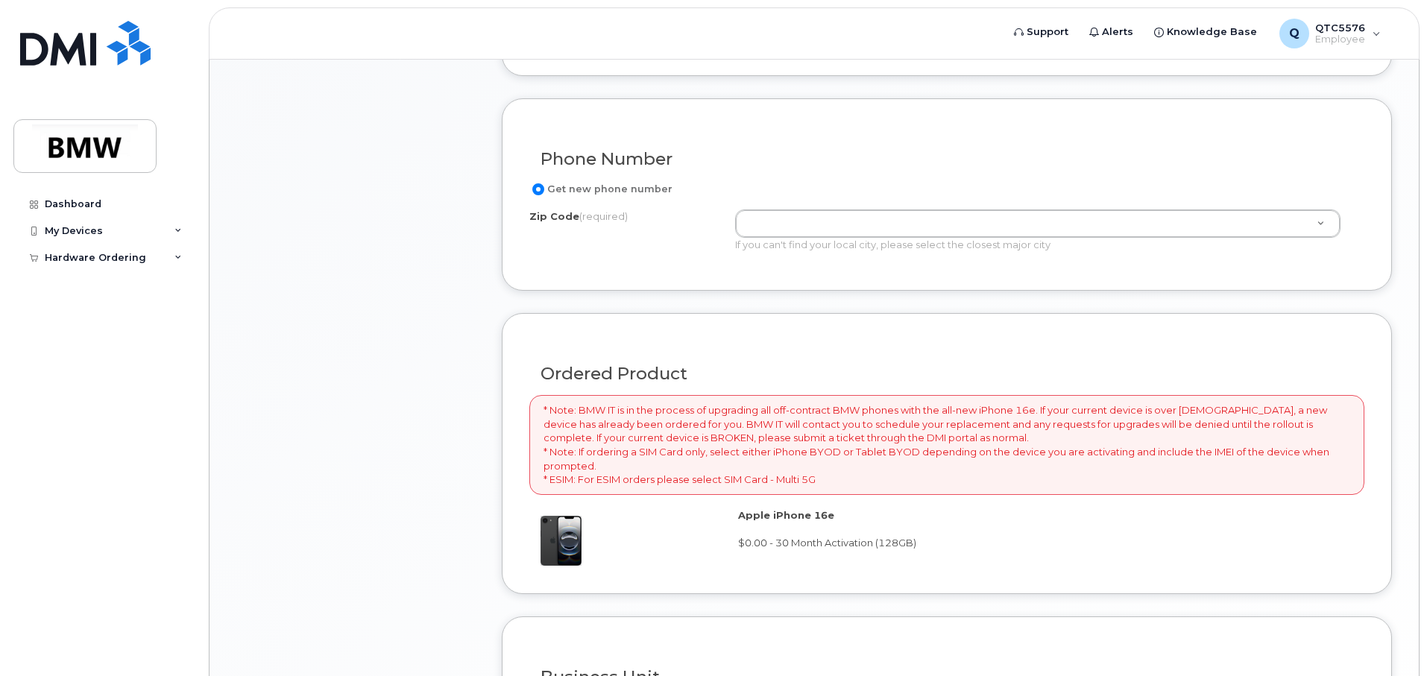
scroll to position [746, 0]
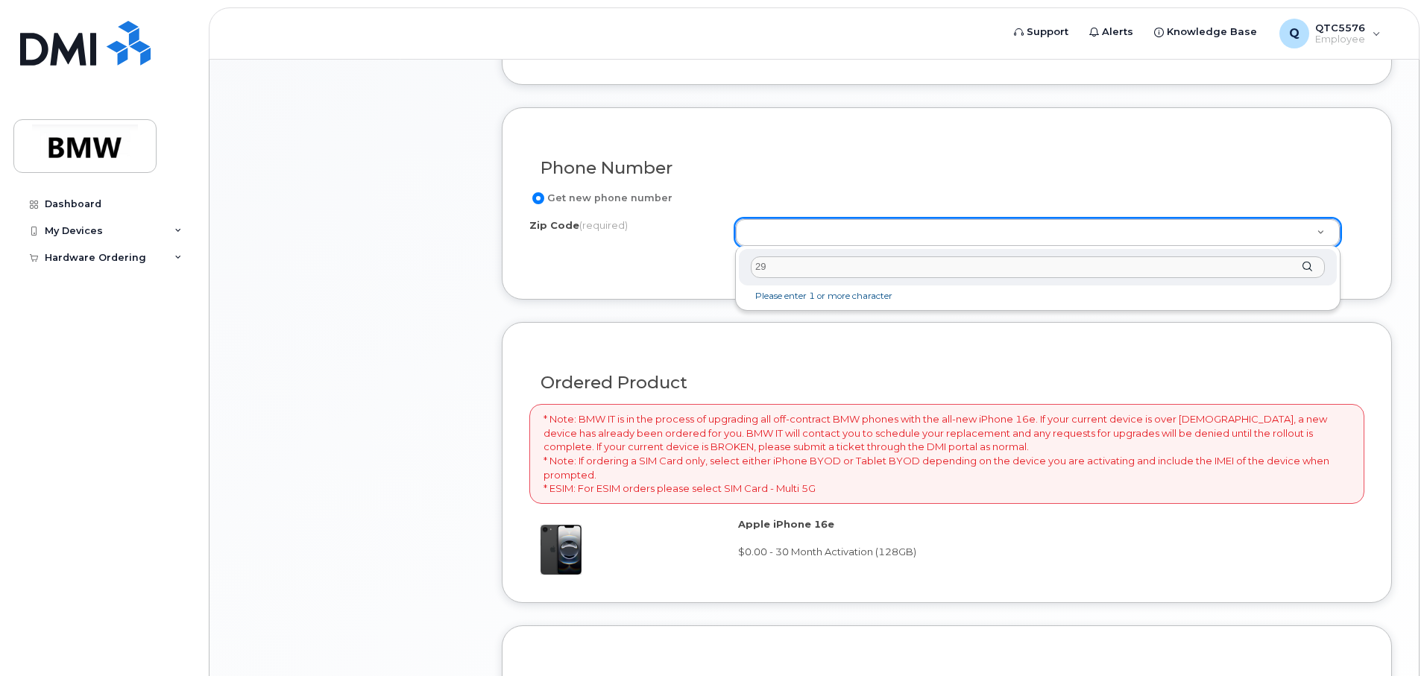
type input "2"
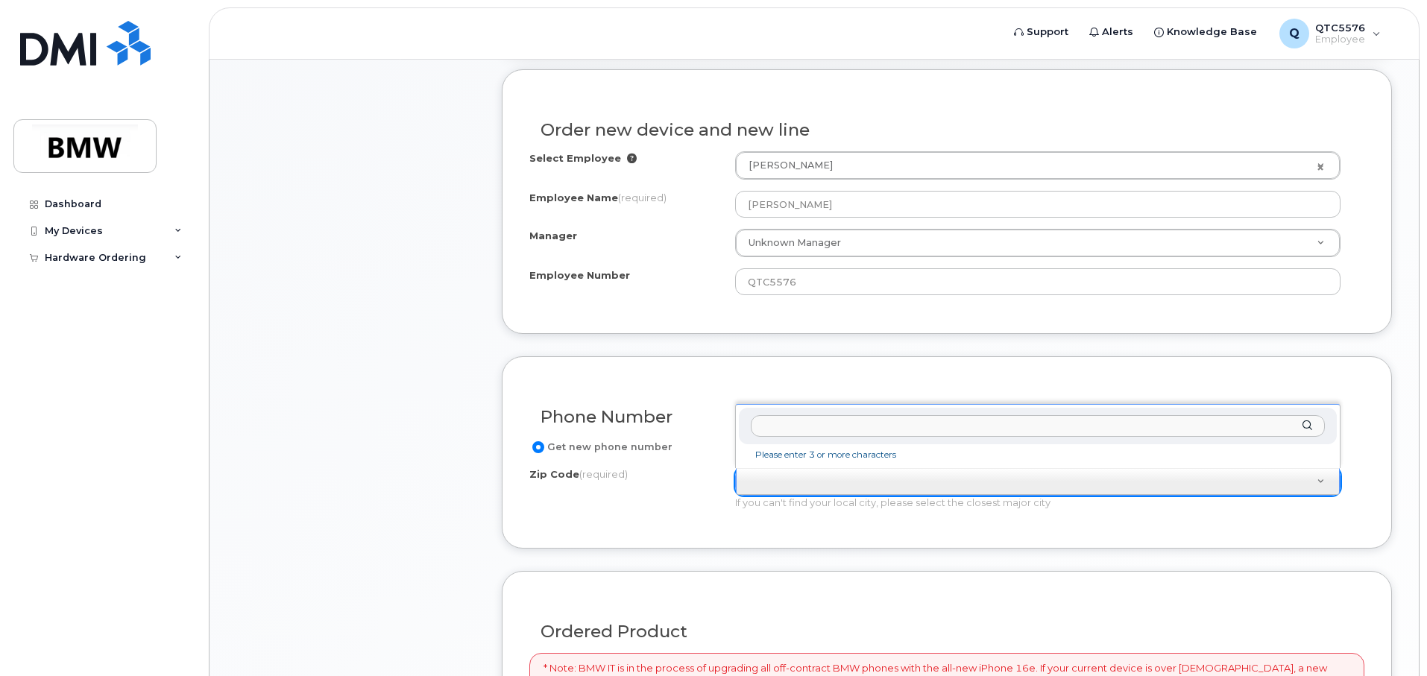
scroll to position [671, 0]
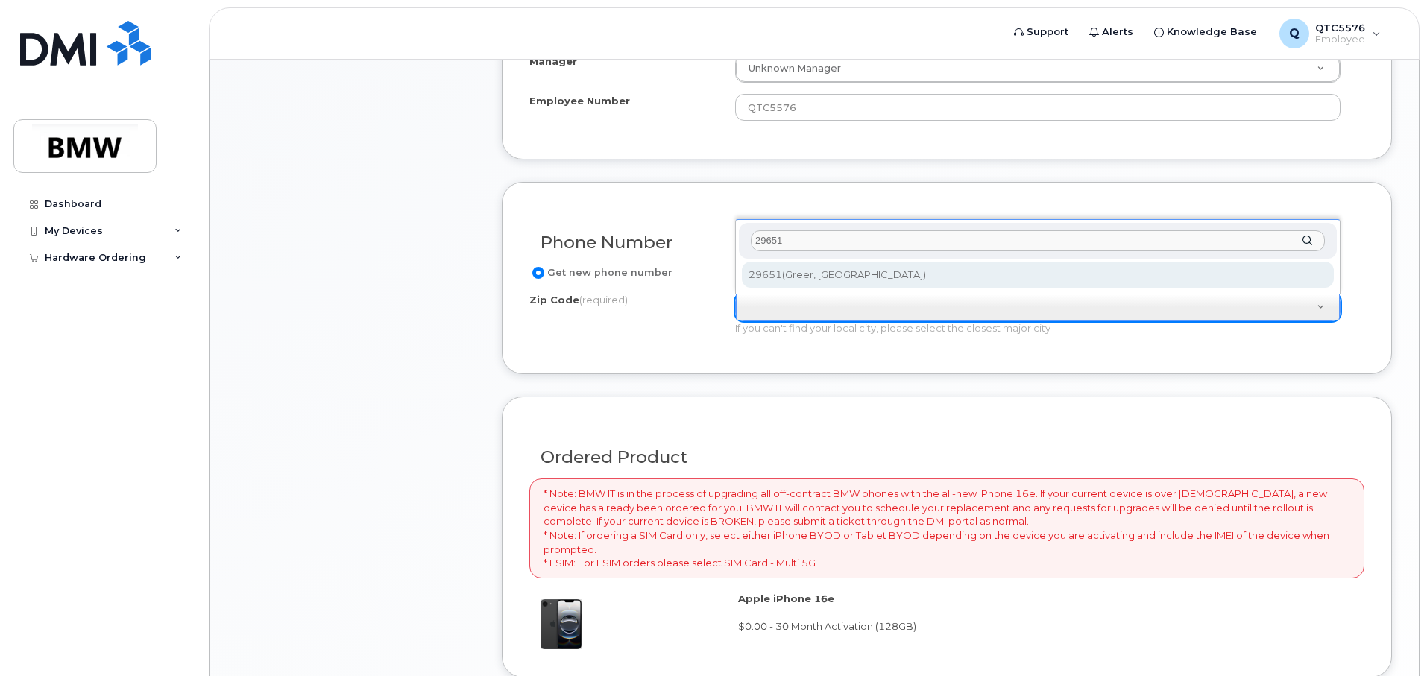
type input "29651"
type input "29651 (Greer, SC)"
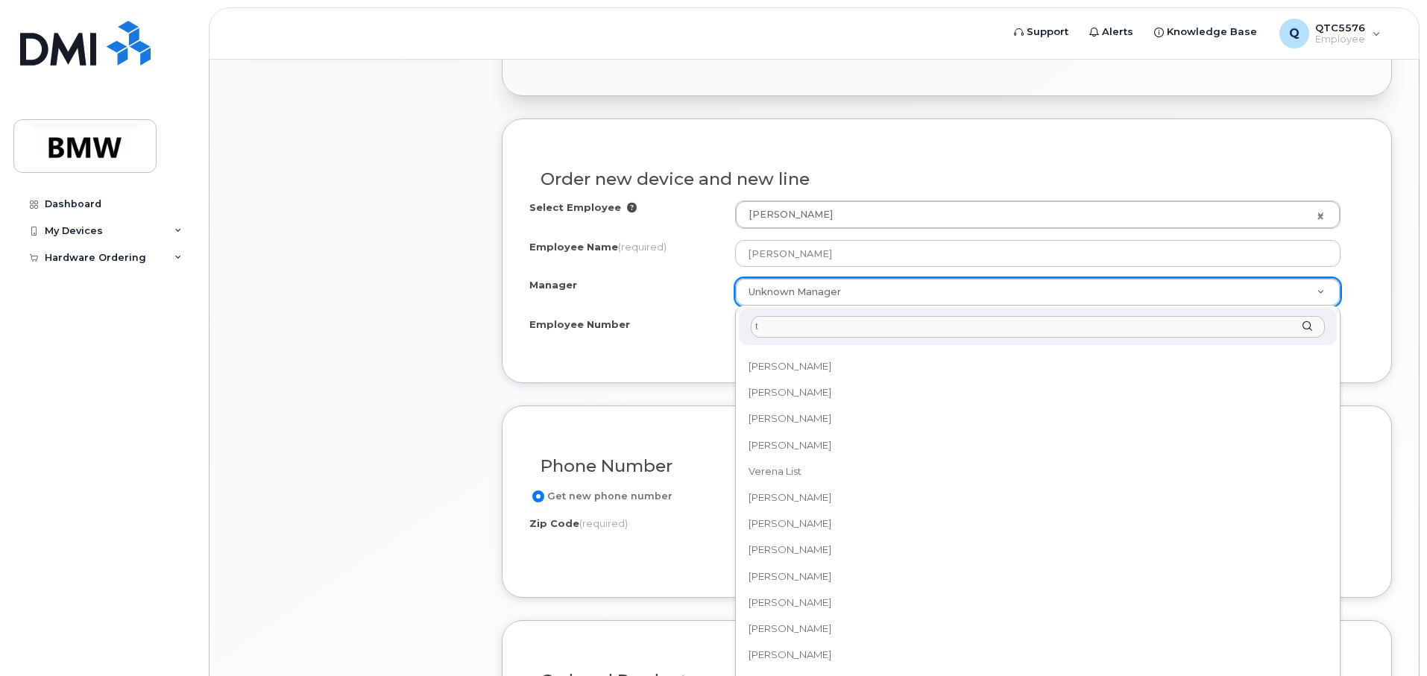
scroll to position [0, 0]
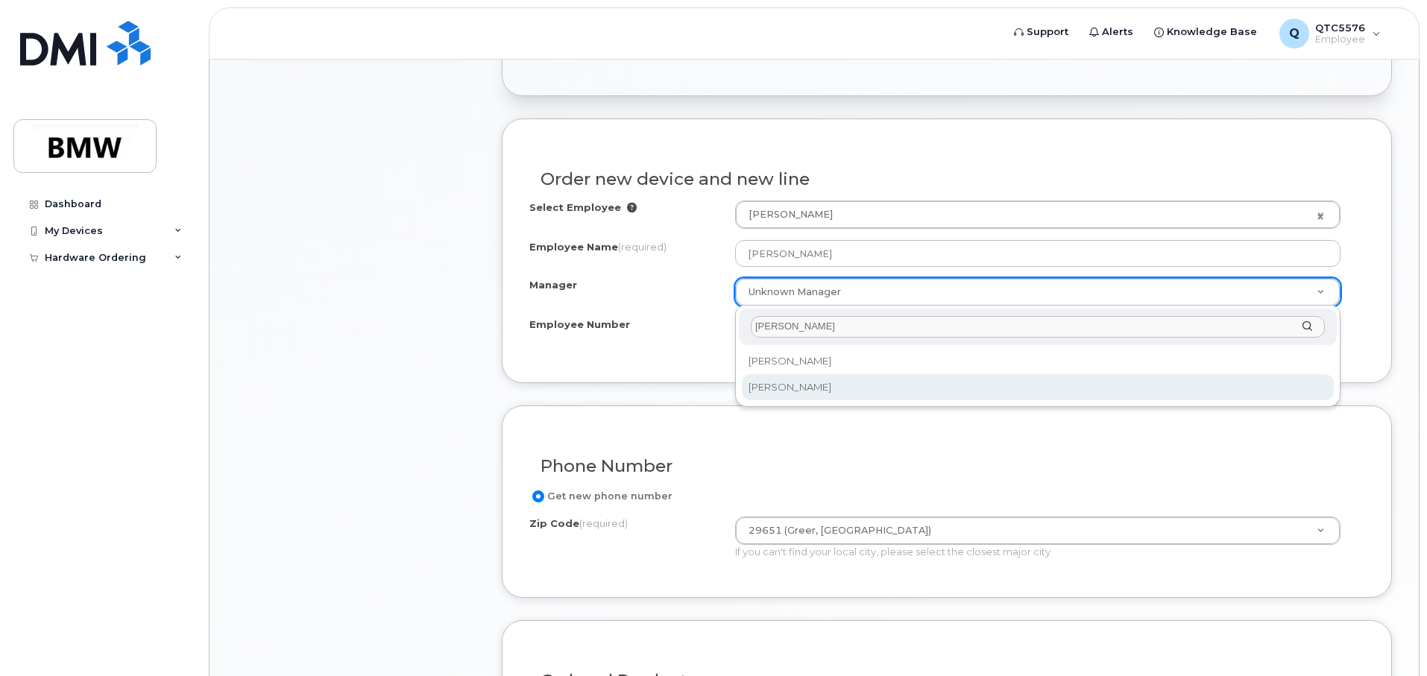
type input "terry"
select select "1895475"
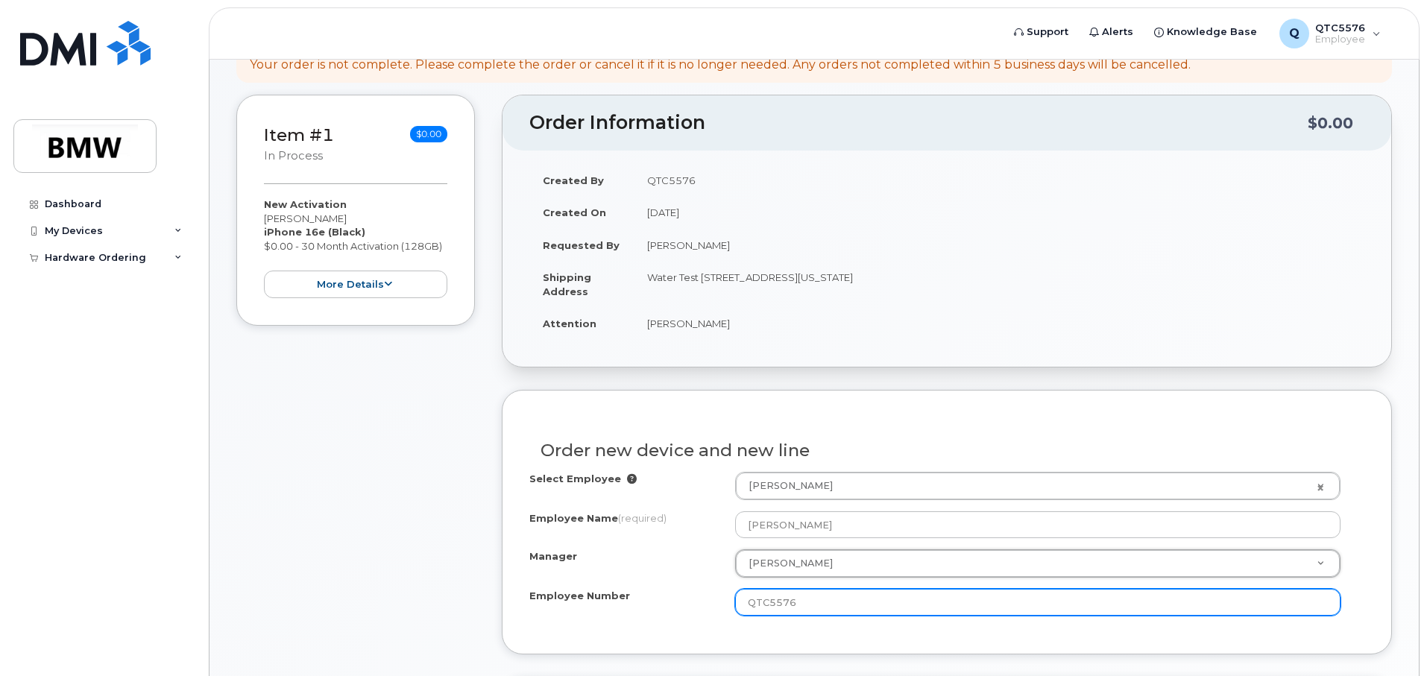
scroll to position [149, 0]
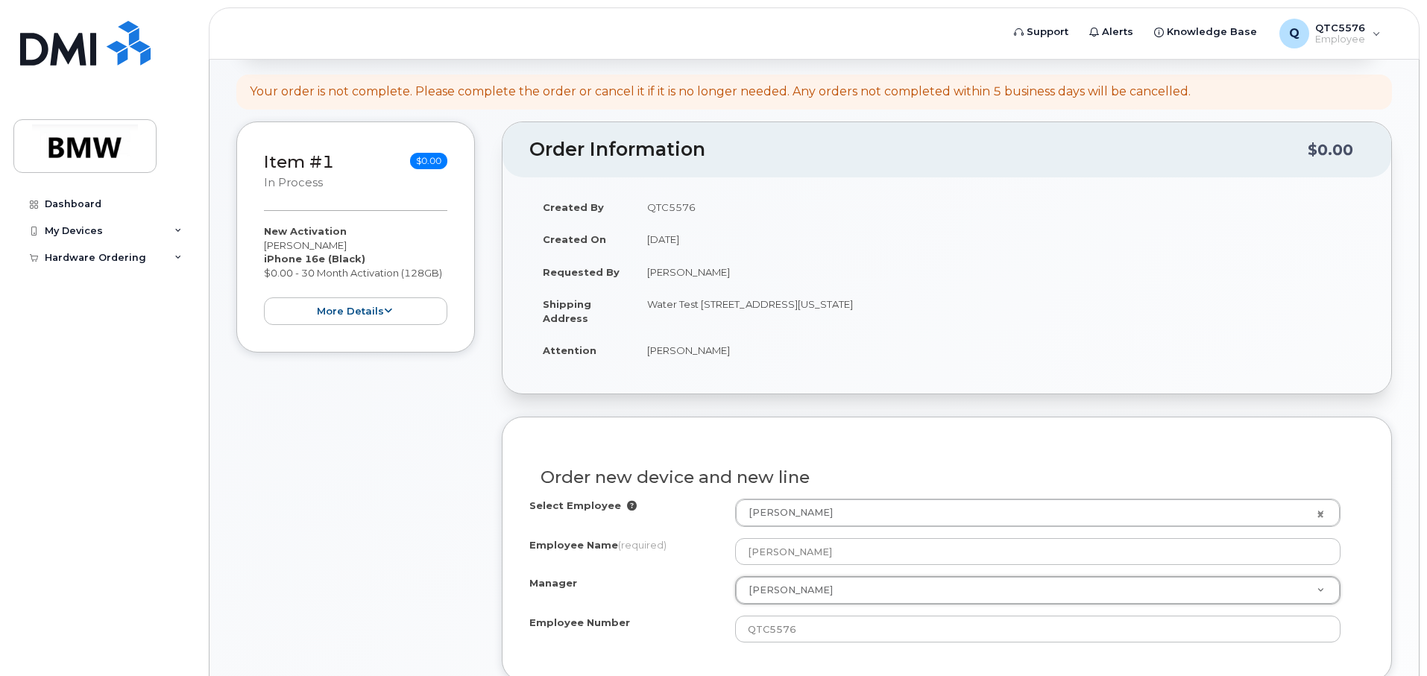
click at [628, 300] on td "Shipping Address" at bounding box center [581, 311] width 104 height 46
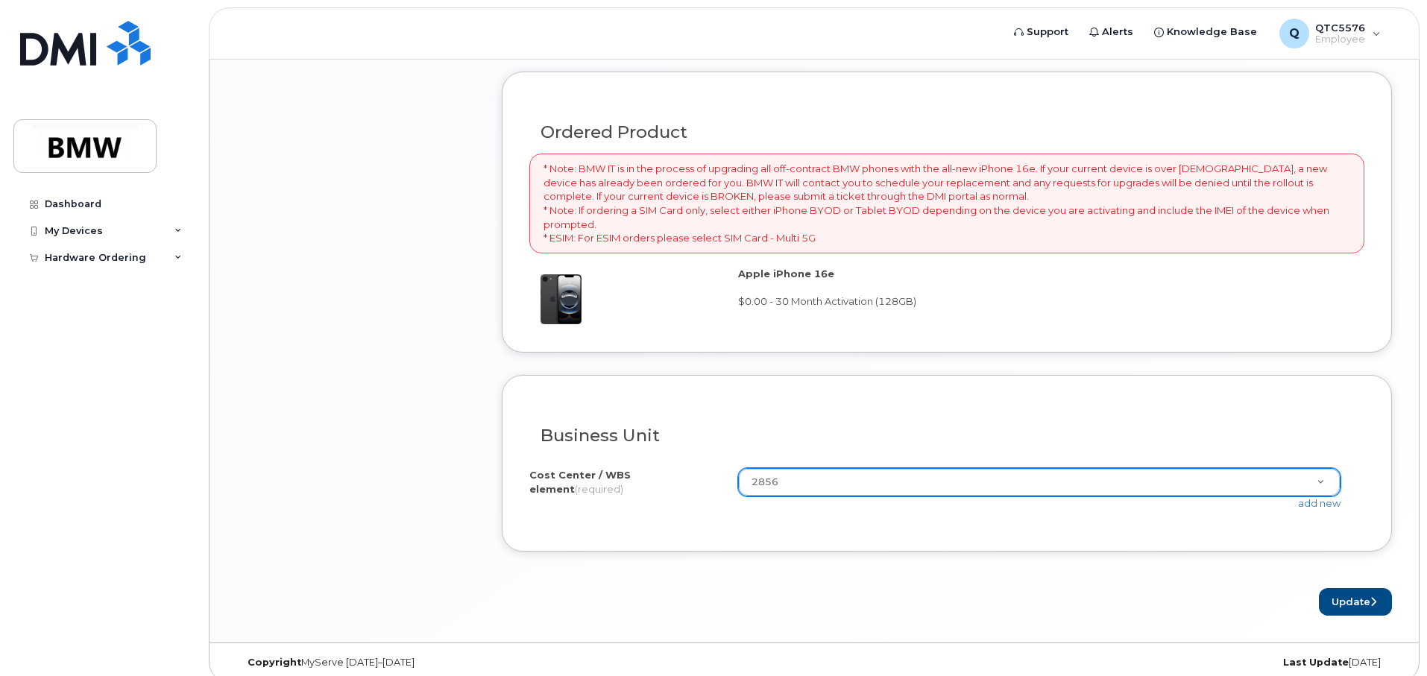
scroll to position [1010, 0]
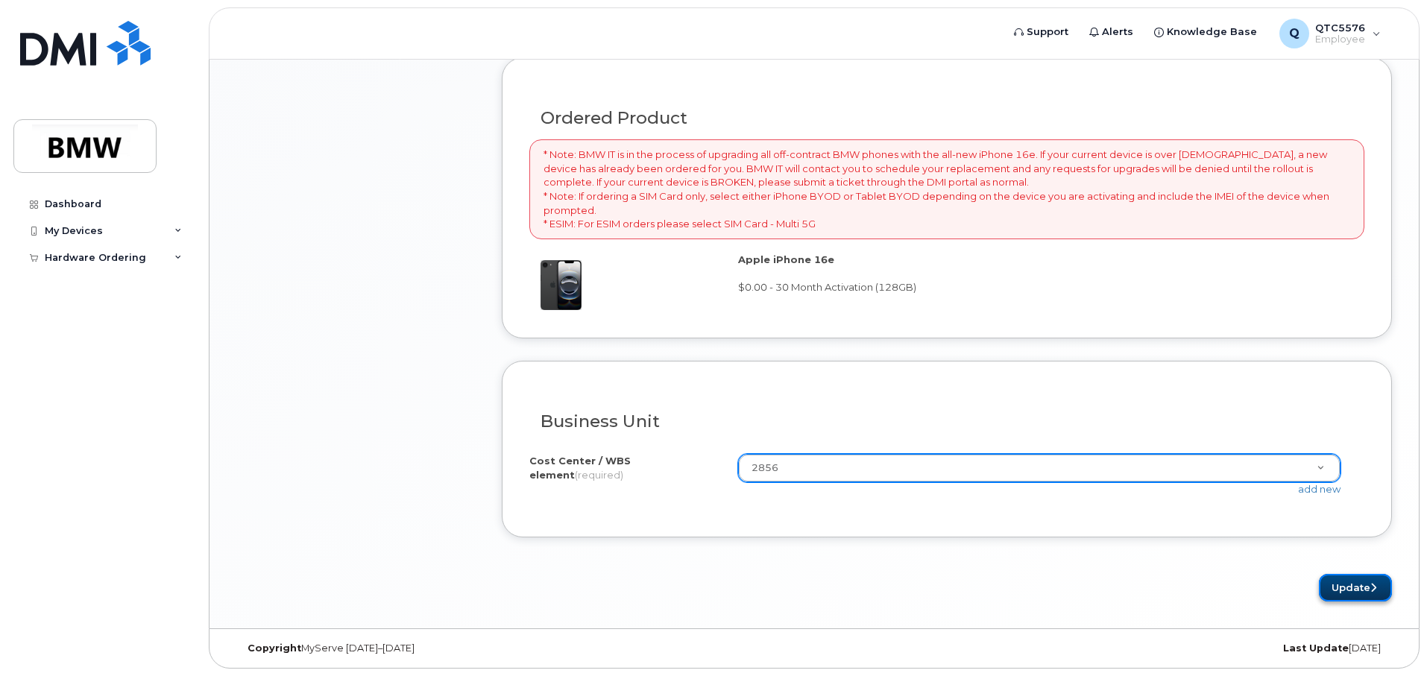
click at [1359, 579] on button "Update" at bounding box center [1355, 588] width 73 height 28
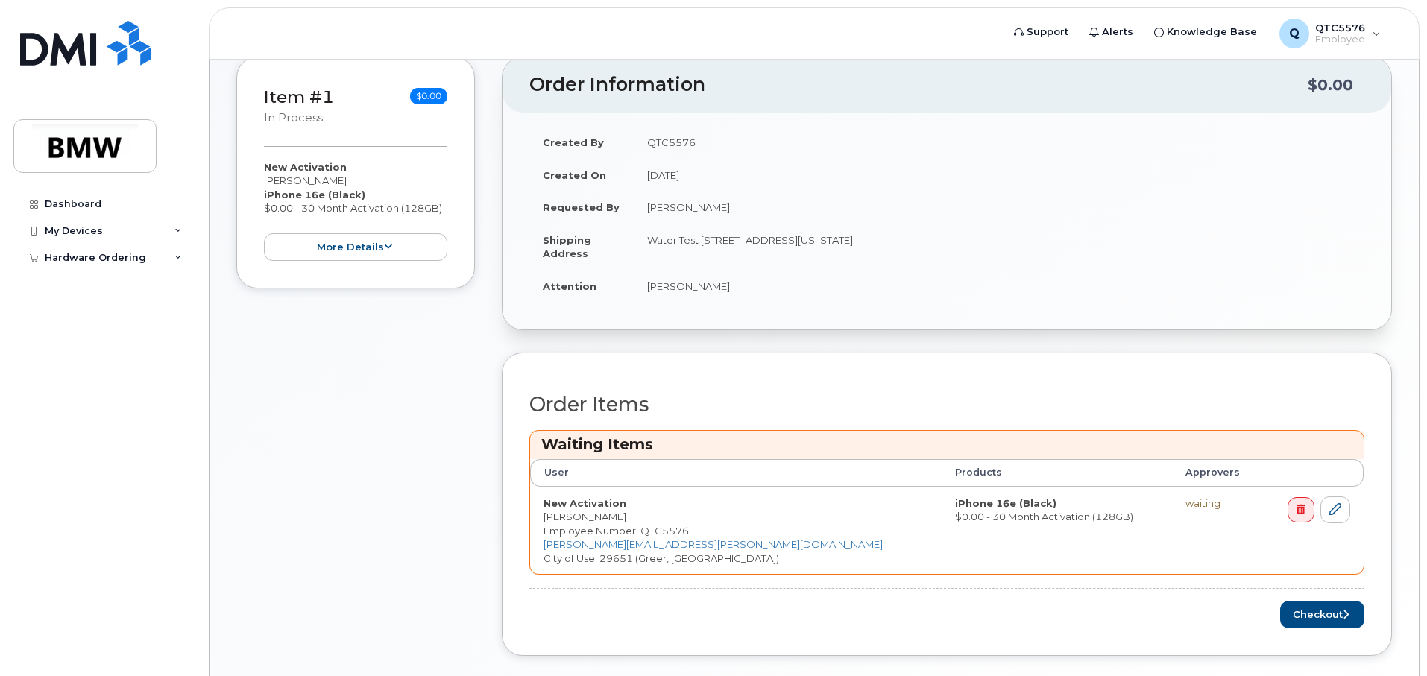
scroll to position [354, 0]
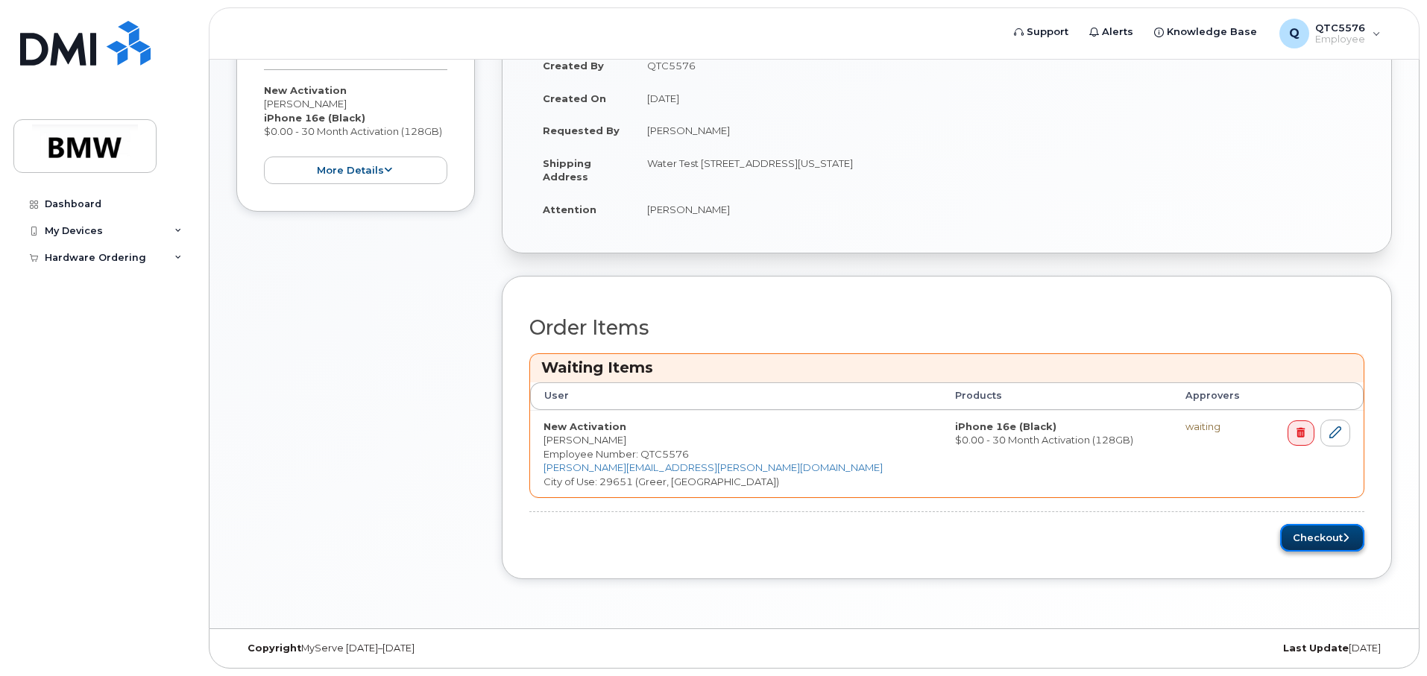
click at [1302, 536] on button "Checkout" at bounding box center [1322, 538] width 84 height 28
